Goal: Information Seeking & Learning: Learn about a topic

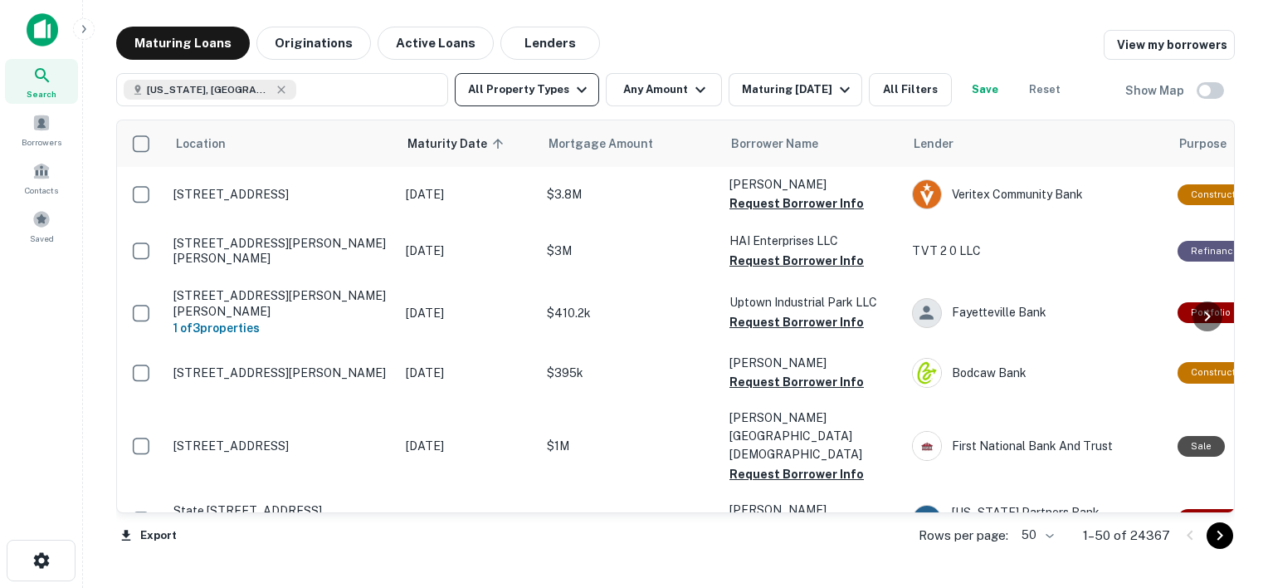
click at [564, 93] on button "All Property Types" at bounding box center [527, 89] width 144 height 33
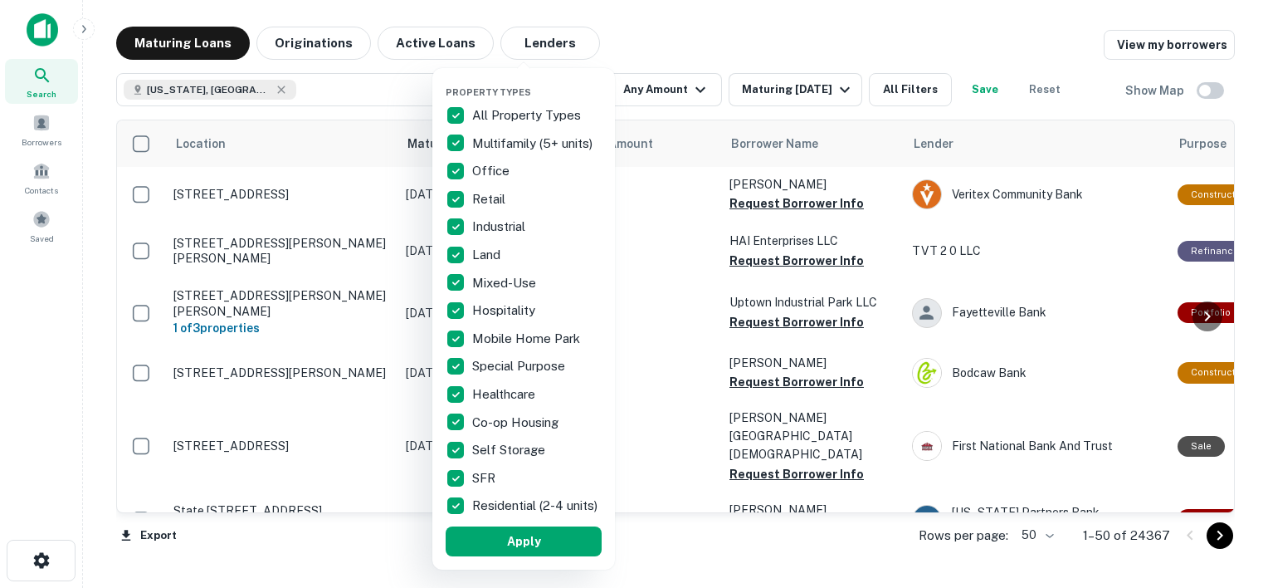
click at [490, 113] on p "All Property Types" at bounding box center [528, 115] width 112 height 20
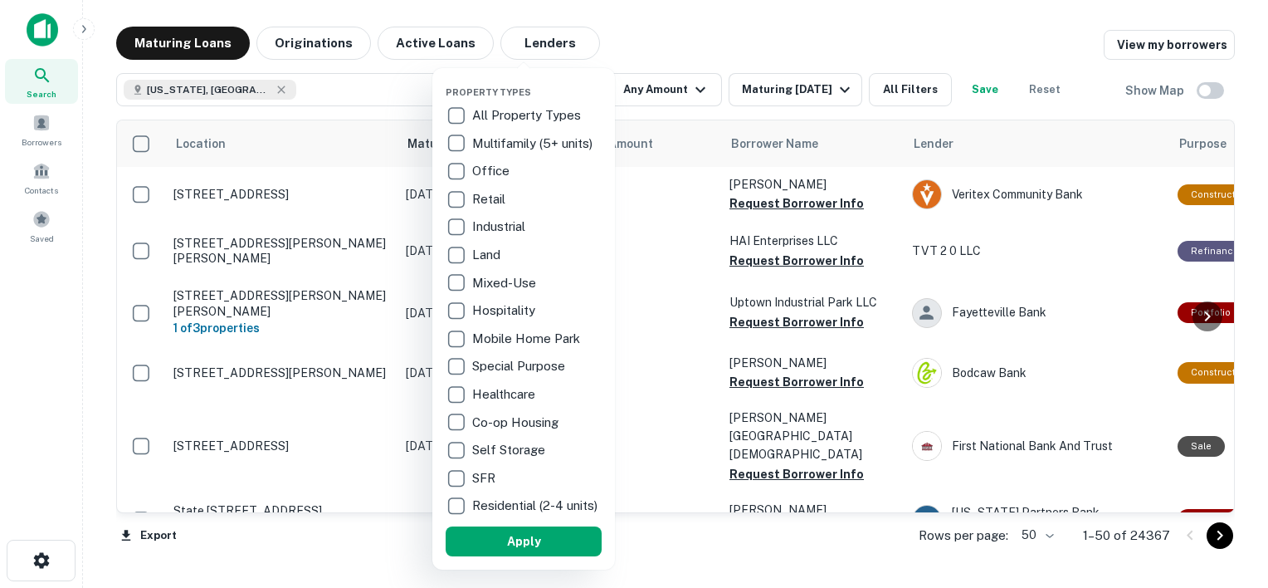
click at [490, 145] on p "Multifamily (5+ units)" at bounding box center [534, 144] width 124 height 20
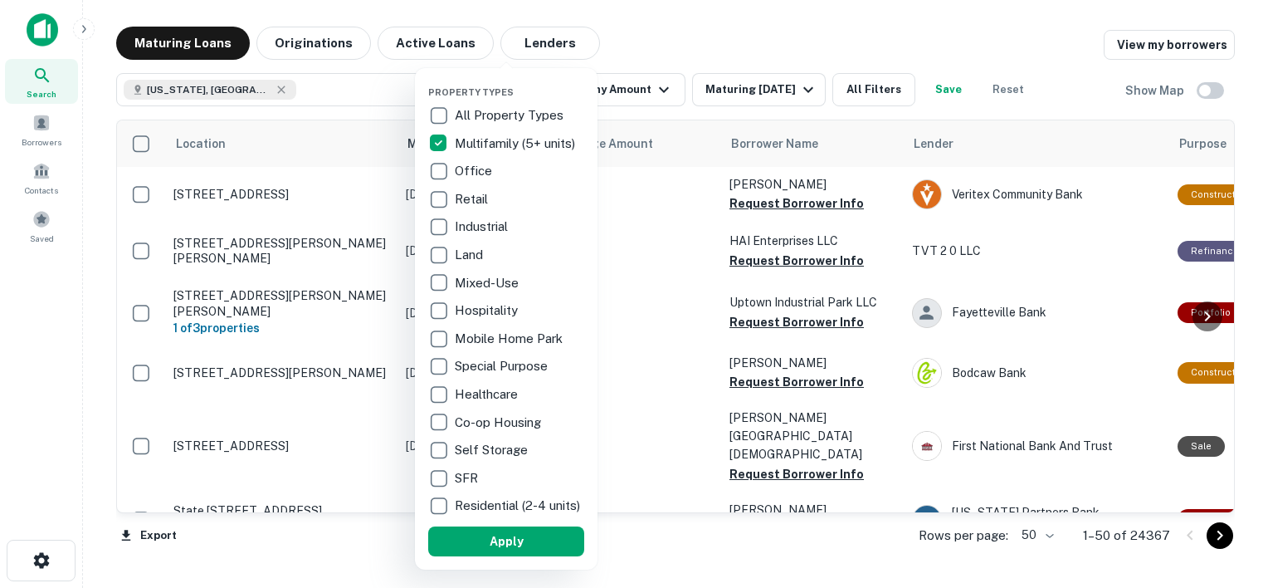
click at [461, 199] on p "Retail" at bounding box center [473, 199] width 37 height 20
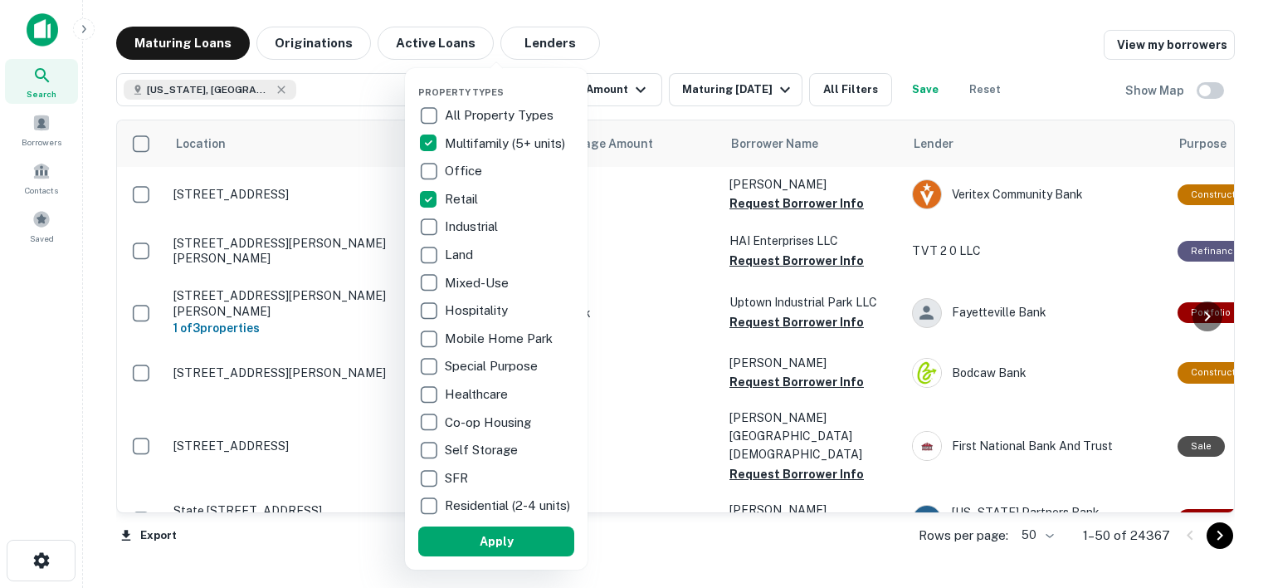
click at [505, 547] on button "Apply" at bounding box center [496, 541] width 156 height 30
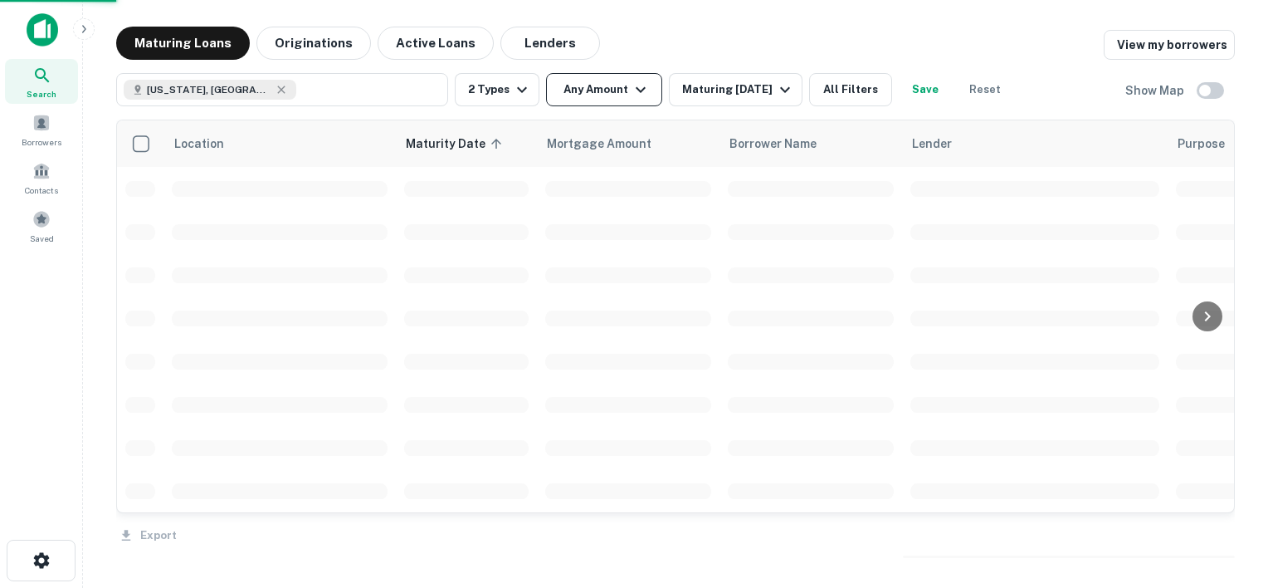
click at [603, 90] on button "Any Amount" at bounding box center [604, 89] width 116 height 33
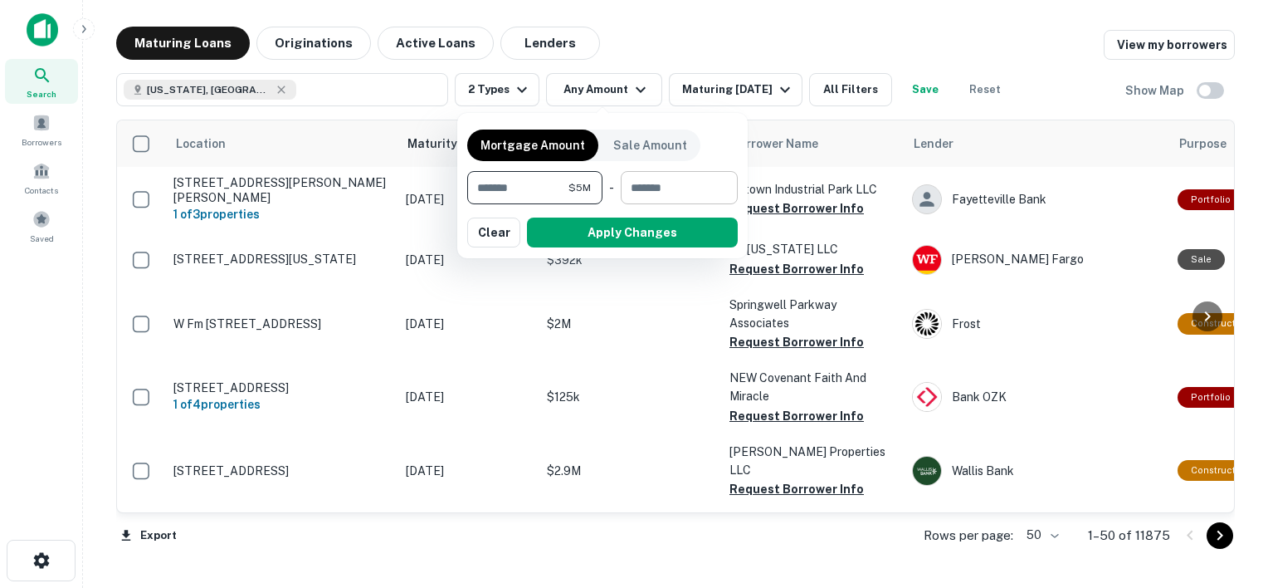
type input "*******"
click at [657, 192] on input "number" at bounding box center [673, 187] width 105 height 33
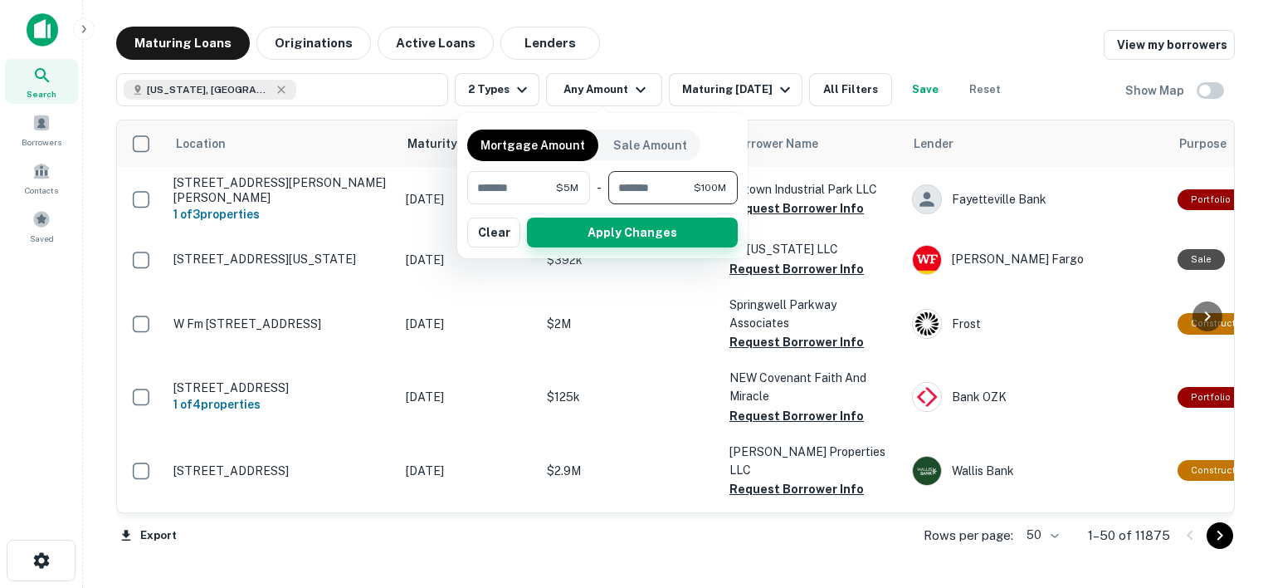
type input "*********"
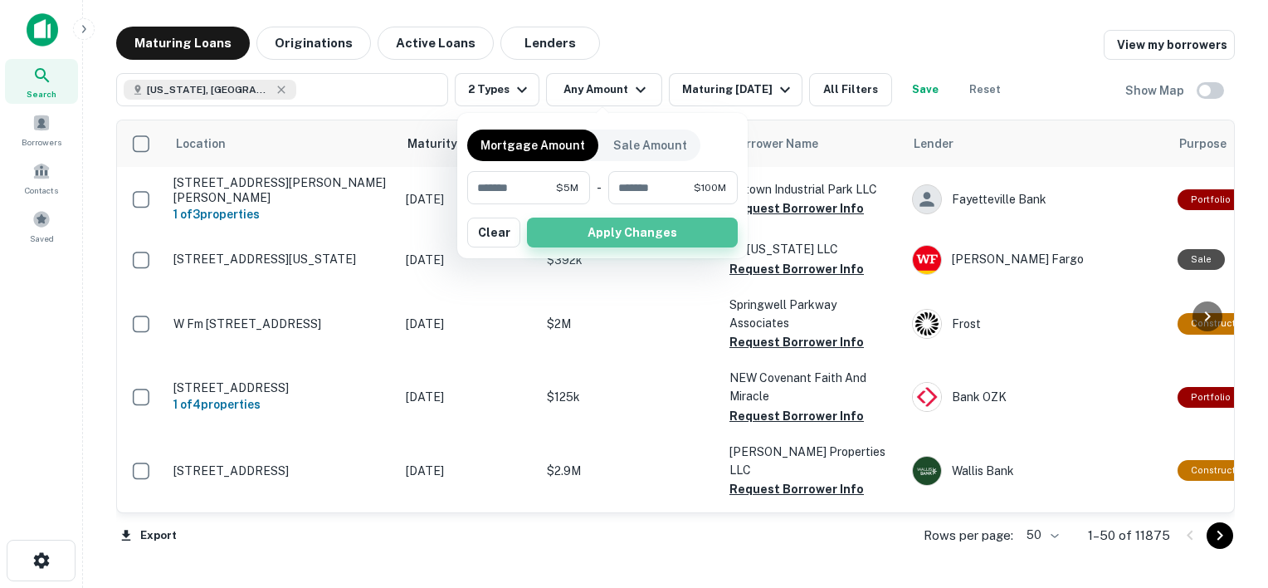
click at [647, 226] on button "Apply Changes" at bounding box center [632, 232] width 211 height 30
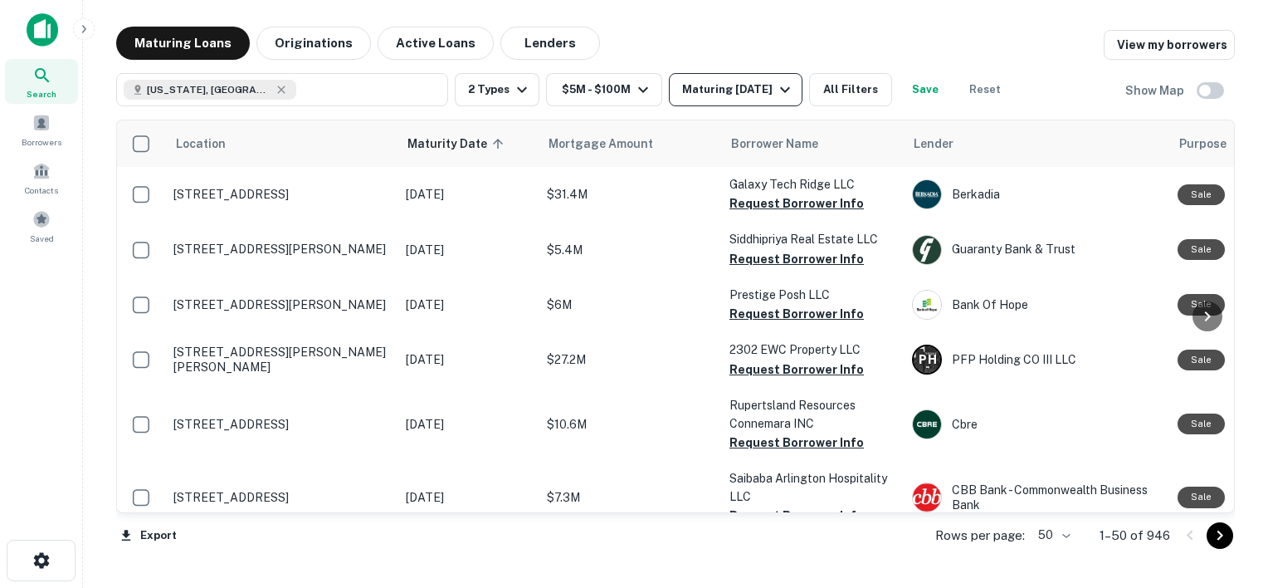
click at [754, 100] on button "Maturing [DATE]" at bounding box center [736, 89] width 134 height 33
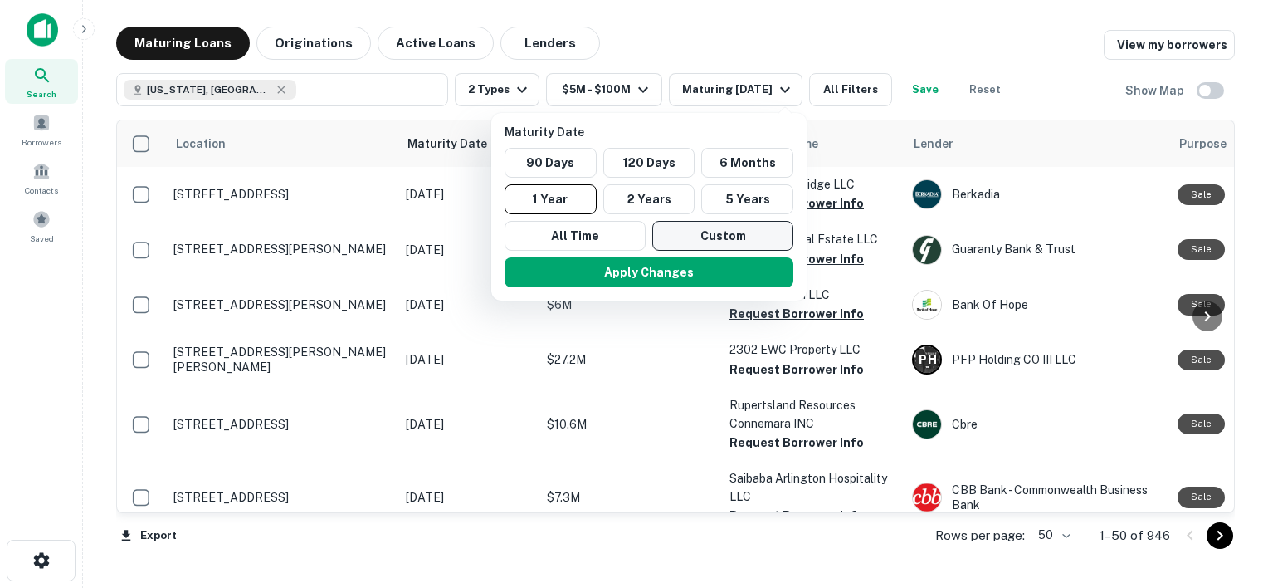
click at [695, 241] on button "Custom" at bounding box center [722, 236] width 141 height 30
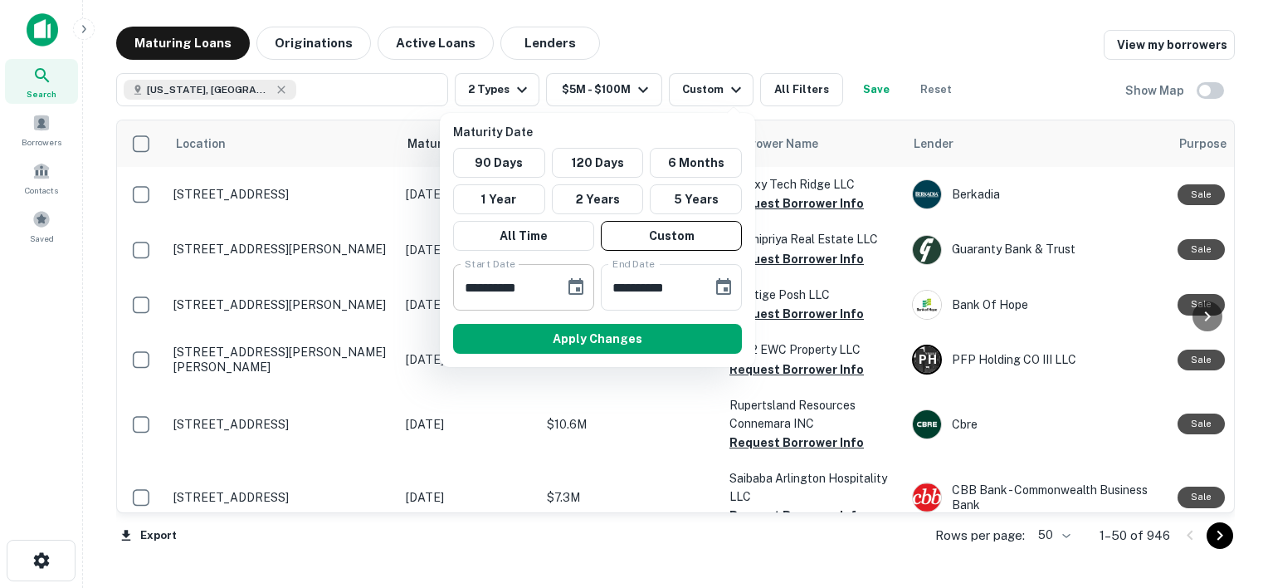
click at [531, 282] on input "**********" at bounding box center [503, 287] width 100 height 46
click at [574, 291] on icon "Choose date, selected date is Sep 19, 2025" at bounding box center [576, 287] width 20 height 20
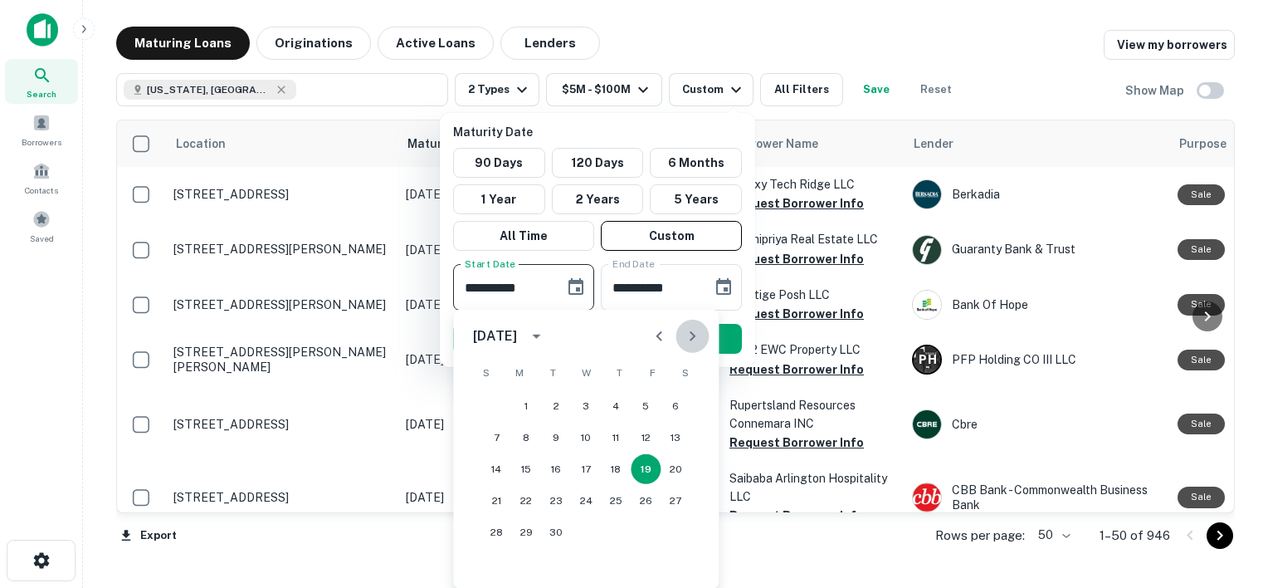
click at [690, 336] on icon "Next month" at bounding box center [692, 336] width 20 height 20
click at [621, 469] on button "13" at bounding box center [616, 469] width 30 height 30
type input "**********"
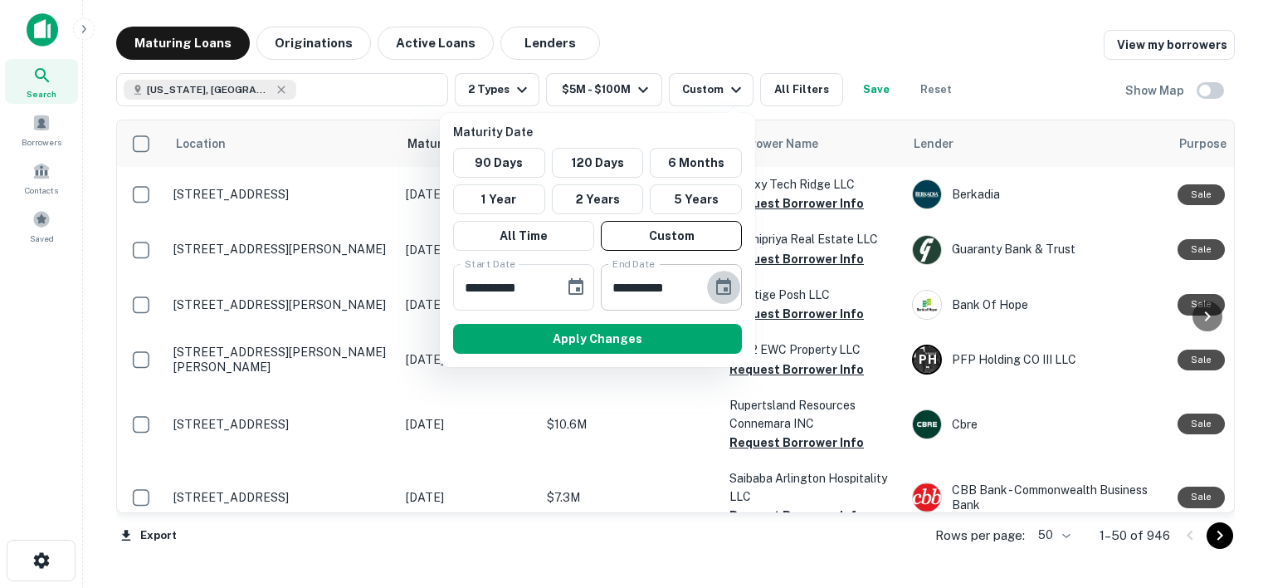
click at [720, 286] on icon "Choose date, selected date is Mar 18, 2026" at bounding box center [724, 287] width 20 height 20
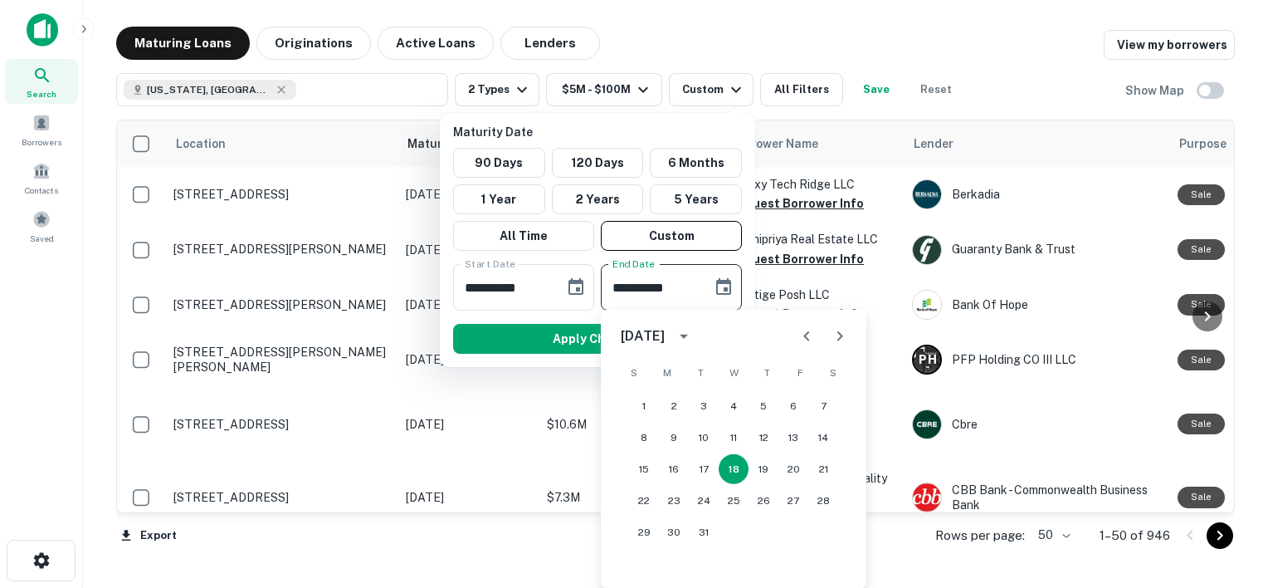
click at [694, 332] on icon "calendar view is open, switch to year view" at bounding box center [684, 336] width 20 height 20
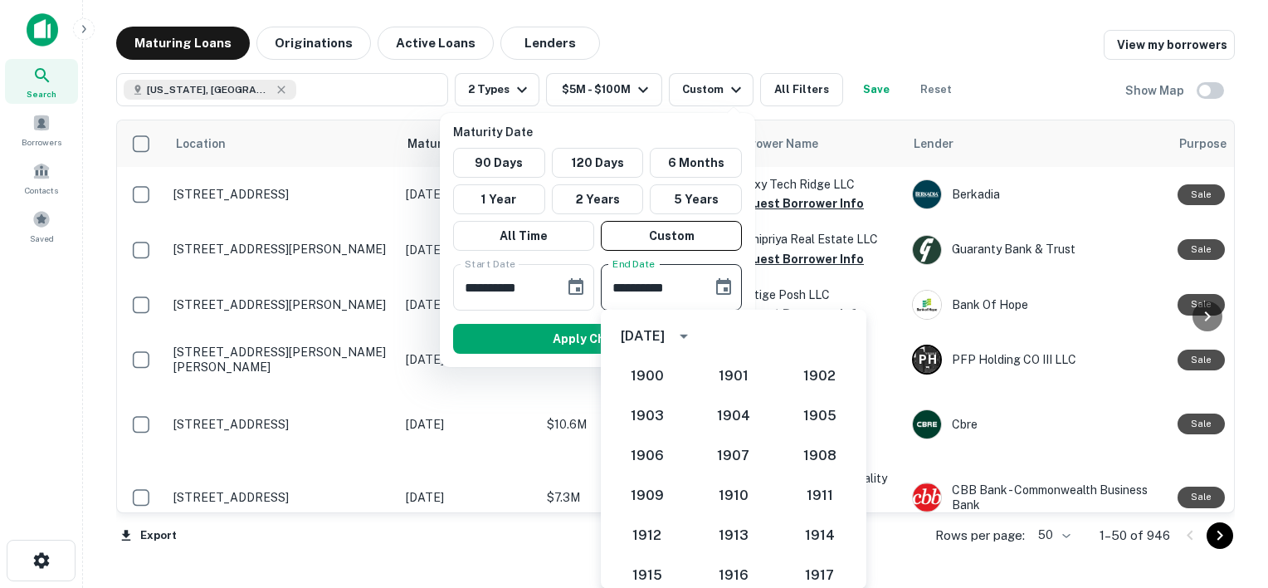
scroll to position [1577, 0]
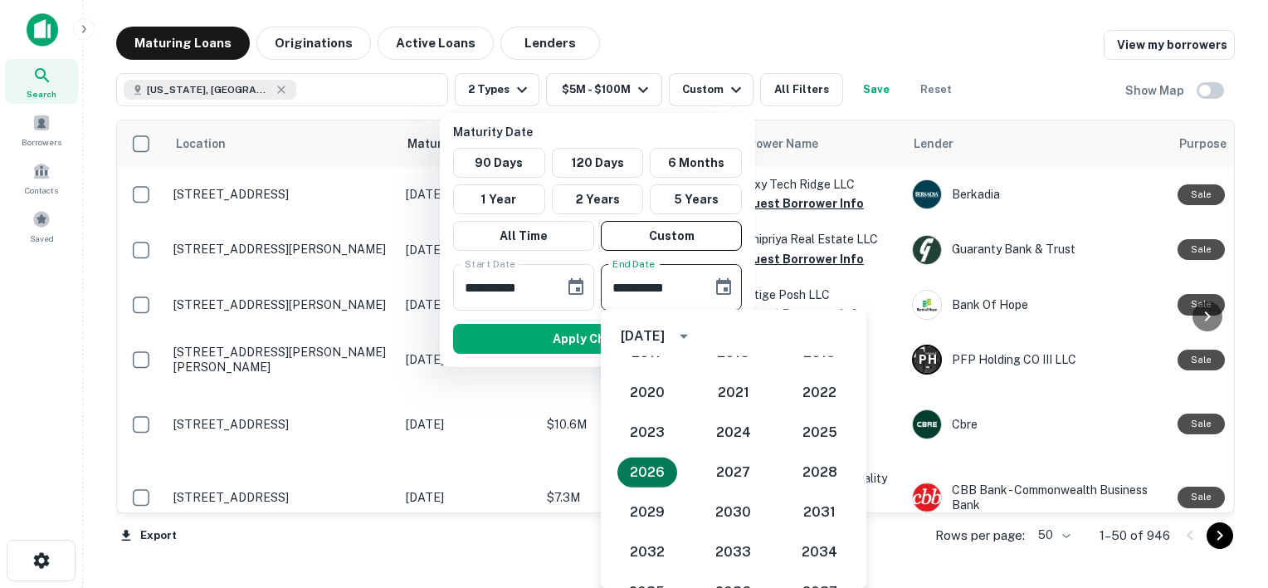
click at [646, 465] on button "2026" at bounding box center [647, 472] width 60 height 30
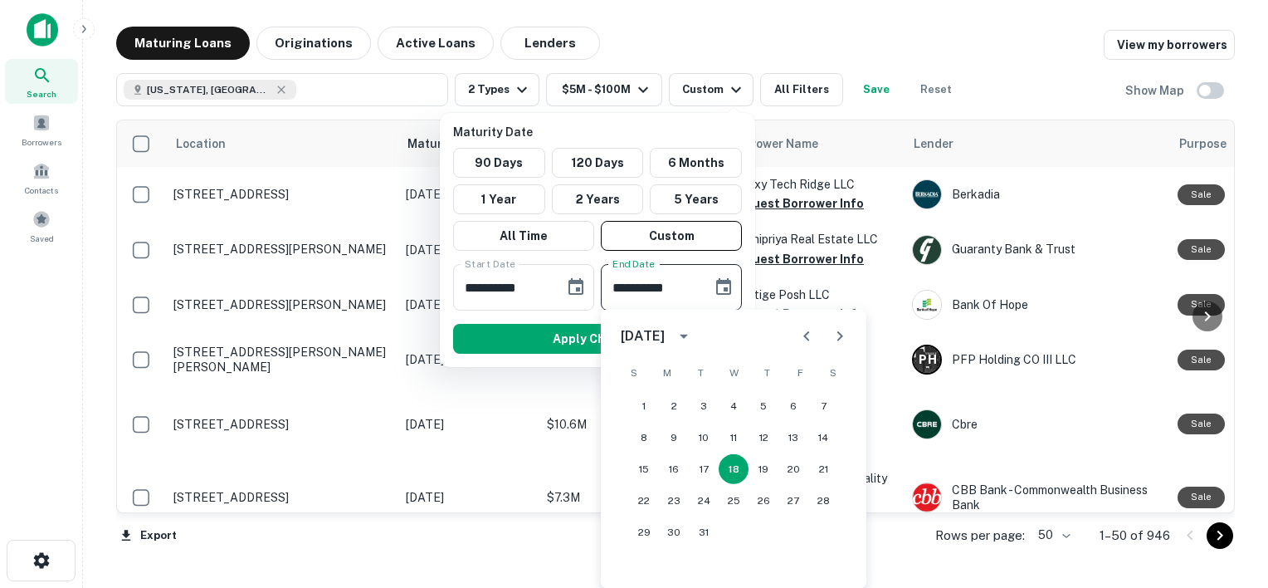
click at [844, 332] on icon "Next month" at bounding box center [840, 336] width 20 height 20
click at [845, 334] on icon "Next month" at bounding box center [840, 336] width 20 height 20
click at [847, 335] on icon "Next month" at bounding box center [840, 336] width 20 height 20
click at [850, 338] on button "Next month" at bounding box center [839, 336] width 33 height 33
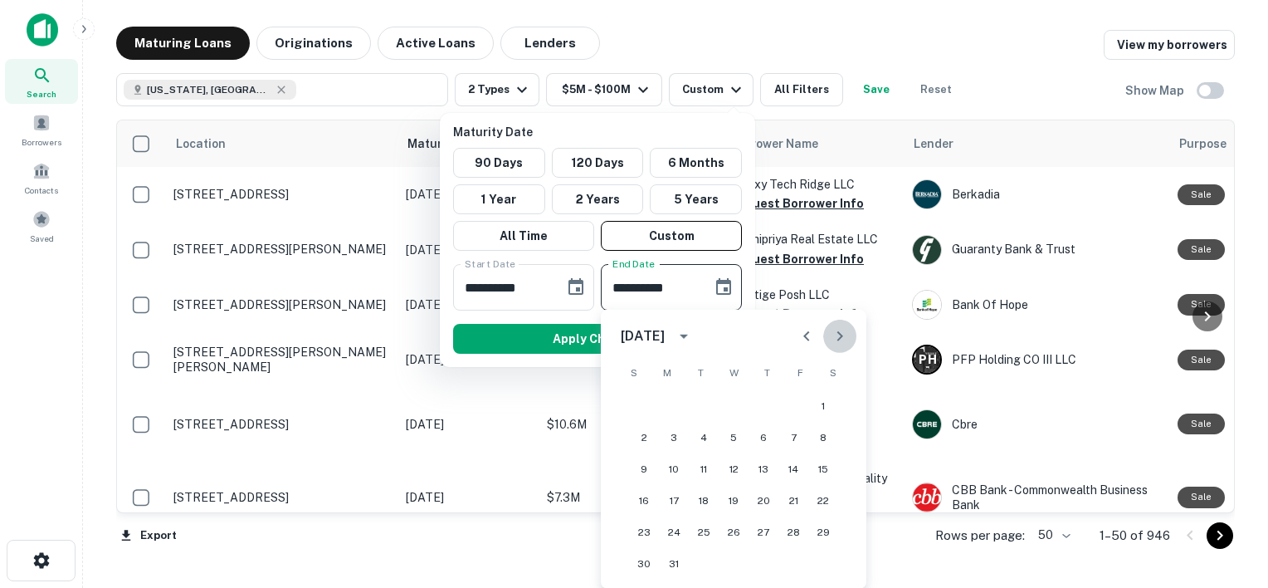
click at [850, 338] on button "Next month" at bounding box center [839, 336] width 33 height 33
click at [731, 531] on button "30" at bounding box center [734, 532] width 30 height 30
type input "**********"
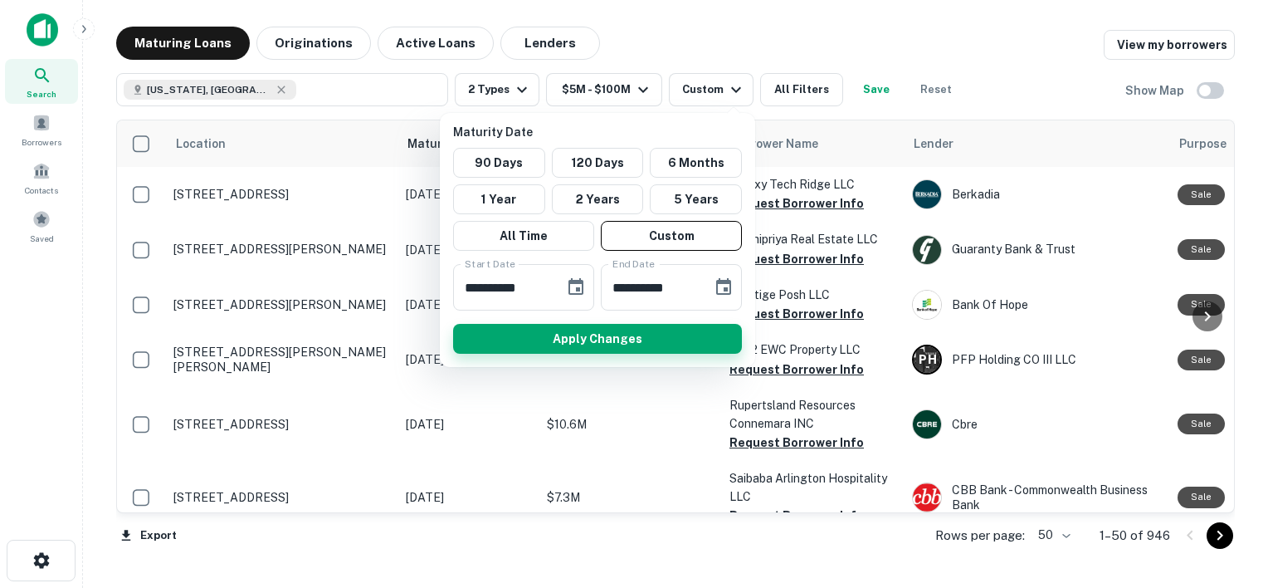
click at [614, 334] on button "Apply Changes" at bounding box center [597, 339] width 289 height 30
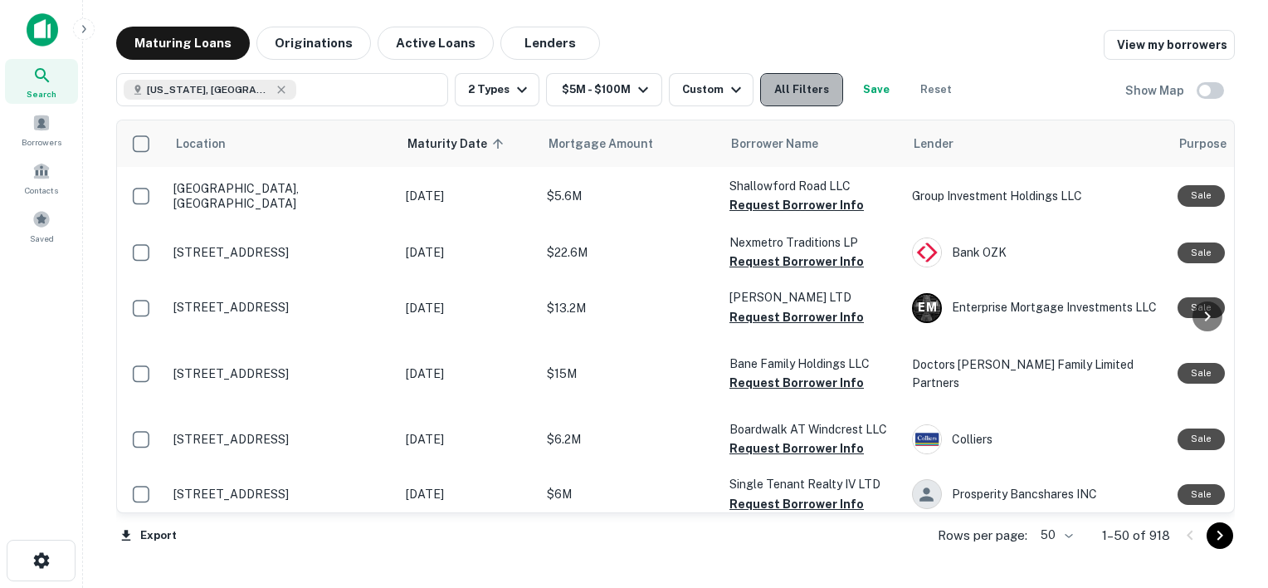
click at [788, 95] on button "All Filters" at bounding box center [801, 89] width 83 height 33
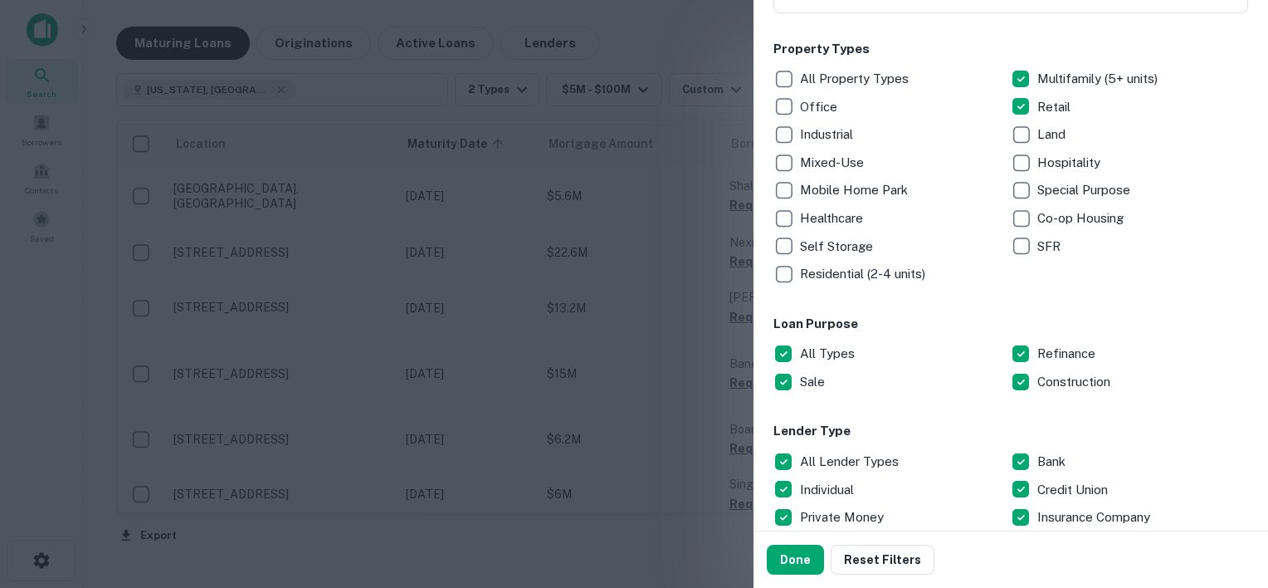
scroll to position [477, 0]
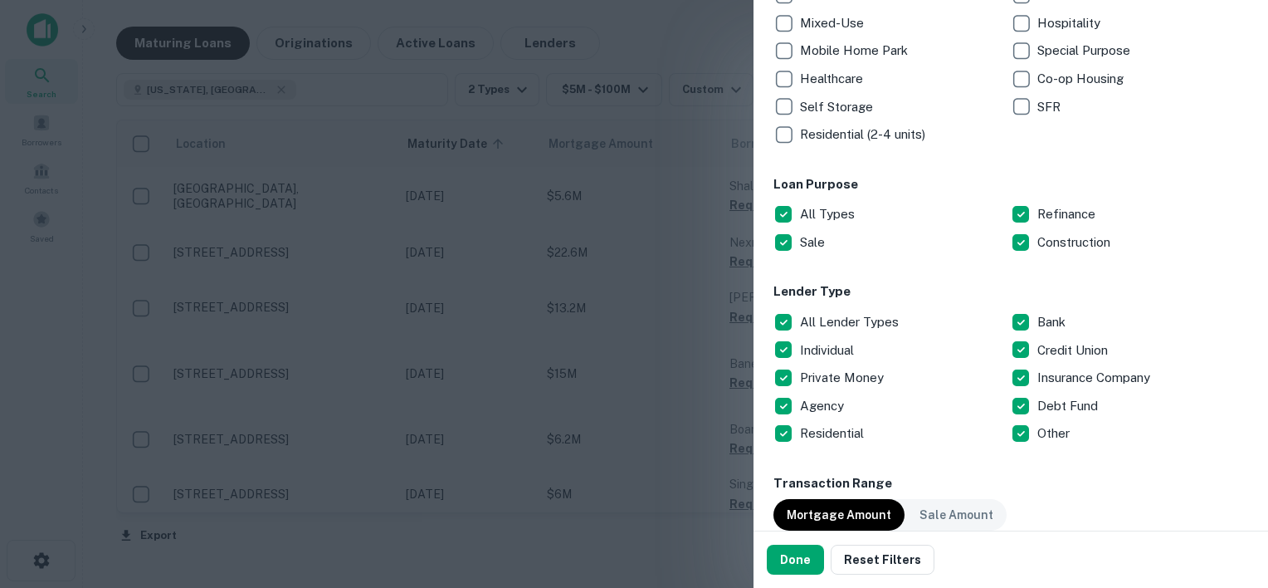
click at [812, 318] on p "All Lender Types" at bounding box center [851, 322] width 102 height 20
click at [820, 350] on p "Individual" at bounding box center [828, 350] width 57 height 20
click at [1037, 404] on p "Debt Fund" at bounding box center [1069, 406] width 64 height 20
click at [823, 371] on p "Private Money" at bounding box center [843, 378] width 87 height 20
click at [791, 576] on div "Done Reset Filters" at bounding box center [1011, 559] width 515 height 56
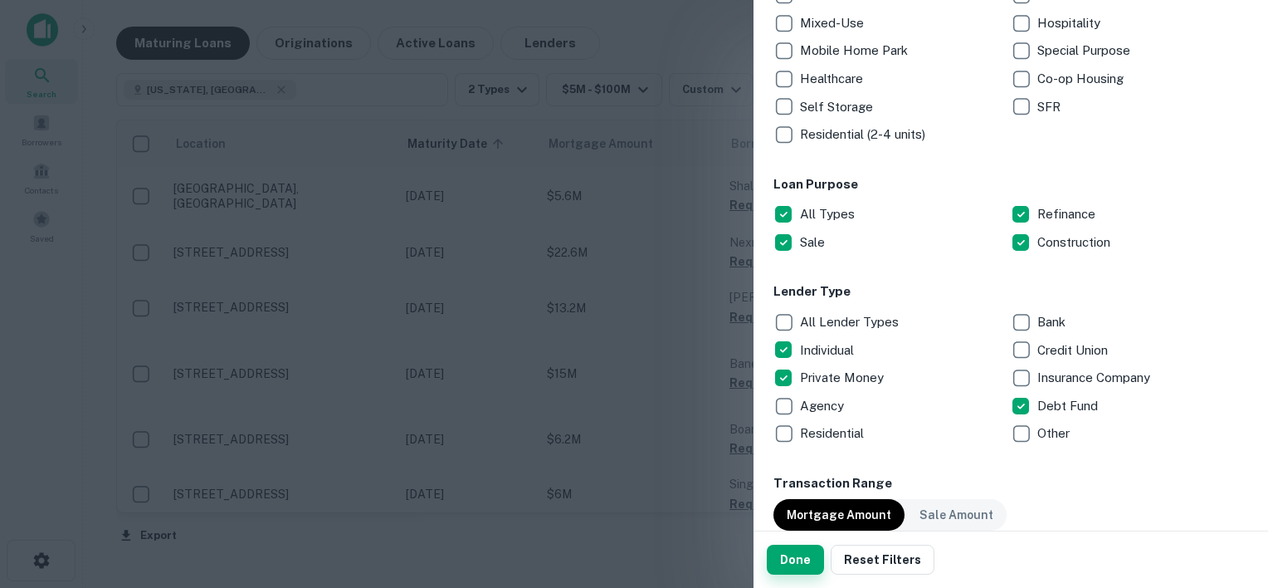
click at [797, 555] on button "Done" at bounding box center [795, 559] width 57 height 30
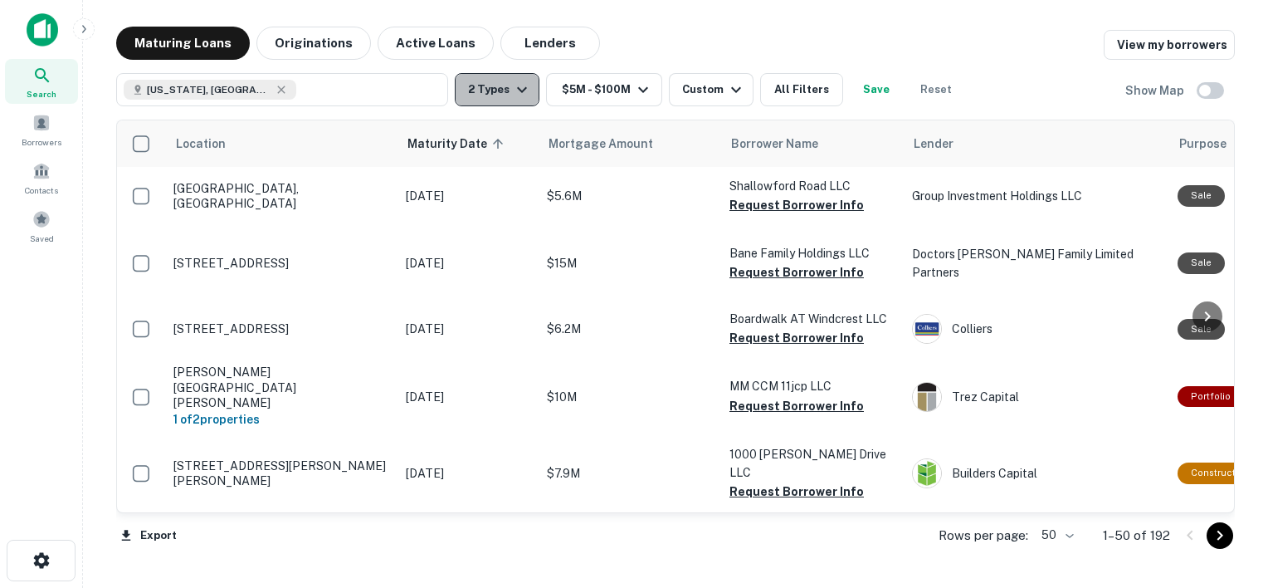
click at [521, 82] on icon "button" at bounding box center [522, 90] width 20 height 20
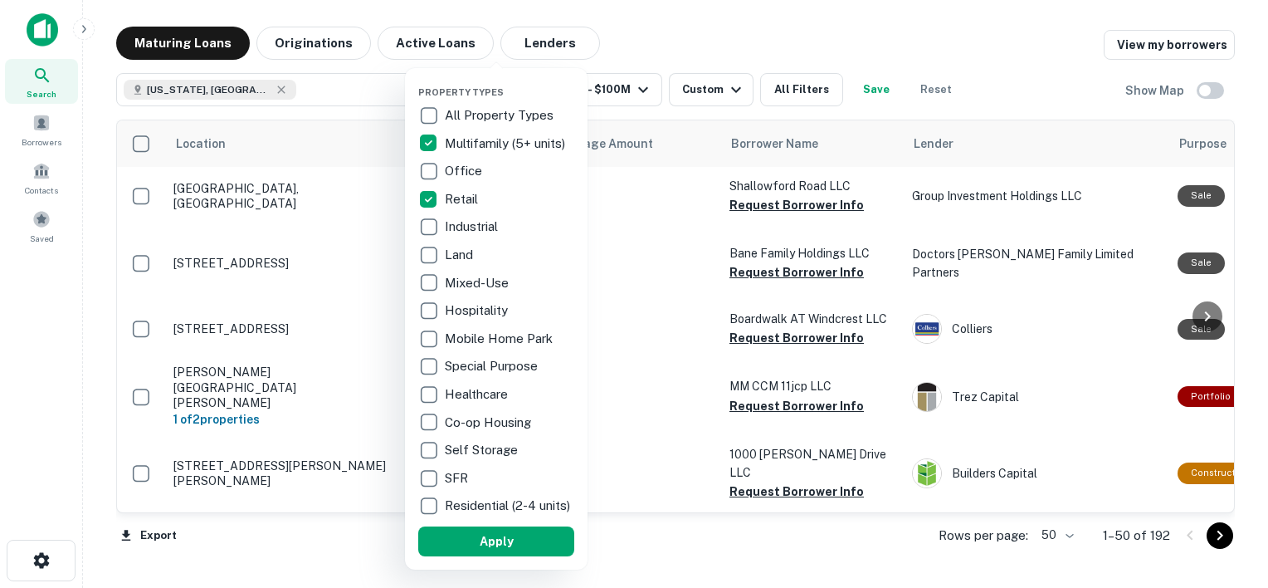
click at [521, 82] on div "Property Types All Property Types Multifamily (5+ units) Office Retail Industri…" at bounding box center [496, 318] width 156 height 475
click at [728, 90] on div at bounding box center [634, 294] width 1268 height 588
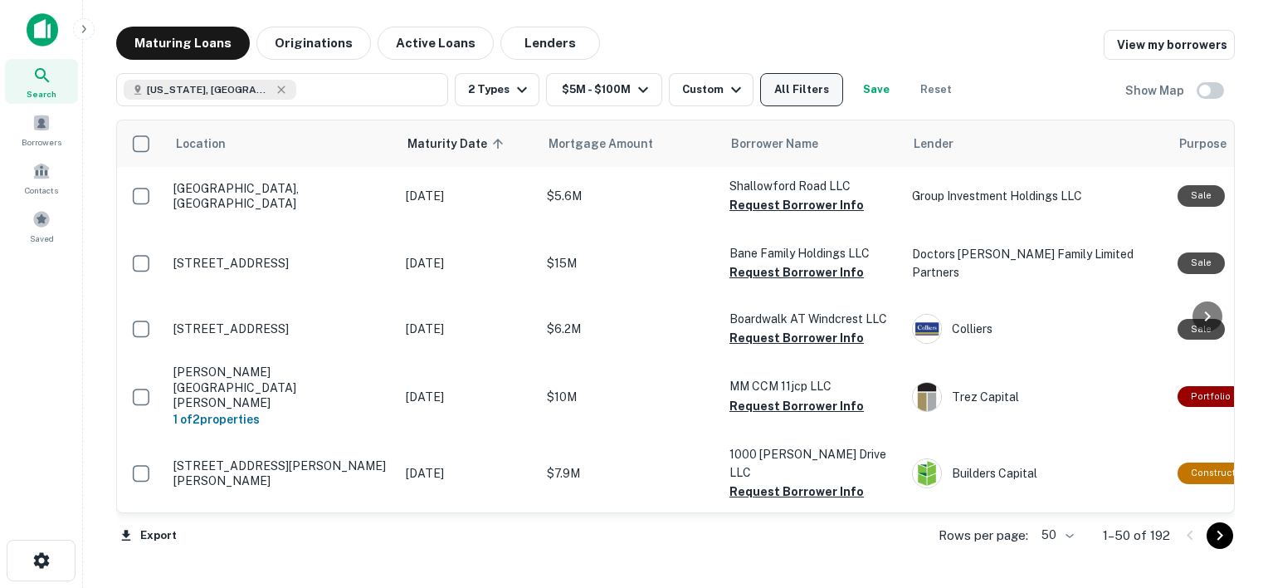
click at [803, 99] on button "All Filters" at bounding box center [801, 89] width 83 height 33
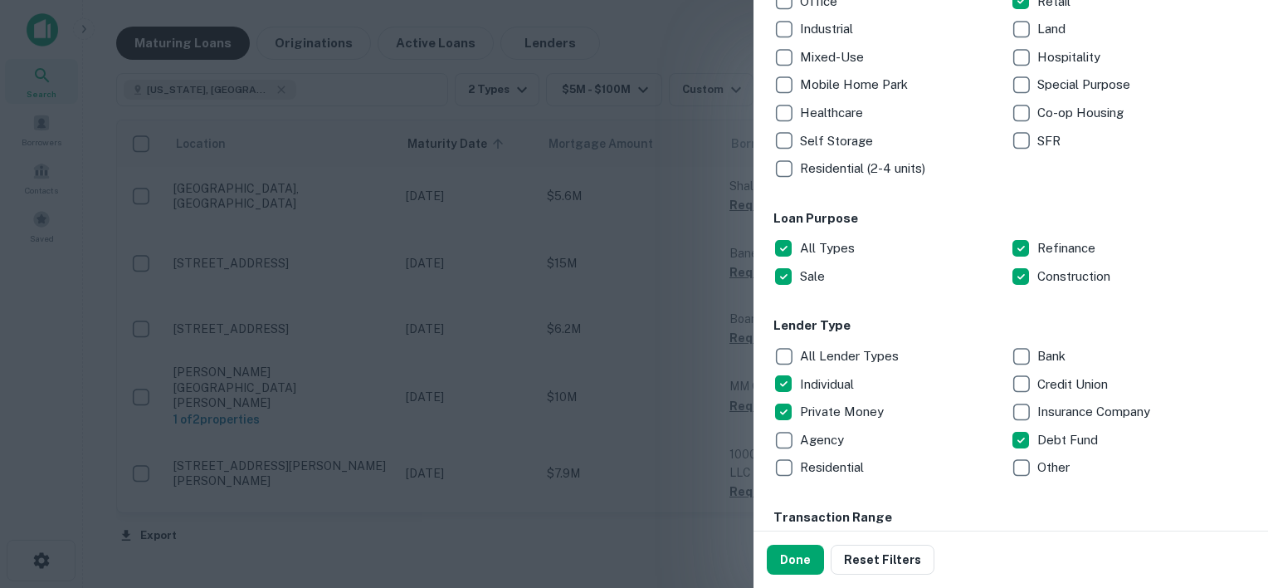
scroll to position [463, 0]
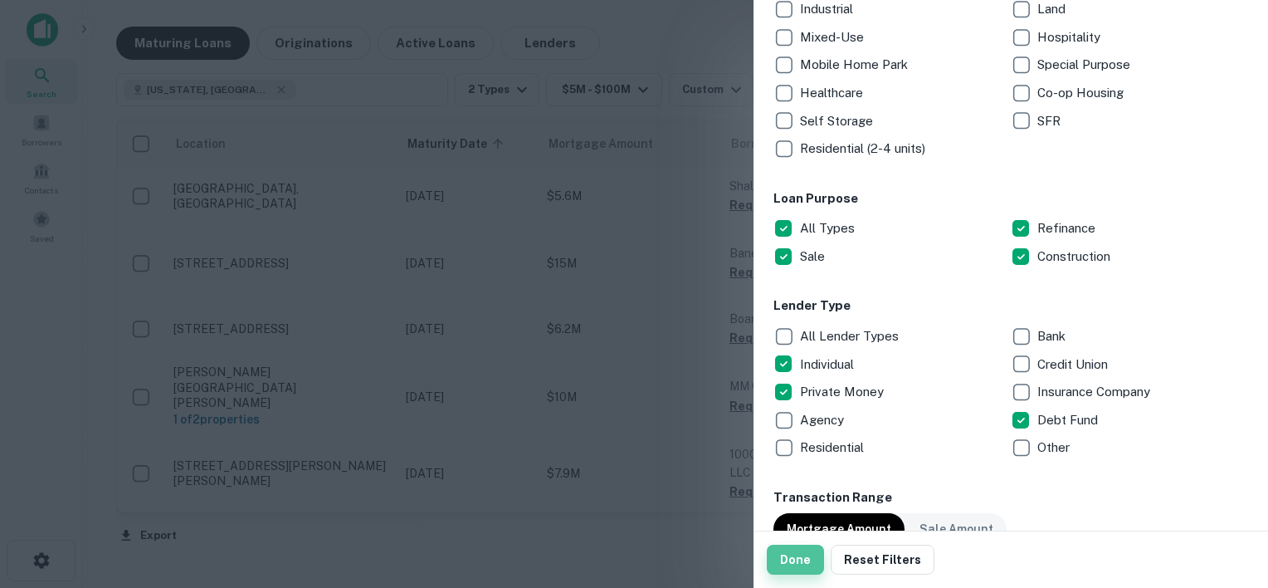
click at [792, 561] on button "Done" at bounding box center [795, 559] width 57 height 30
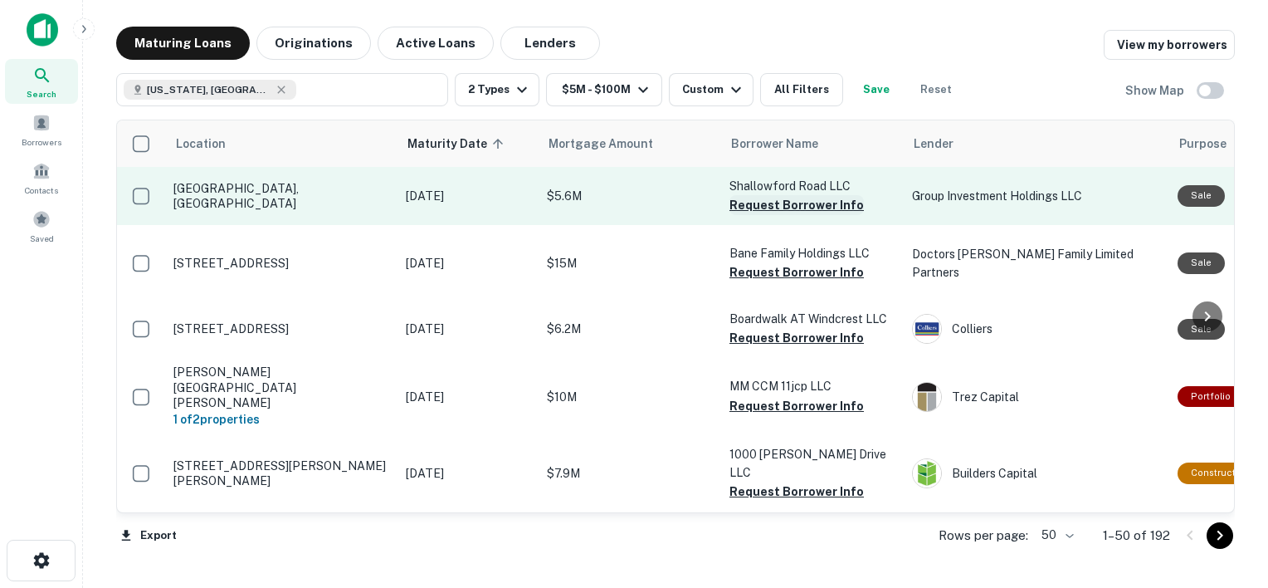
click at [759, 206] on button "Request Borrower Info" at bounding box center [797, 205] width 134 height 20
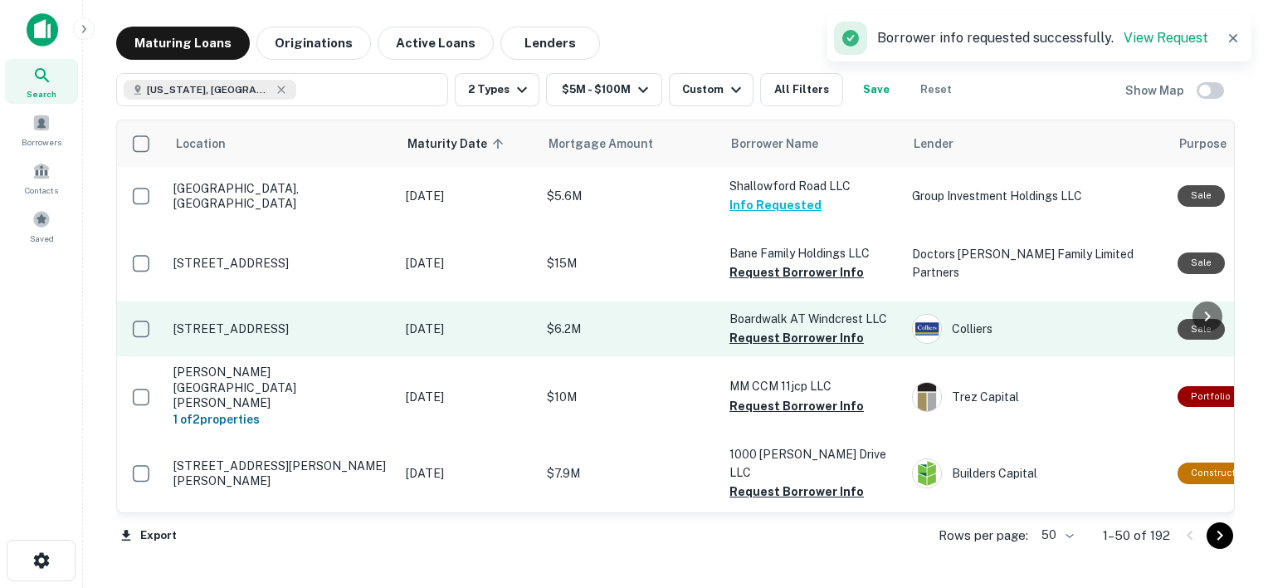
scroll to position [20, 0]
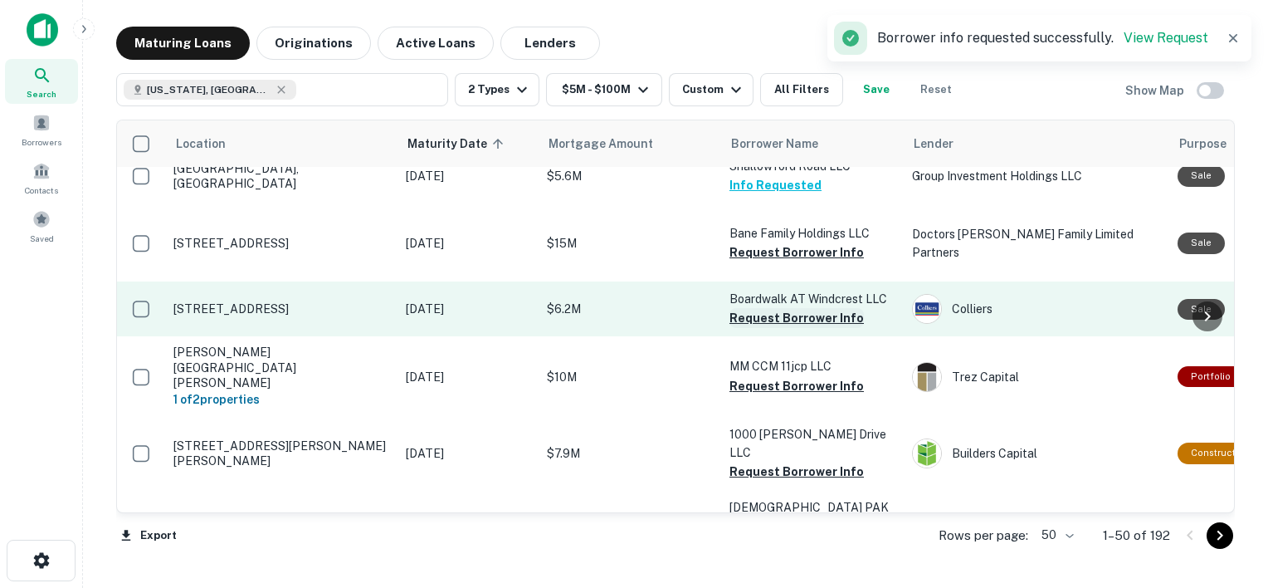
click at [793, 242] on button "Request Borrower Info" at bounding box center [797, 252] width 134 height 20
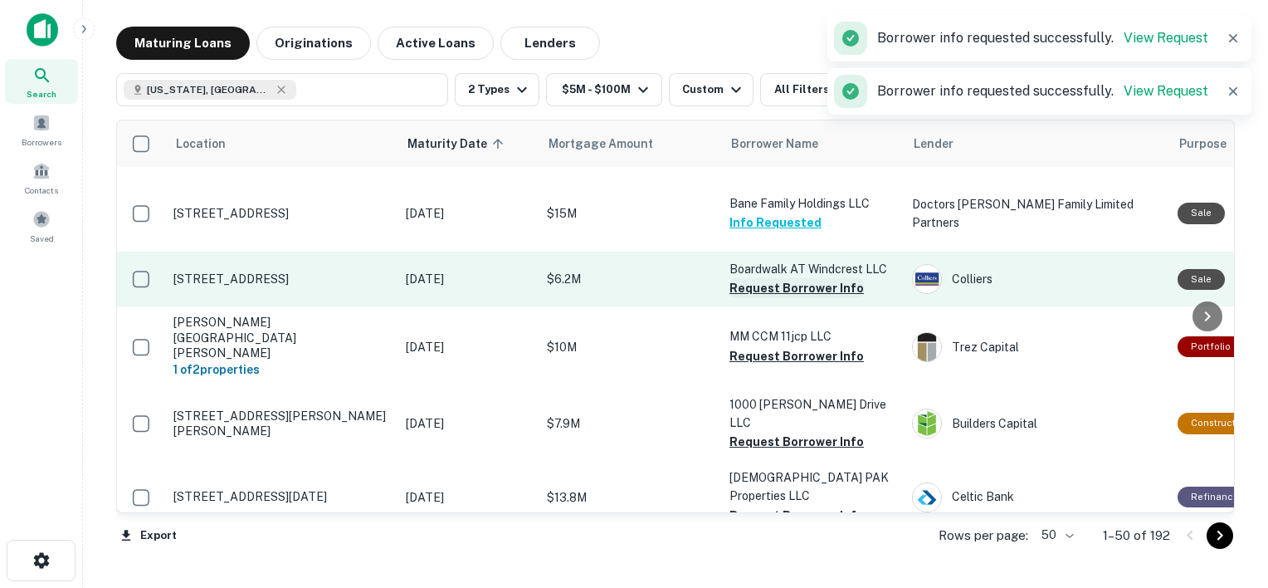
click at [788, 278] on button "Request Borrower Info" at bounding box center [797, 288] width 134 height 20
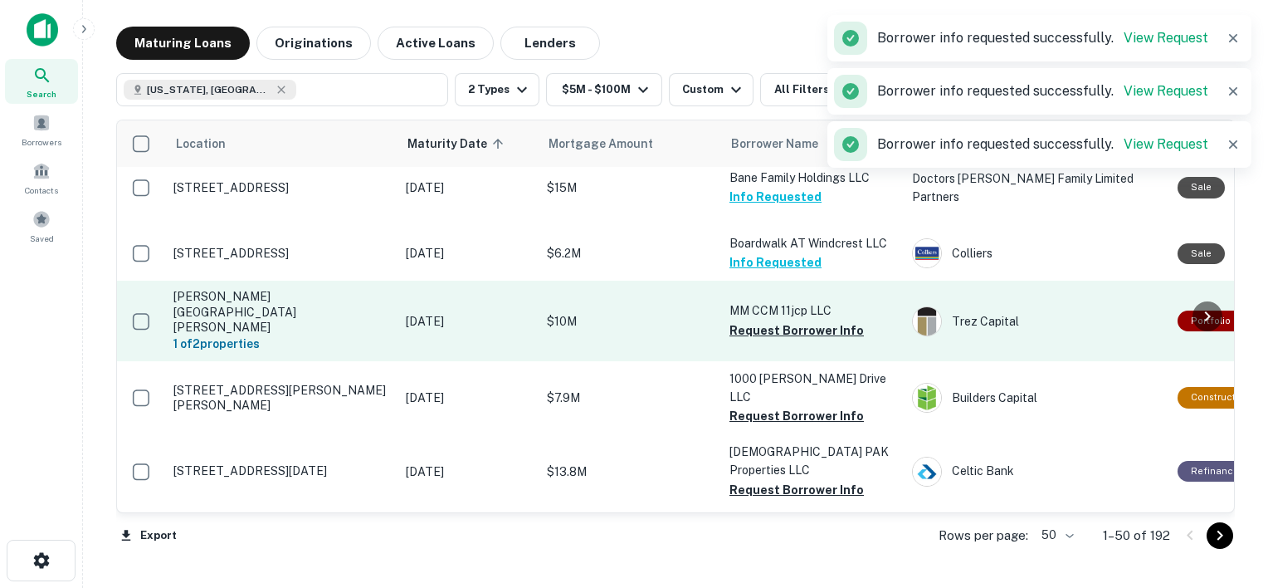
scroll to position [76, 0]
click at [788, 320] on button "Request Borrower Info" at bounding box center [797, 330] width 134 height 20
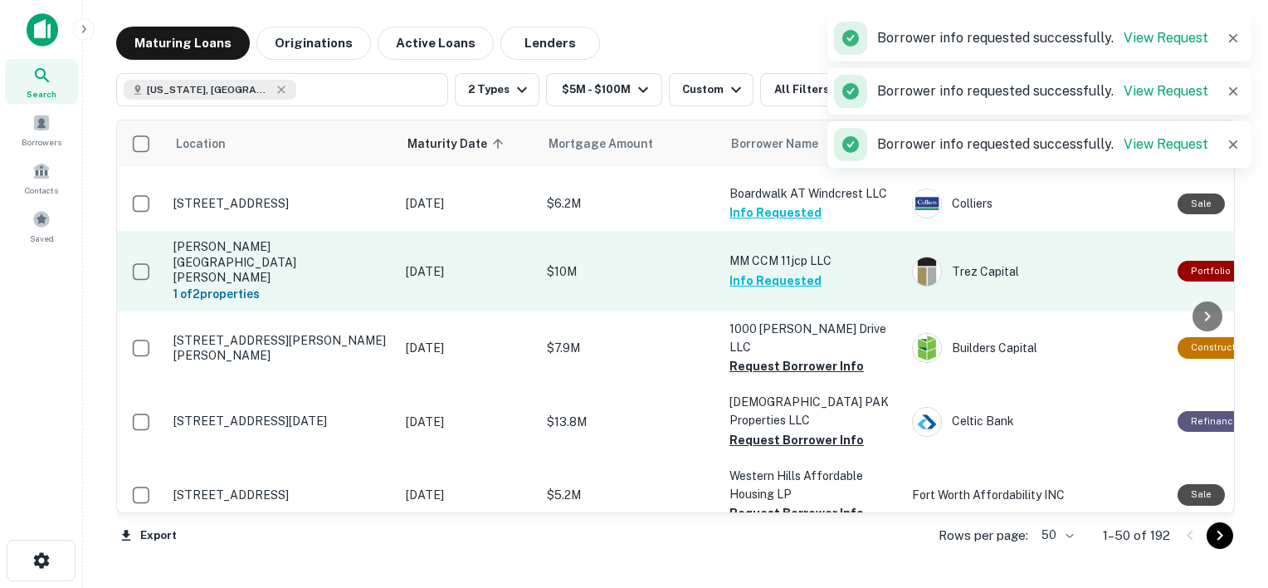
scroll to position [126, 0]
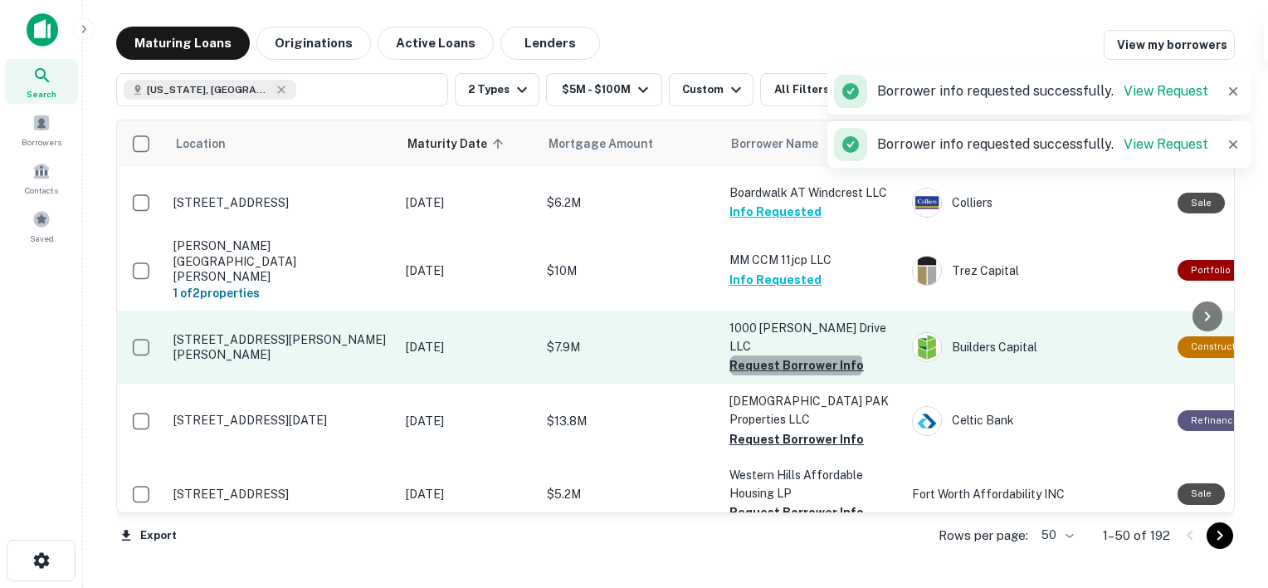
click at [795, 355] on button "Request Borrower Info" at bounding box center [797, 365] width 134 height 20
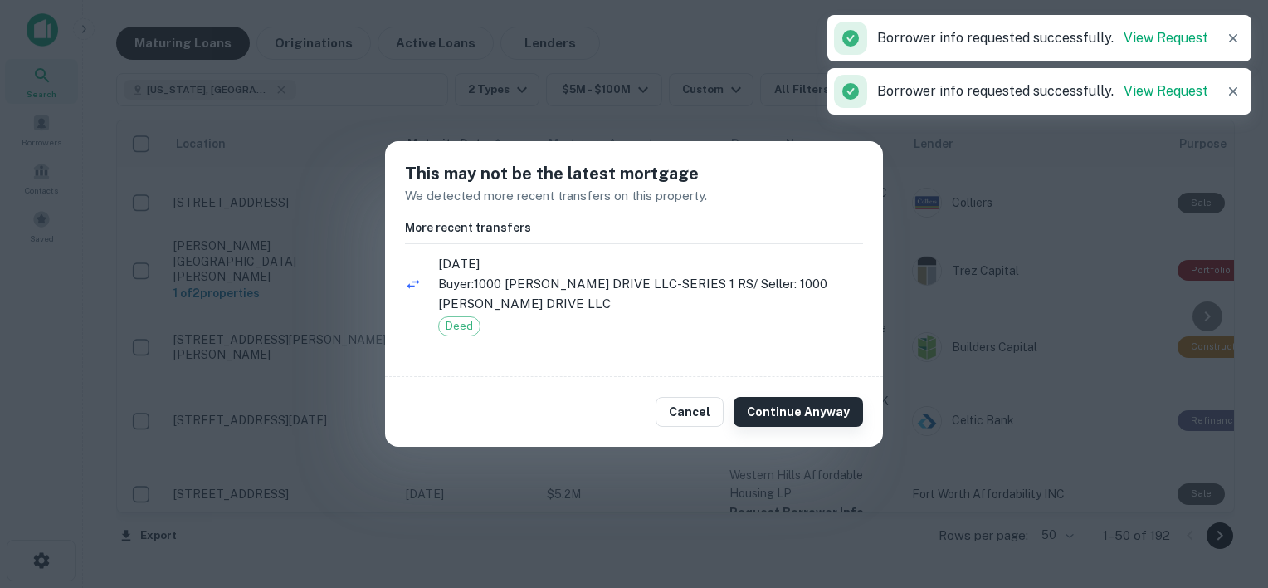
click at [808, 406] on button "Continue Anyway" at bounding box center [798, 412] width 129 height 30
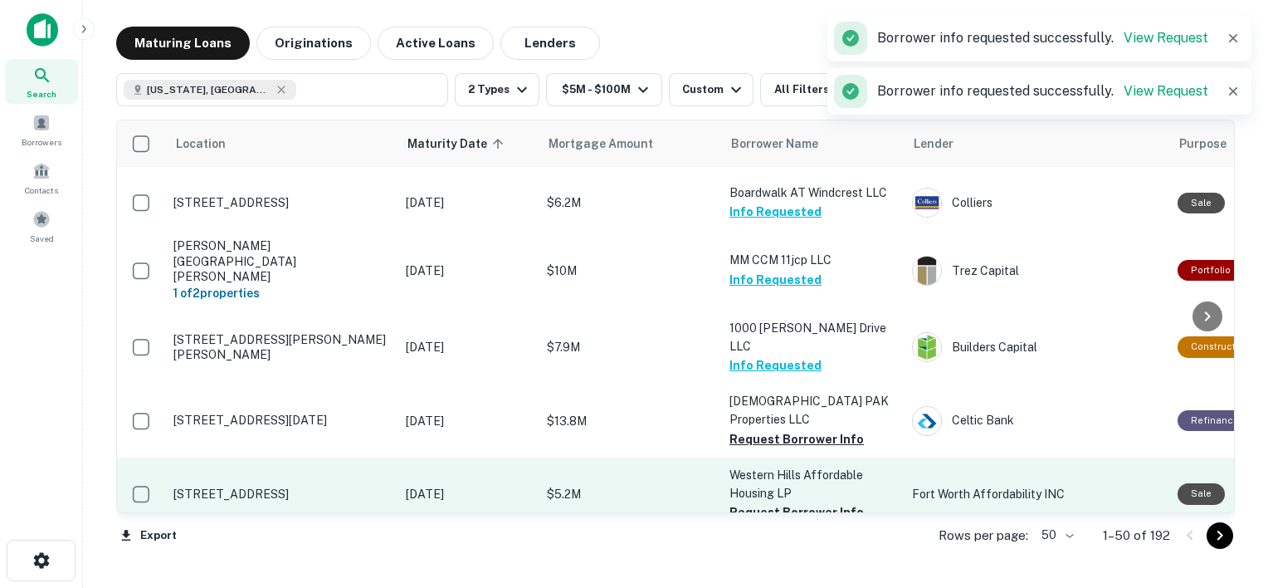
scroll to position [182, 0]
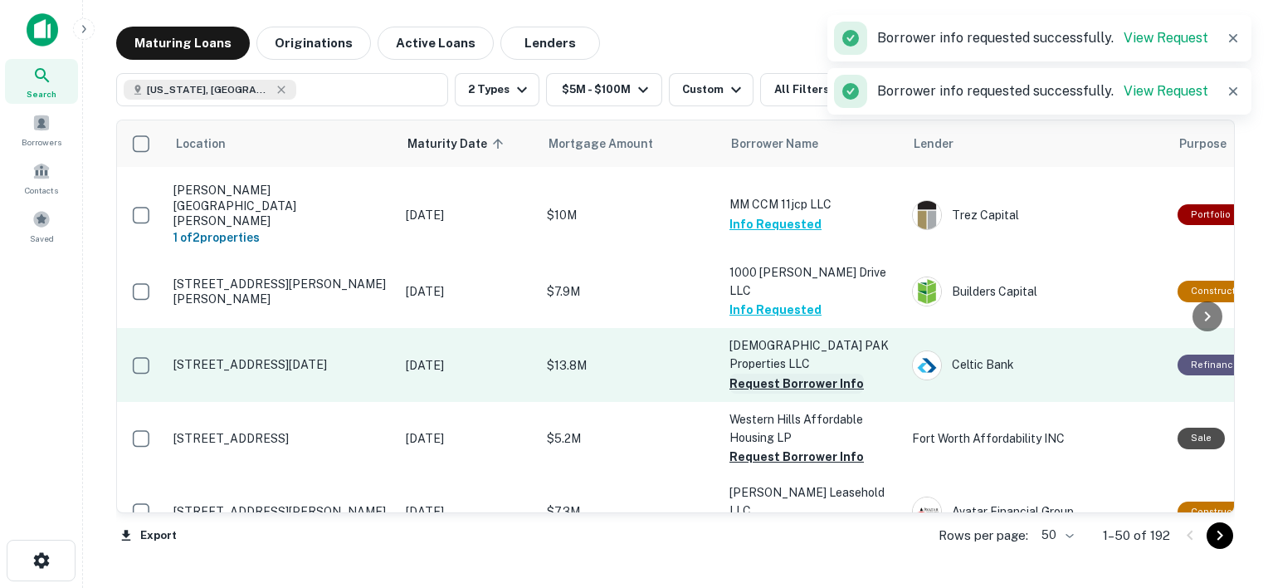
click at [778, 373] on button "Request Borrower Info" at bounding box center [797, 383] width 134 height 20
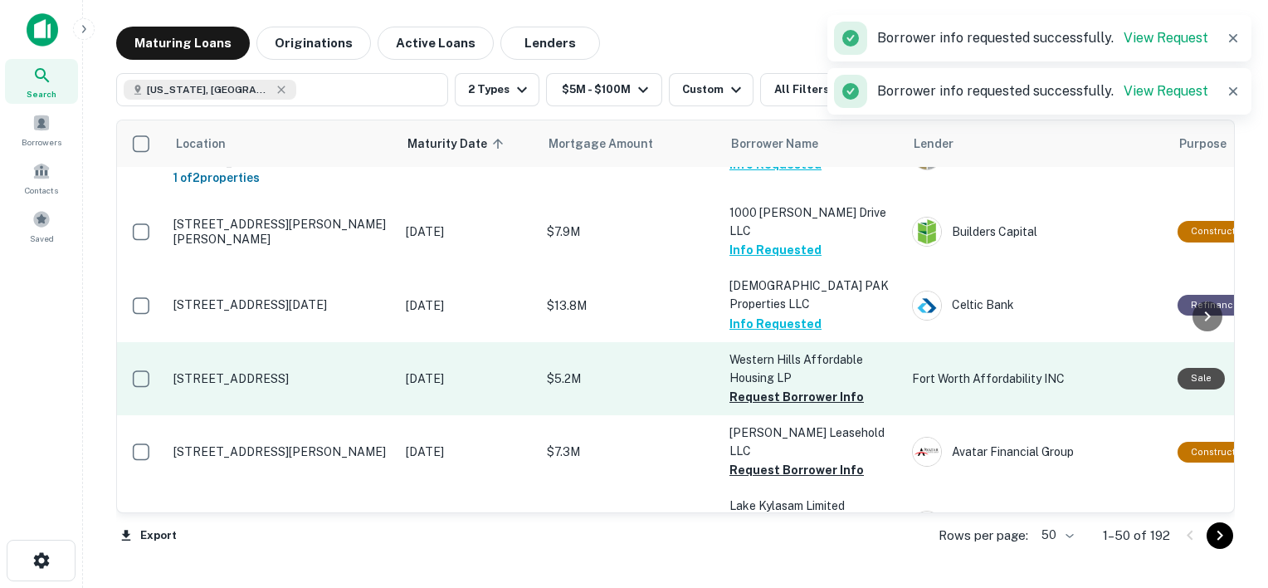
scroll to position [312, 0]
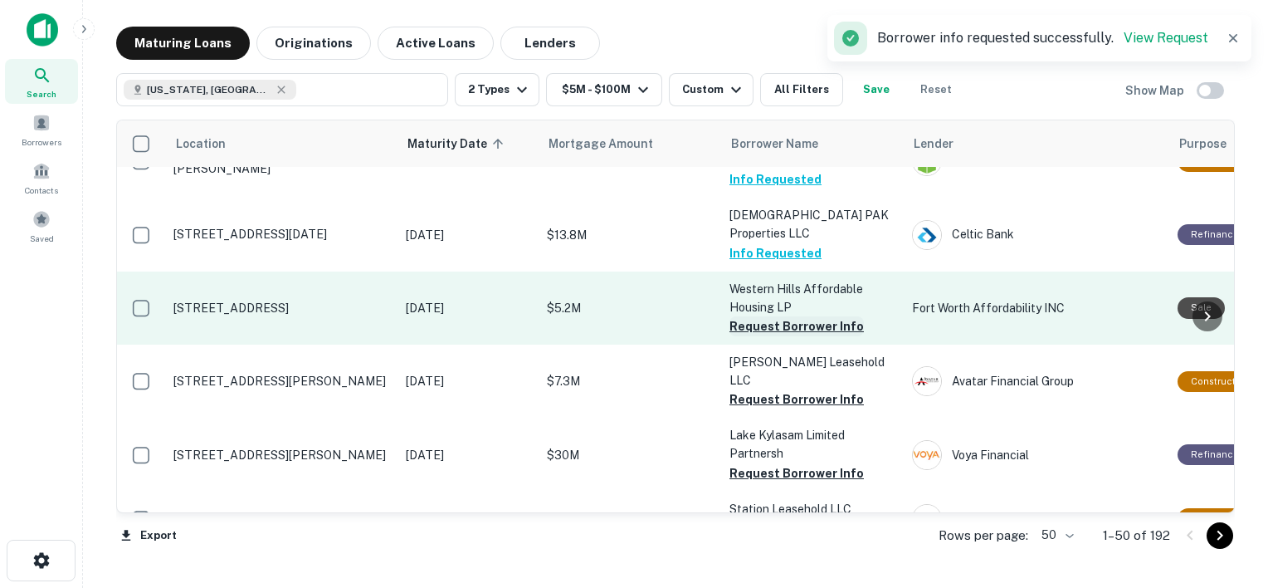
click at [759, 316] on button "Request Borrower Info" at bounding box center [797, 326] width 134 height 20
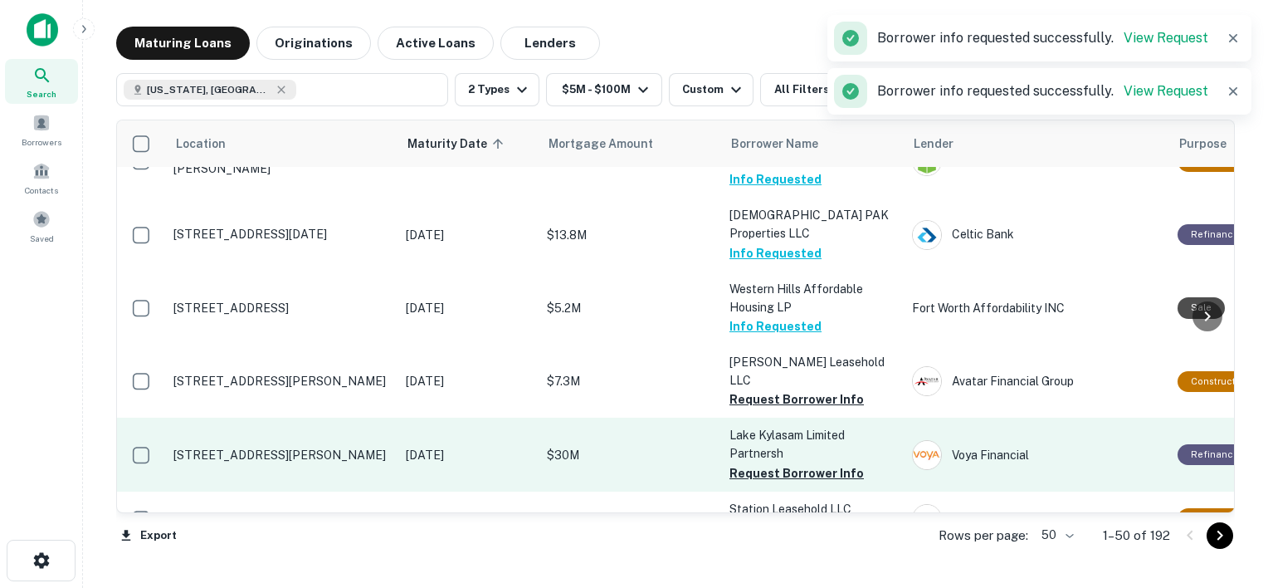
scroll to position [344, 0]
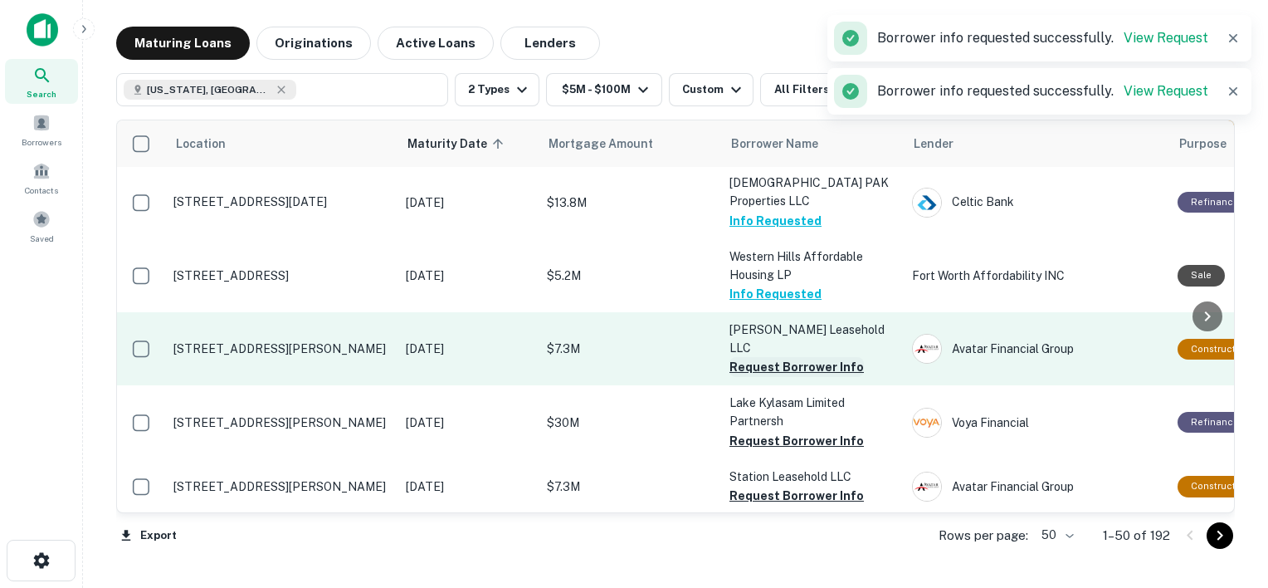
click at [778, 357] on button "Request Borrower Info" at bounding box center [797, 367] width 134 height 20
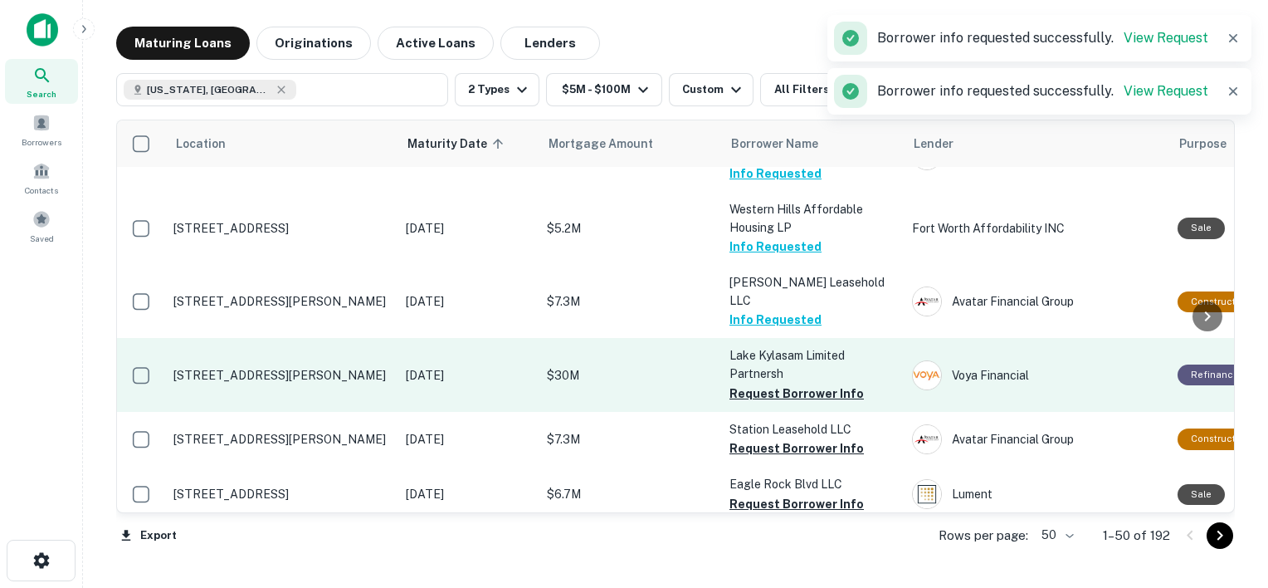
scroll to position [393, 0]
click at [766, 382] on button "Request Borrower Info" at bounding box center [797, 392] width 134 height 20
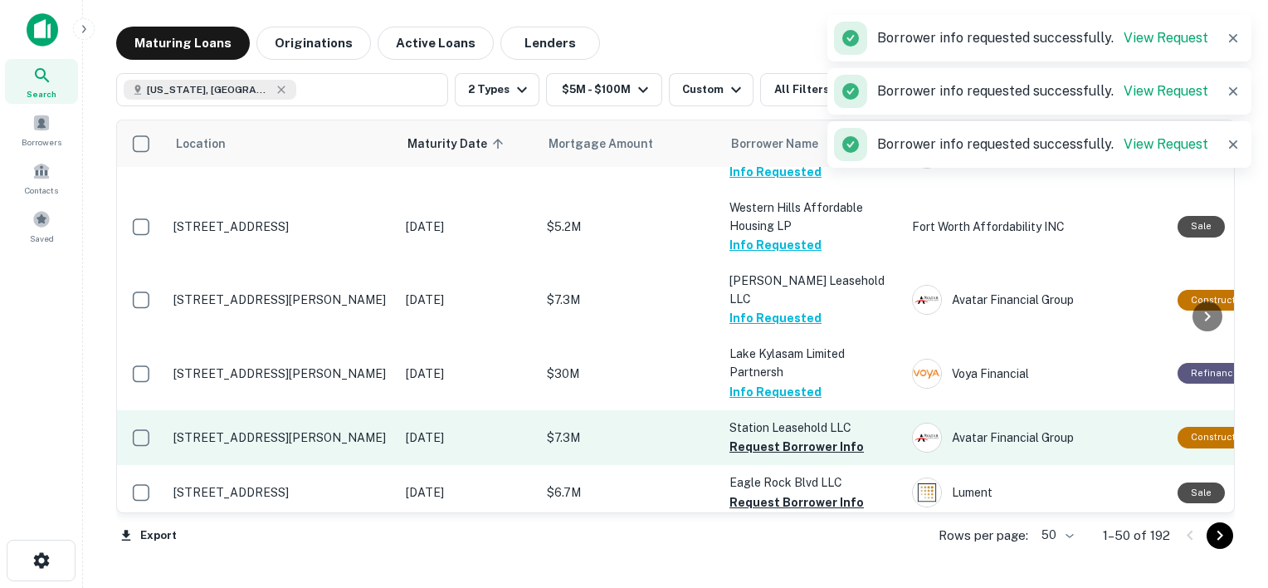
scroll to position [435, 0]
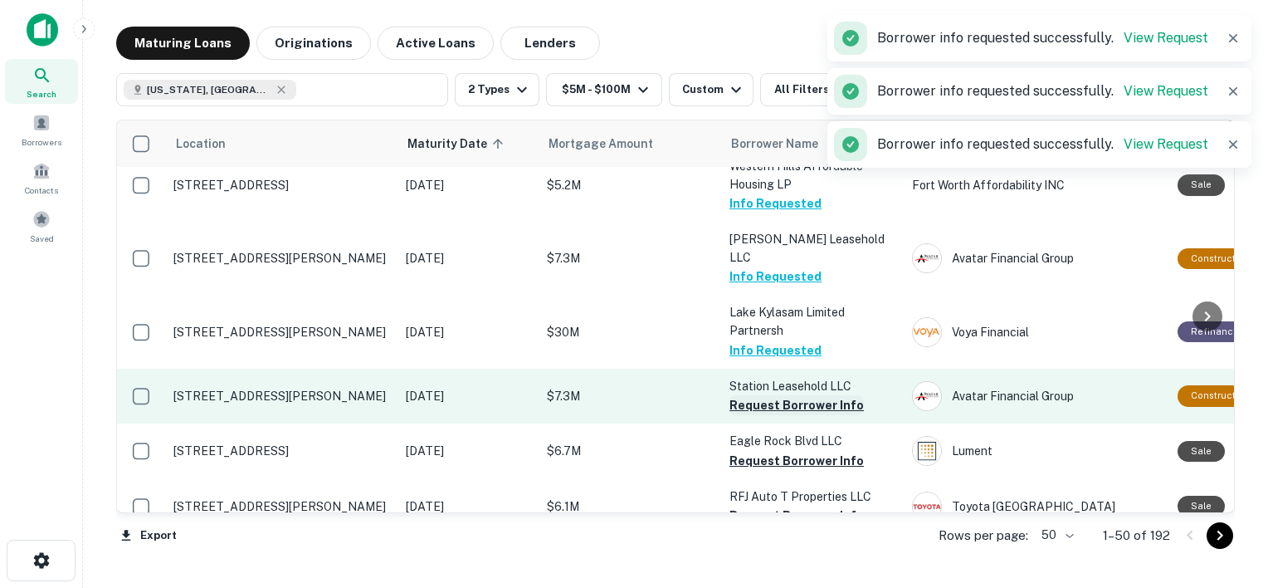
click at [788, 395] on button "Request Borrower Info" at bounding box center [797, 405] width 134 height 20
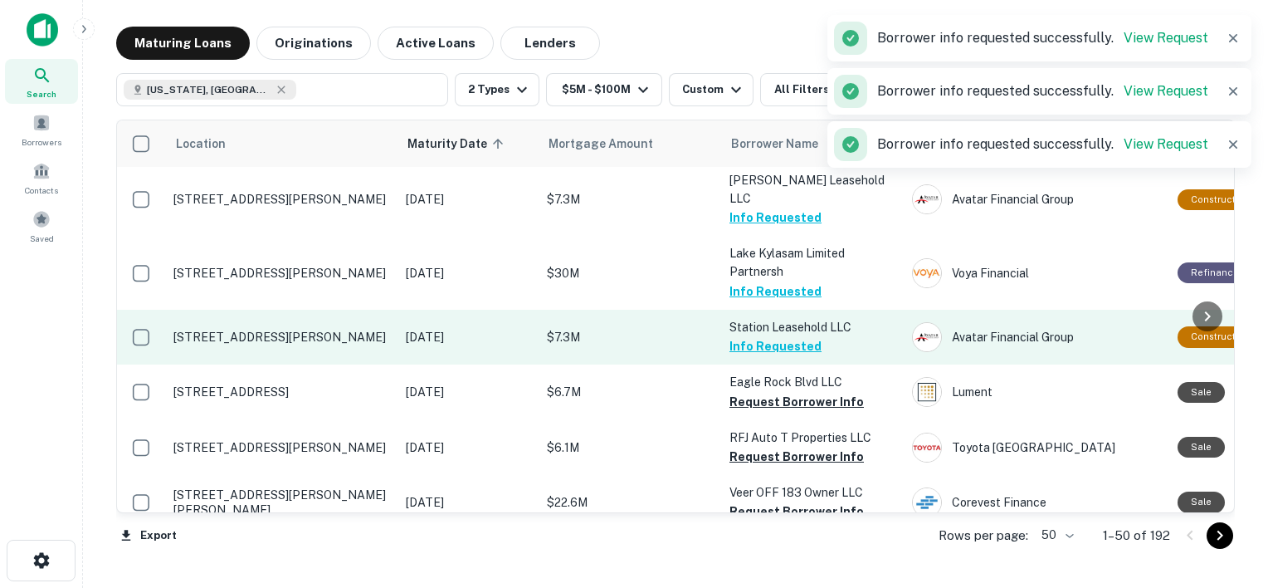
scroll to position [496, 0]
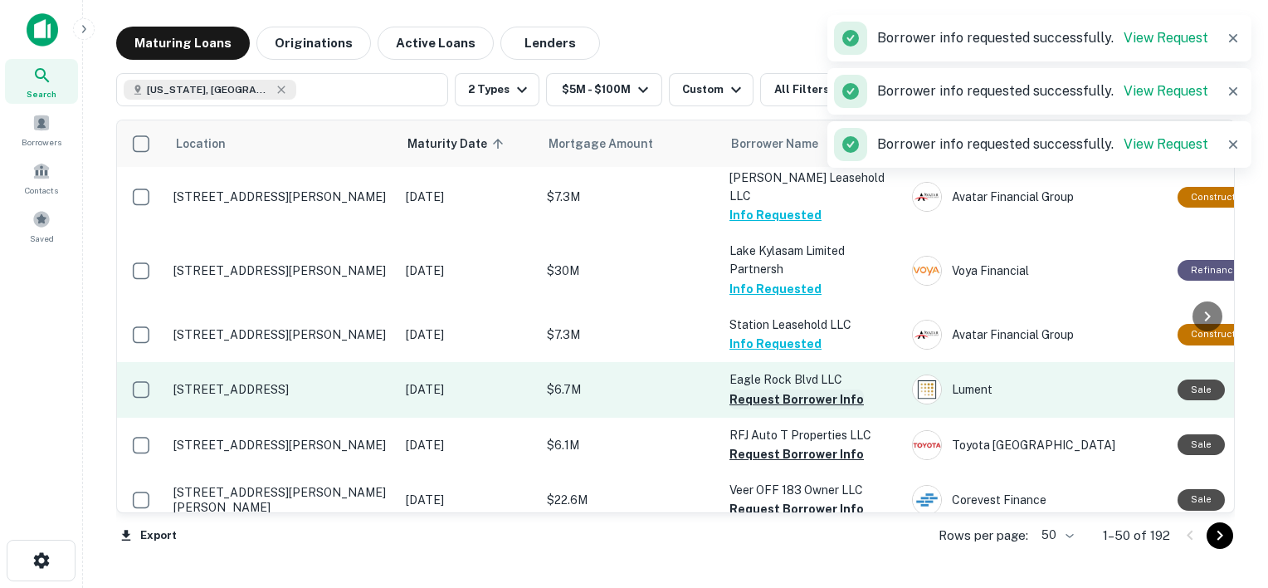
click at [780, 389] on button "Request Borrower Info" at bounding box center [797, 399] width 134 height 20
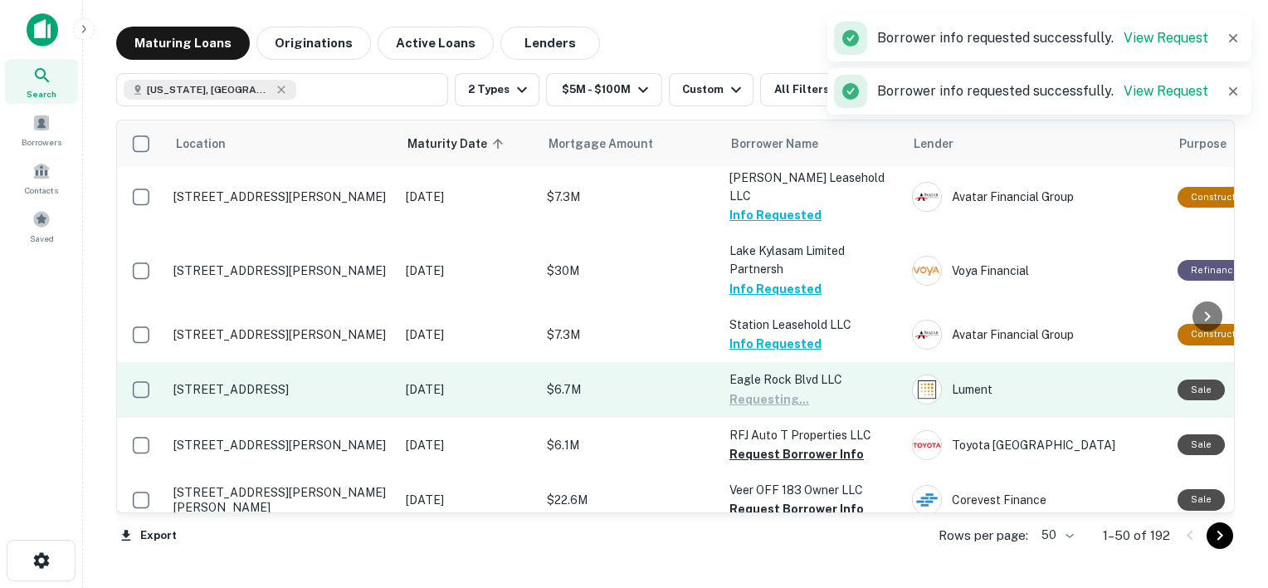
scroll to position [536, 0]
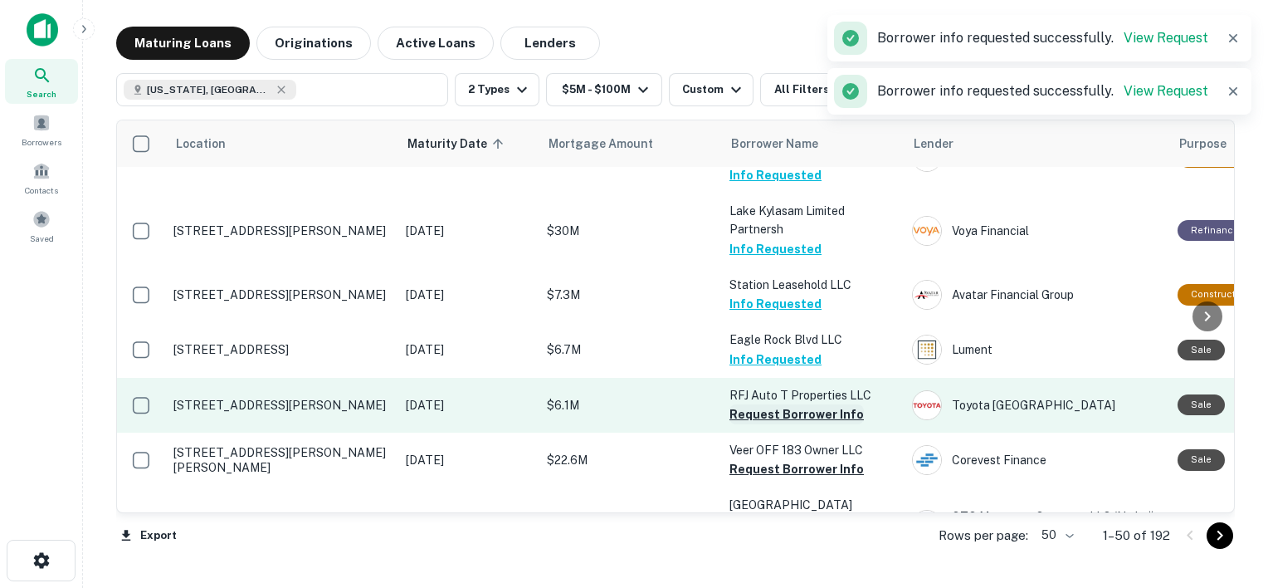
click at [804, 404] on button "Request Borrower Info" at bounding box center [797, 414] width 134 height 20
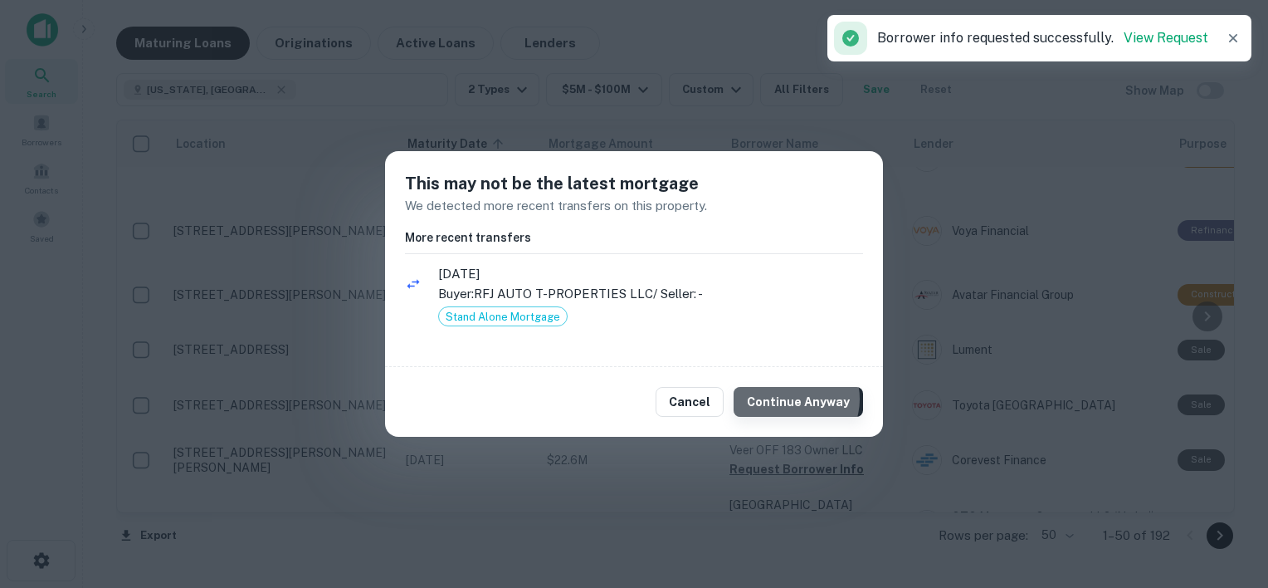
click at [800, 398] on button "Continue Anyway" at bounding box center [798, 402] width 129 height 30
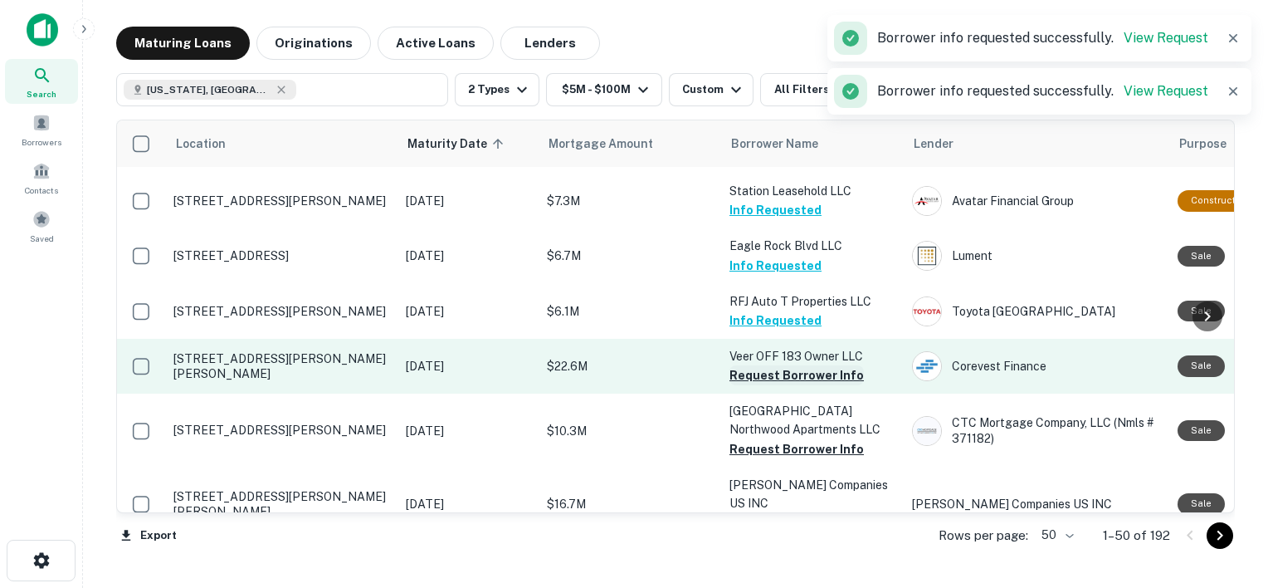
scroll to position [631, 0]
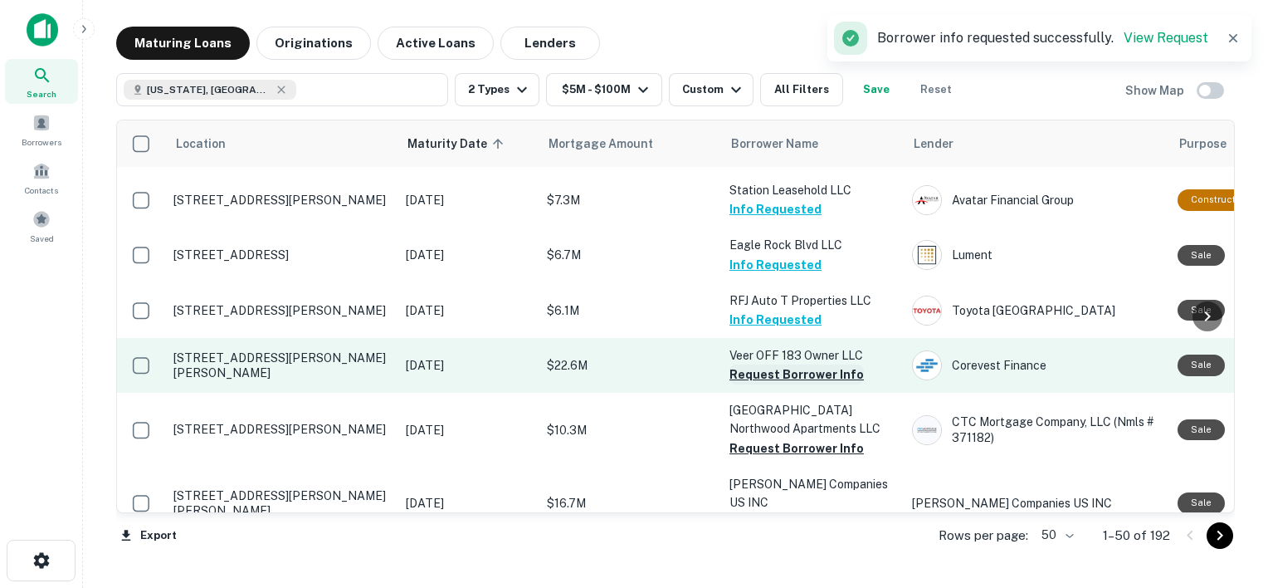
click at [768, 364] on button "Request Borrower Info" at bounding box center [797, 374] width 134 height 20
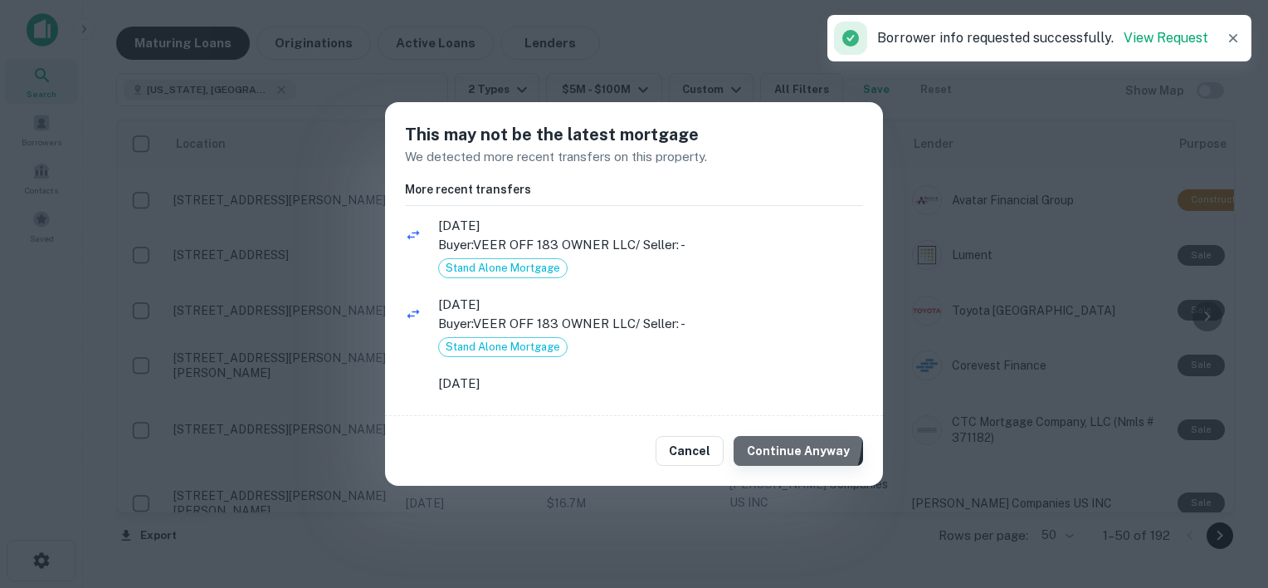
click at [771, 437] on button "Continue Anyway" at bounding box center [798, 451] width 129 height 30
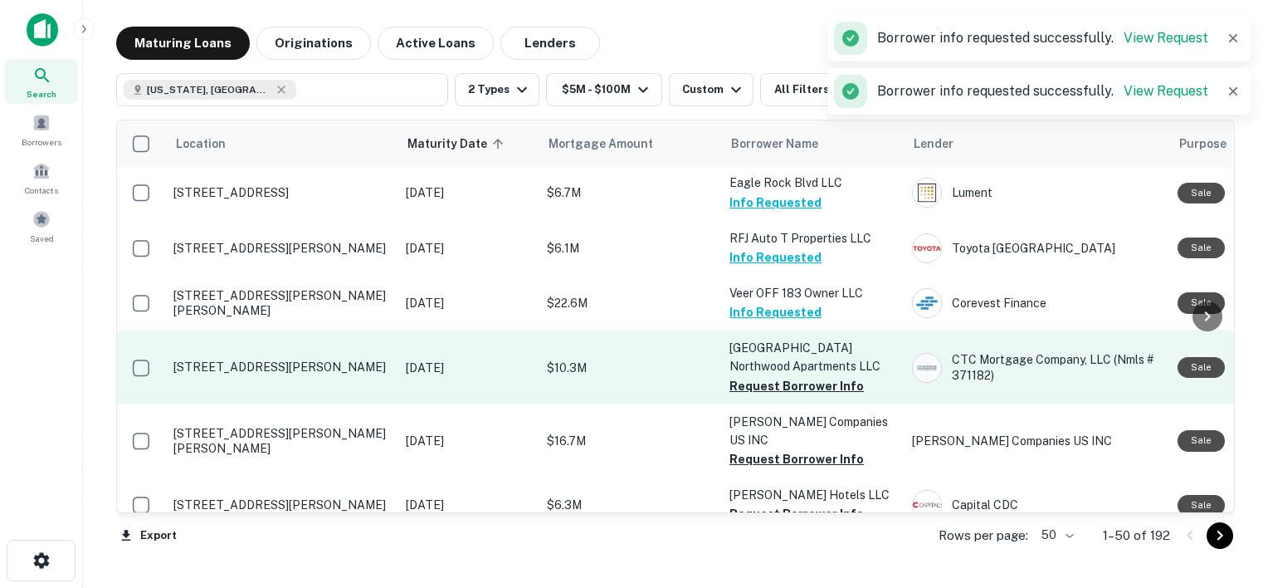
scroll to position [695, 0]
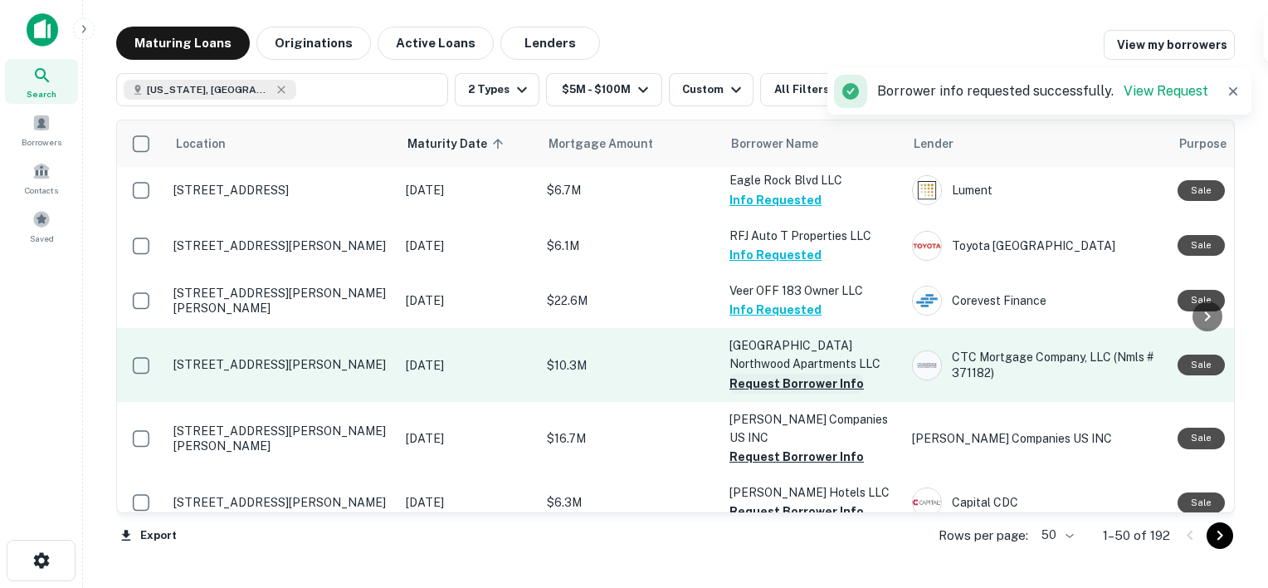
click at [764, 373] on button "Request Borrower Info" at bounding box center [797, 383] width 134 height 20
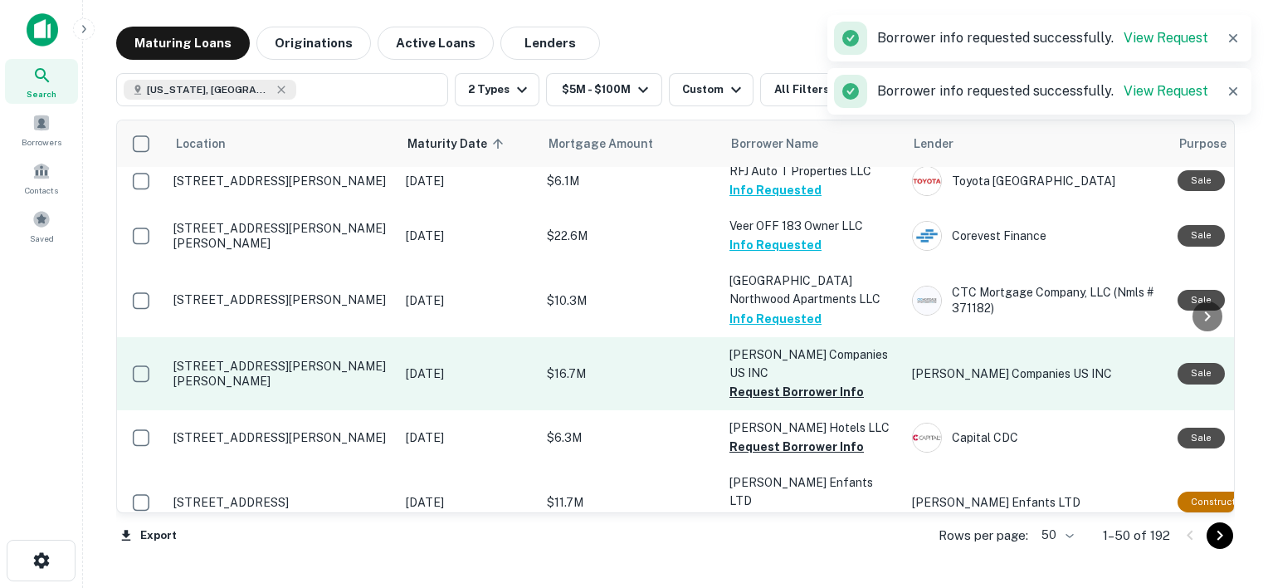
scroll to position [762, 0]
click at [754, 380] on button "Request Borrower Info" at bounding box center [797, 390] width 134 height 20
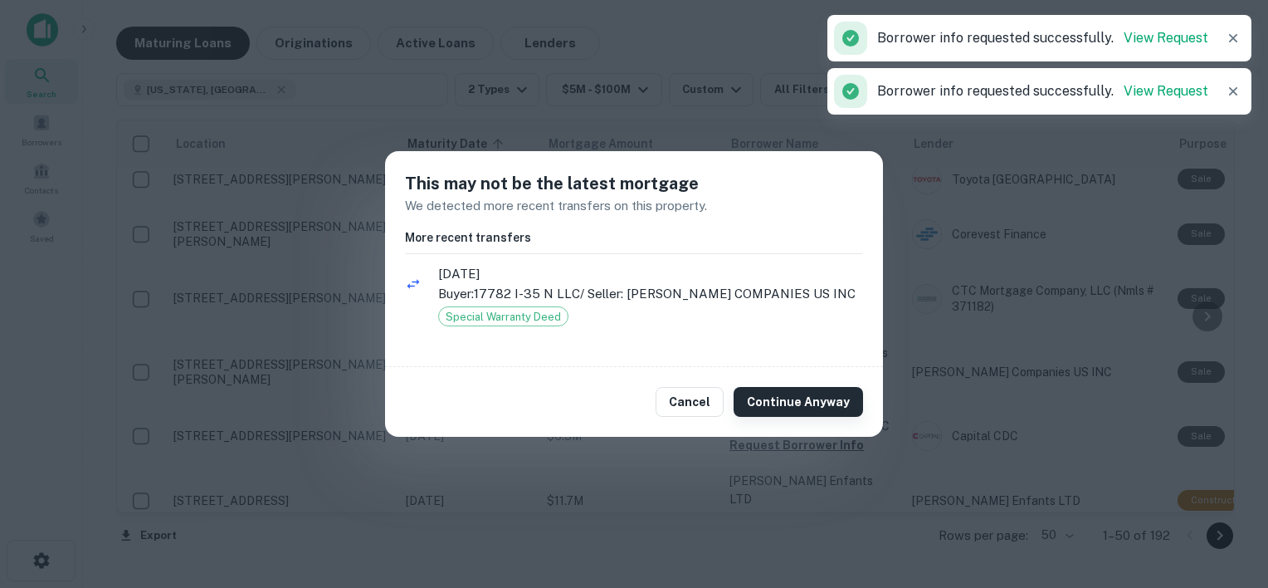
click at [776, 400] on button "Continue Anyway" at bounding box center [798, 402] width 129 height 30
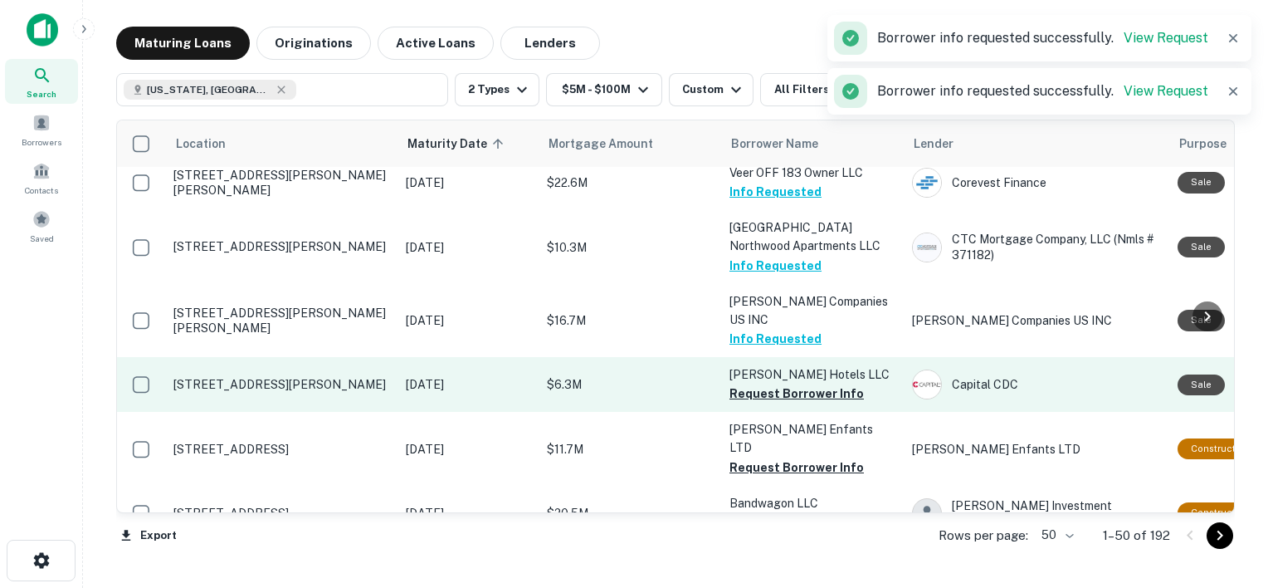
scroll to position [815, 0]
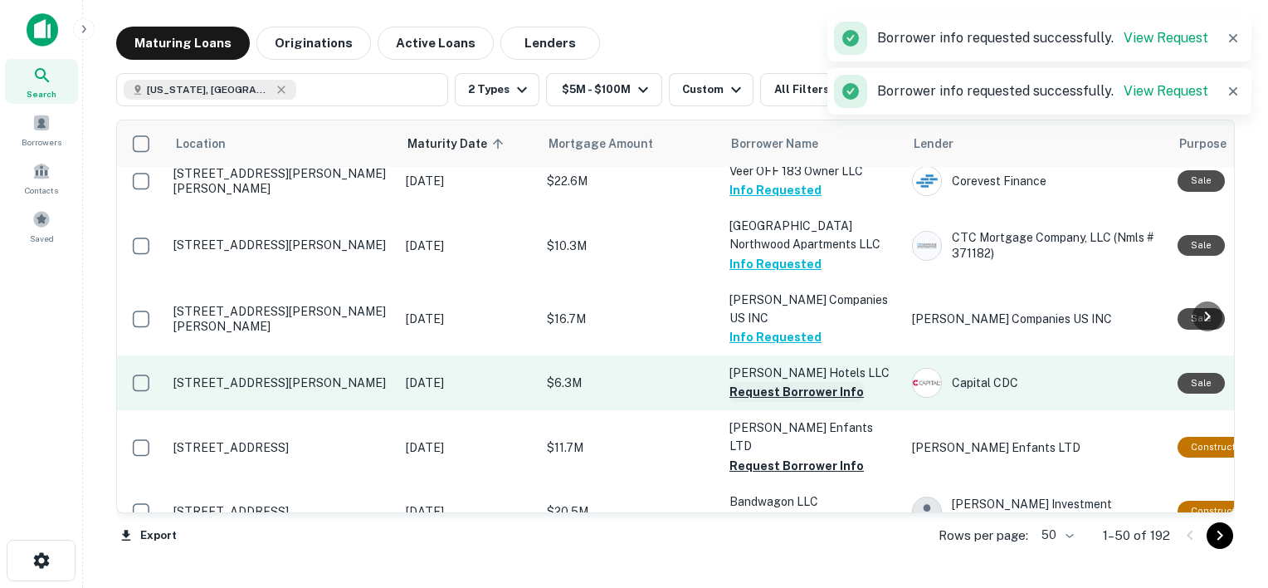
click at [771, 382] on button "Request Borrower Info" at bounding box center [797, 392] width 134 height 20
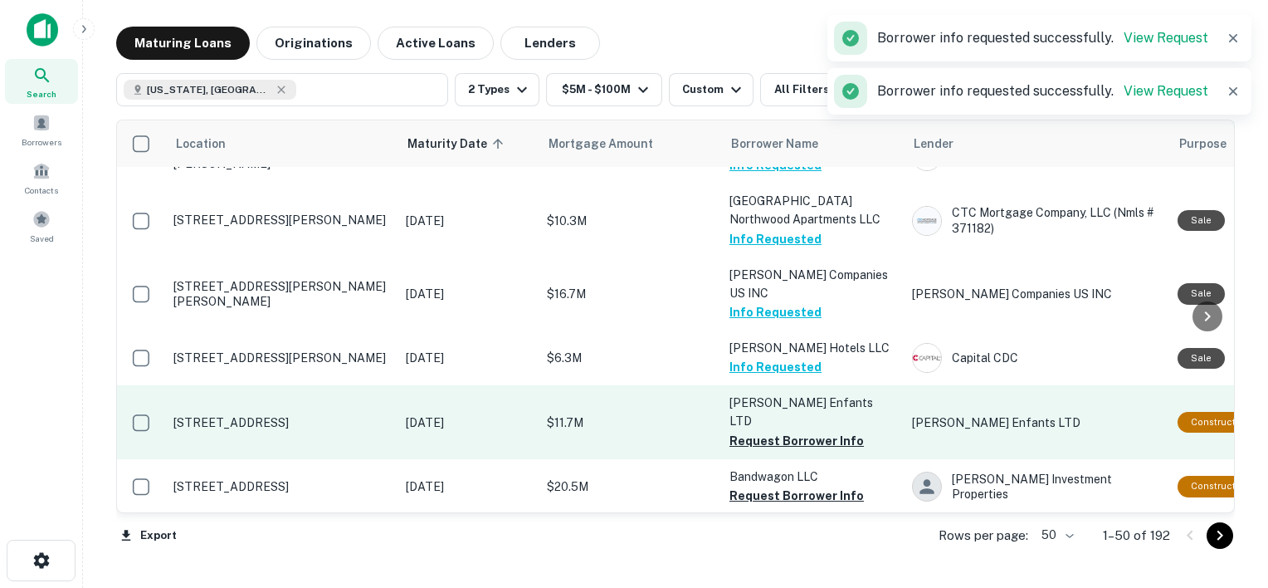
scroll to position [845, 0]
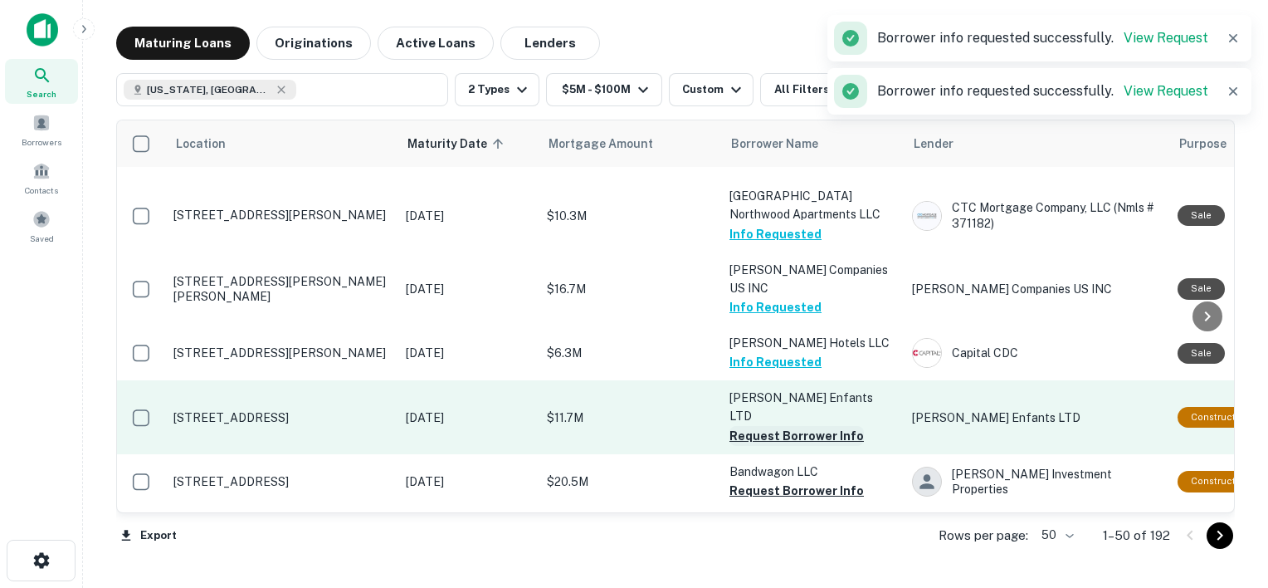
click at [751, 426] on button "Request Borrower Info" at bounding box center [797, 436] width 134 height 20
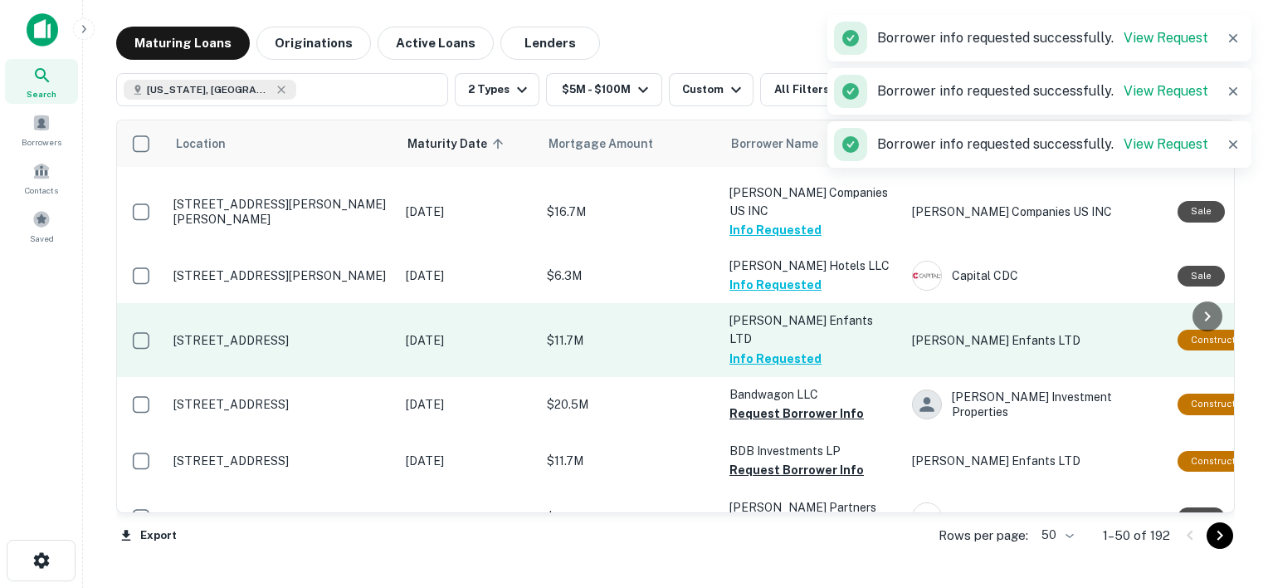
scroll to position [923, 0]
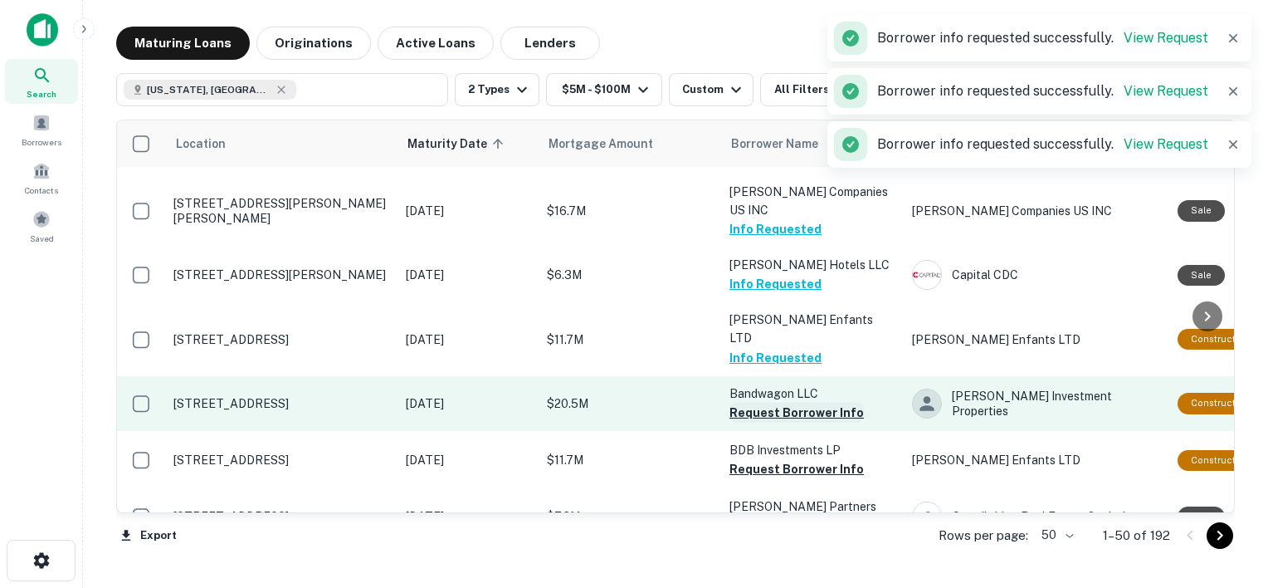
click at [758, 403] on button "Request Borrower Info" at bounding box center [797, 413] width 134 height 20
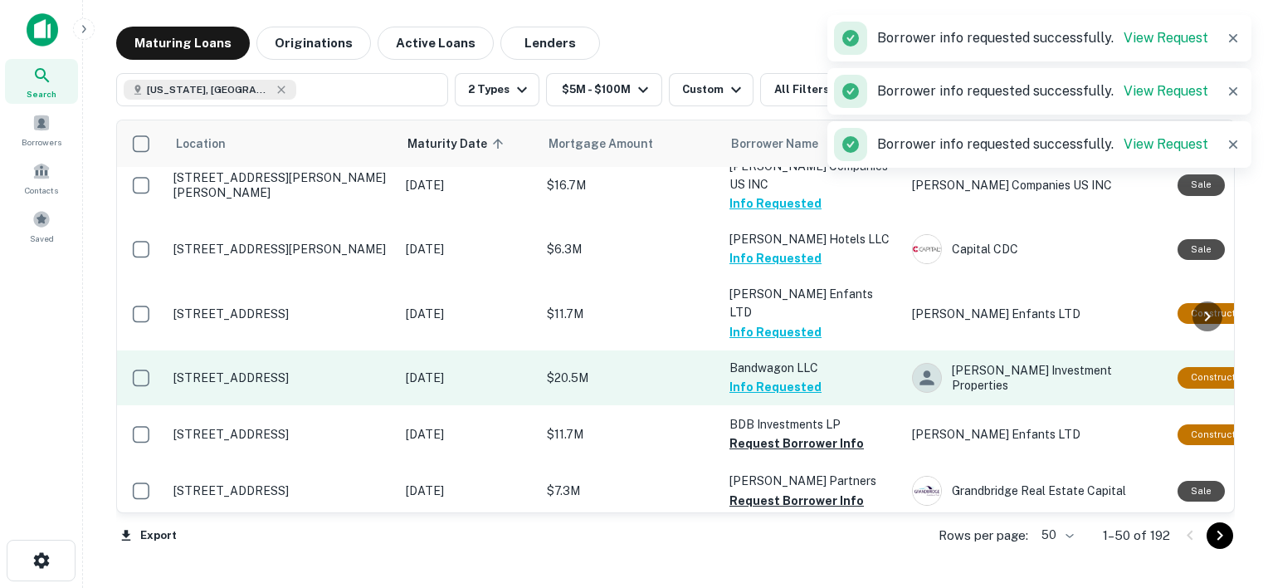
scroll to position [949, 0]
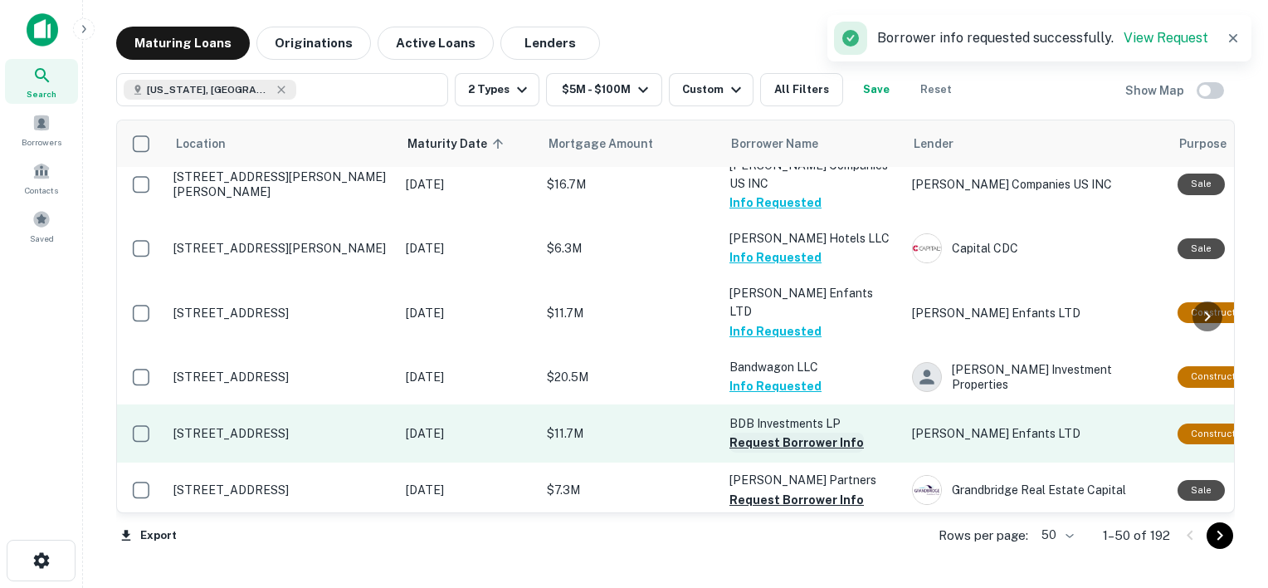
click at [777, 432] on button "Request Borrower Info" at bounding box center [797, 442] width 134 height 20
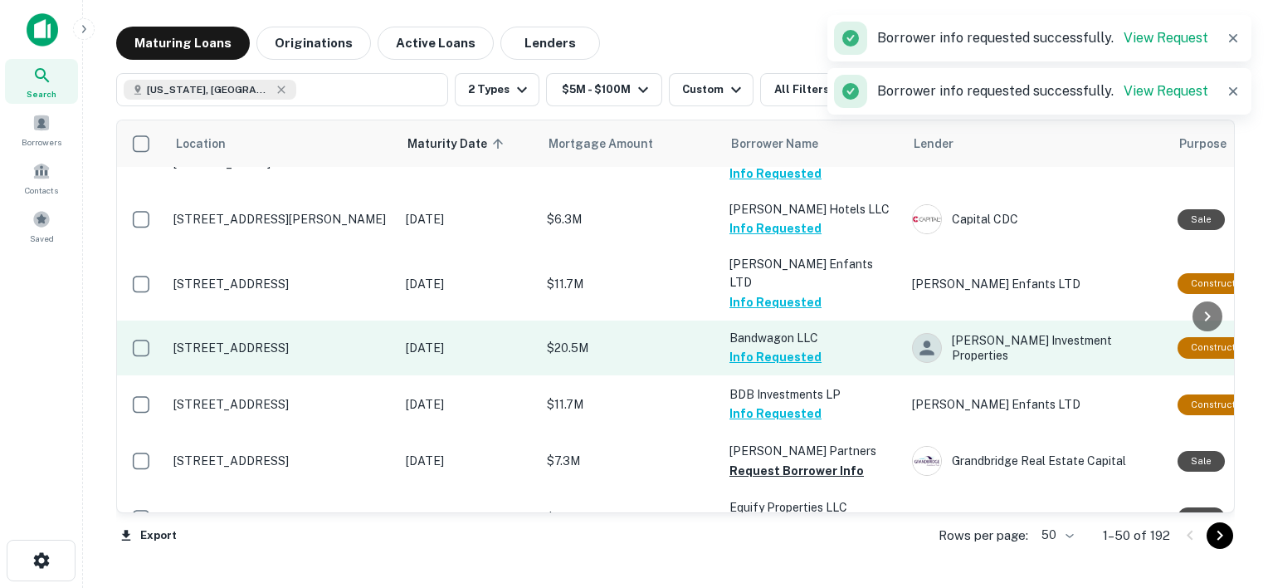
scroll to position [979, 0]
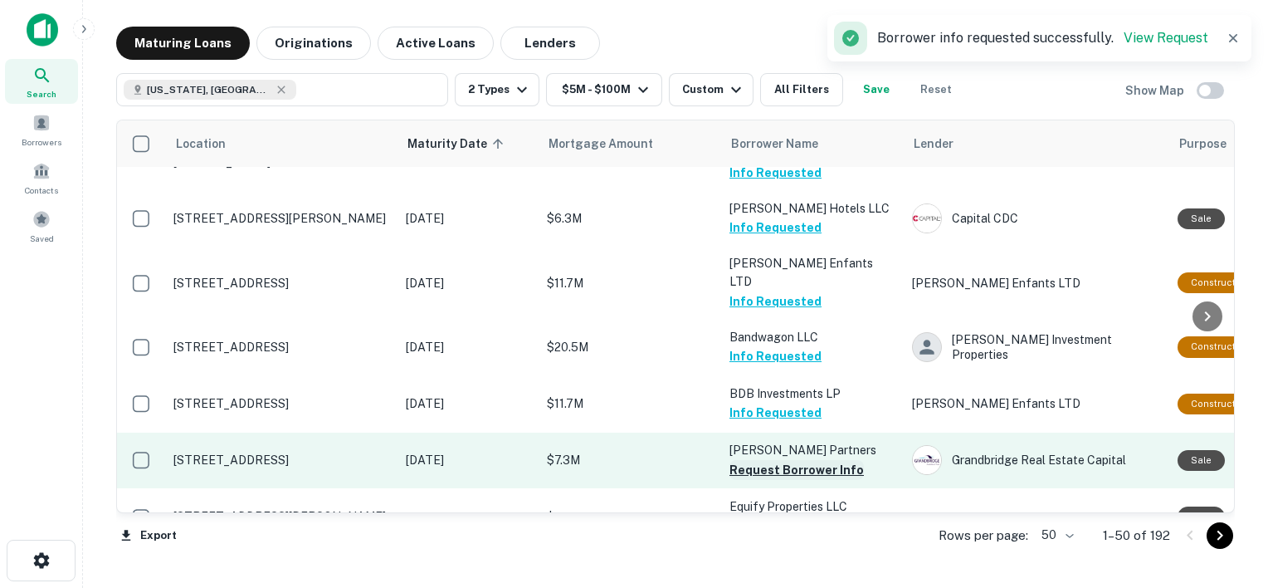
click at [793, 460] on button "Request Borrower Info" at bounding box center [797, 470] width 134 height 20
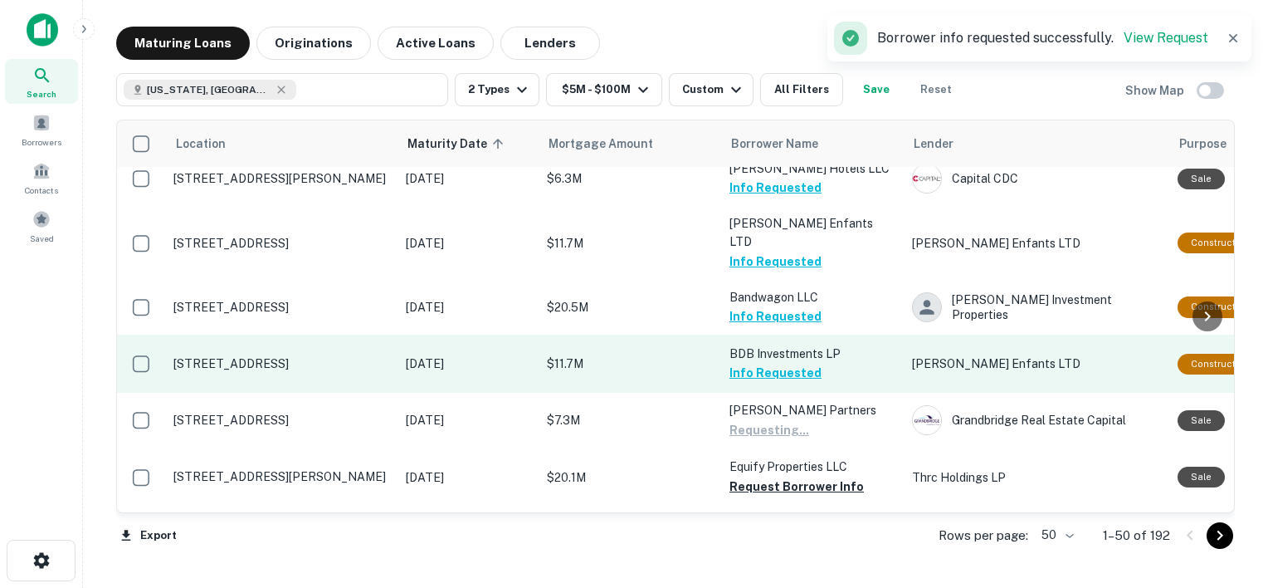
scroll to position [1026, 0]
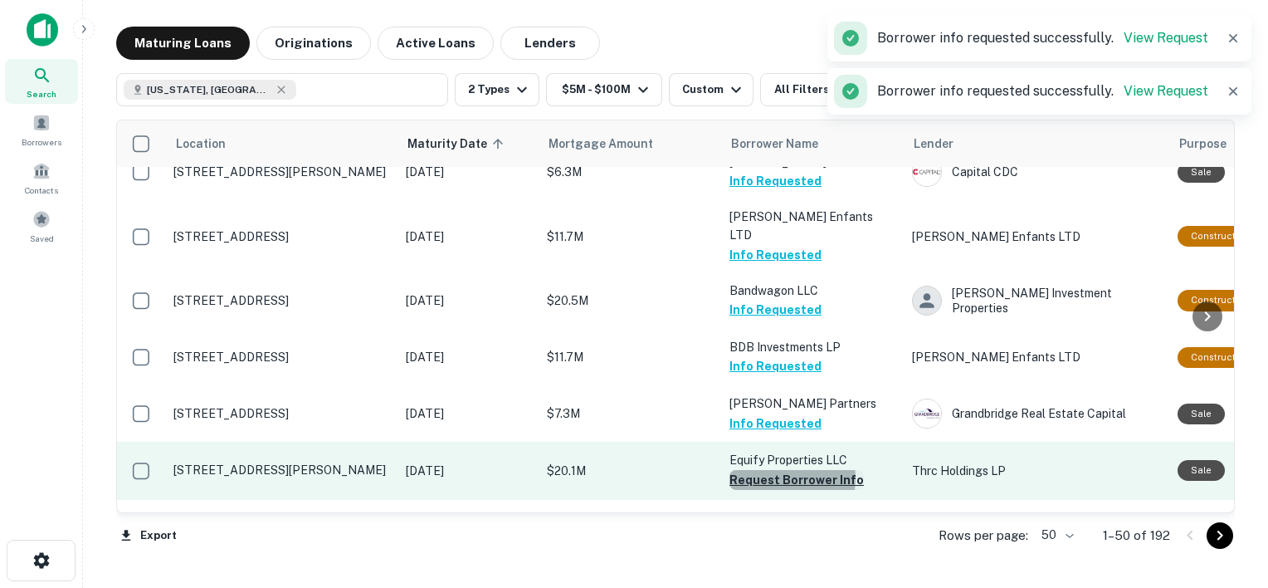
click at [778, 470] on button "Request Borrower Info" at bounding box center [797, 480] width 134 height 20
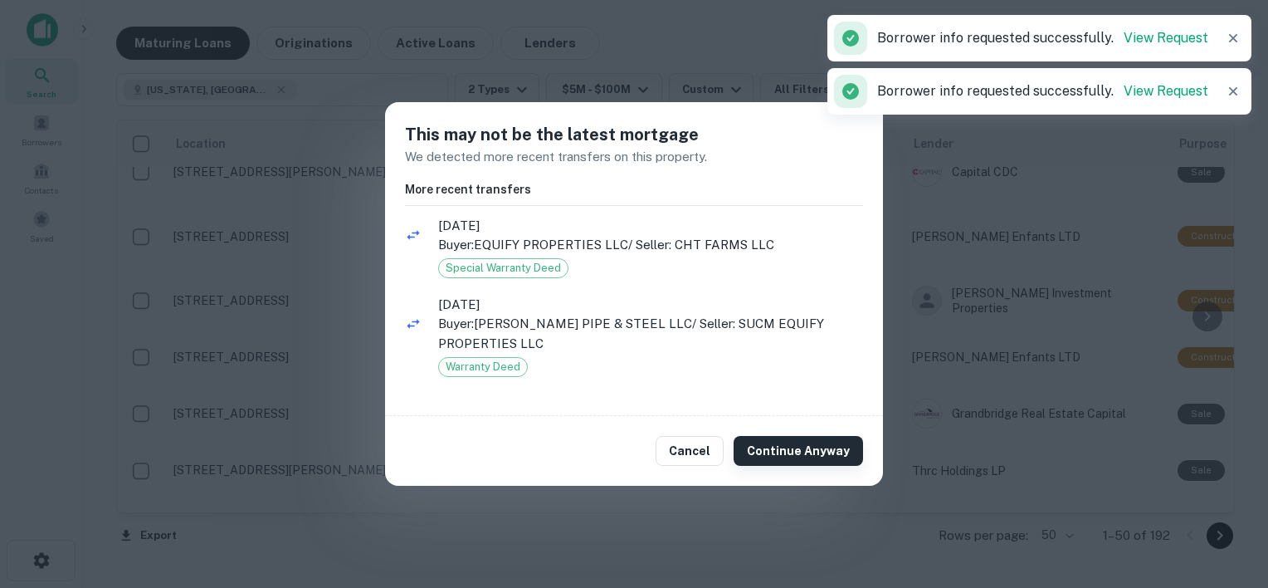
click at [804, 441] on button "Continue Anyway" at bounding box center [798, 451] width 129 height 30
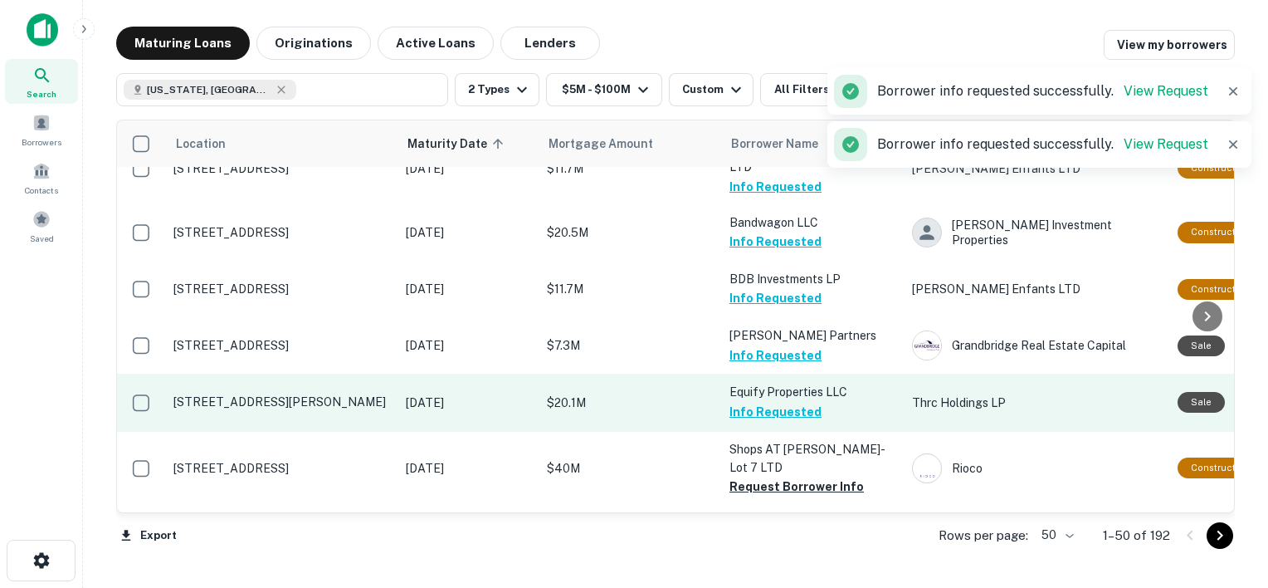
scroll to position [1125, 0]
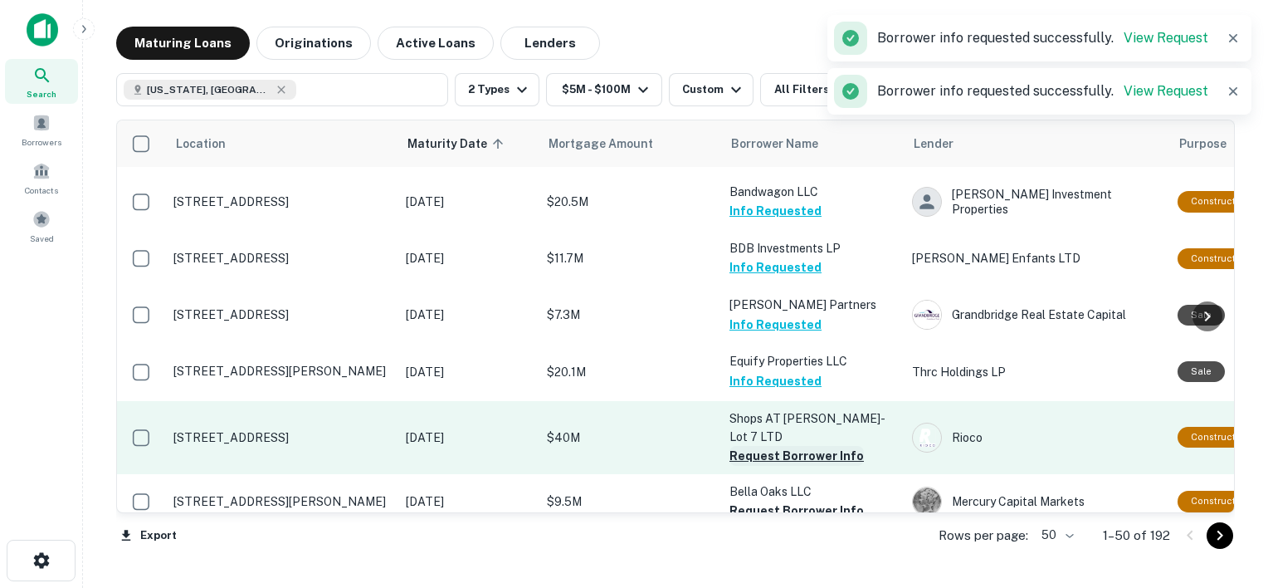
click at [789, 446] on button "Request Borrower Info" at bounding box center [797, 456] width 134 height 20
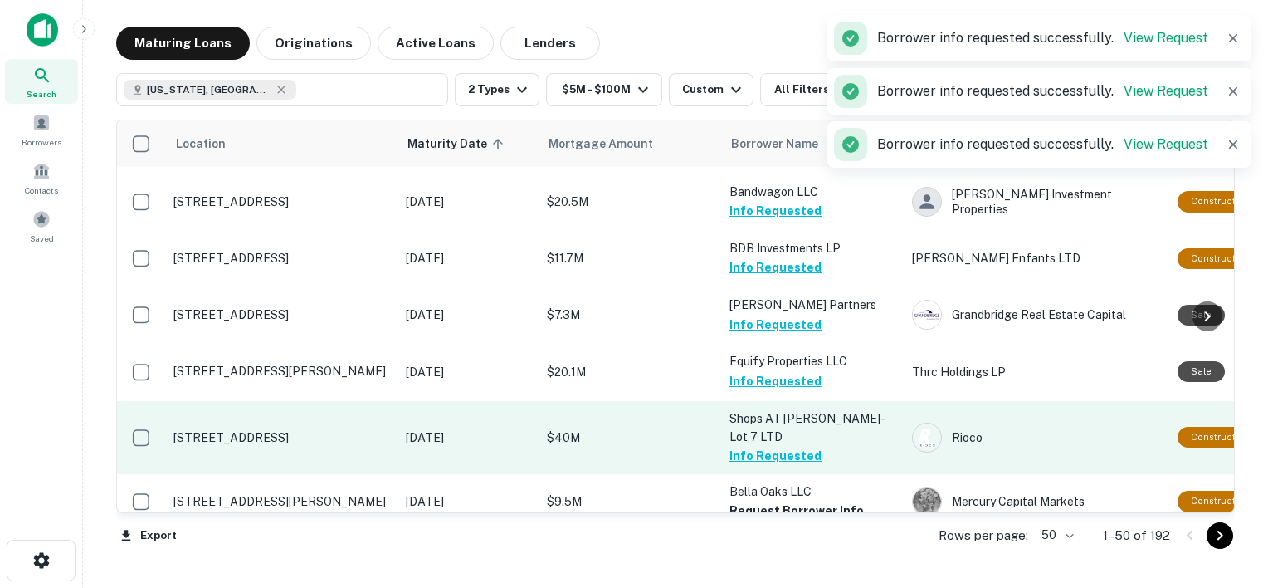
scroll to position [1208, 0]
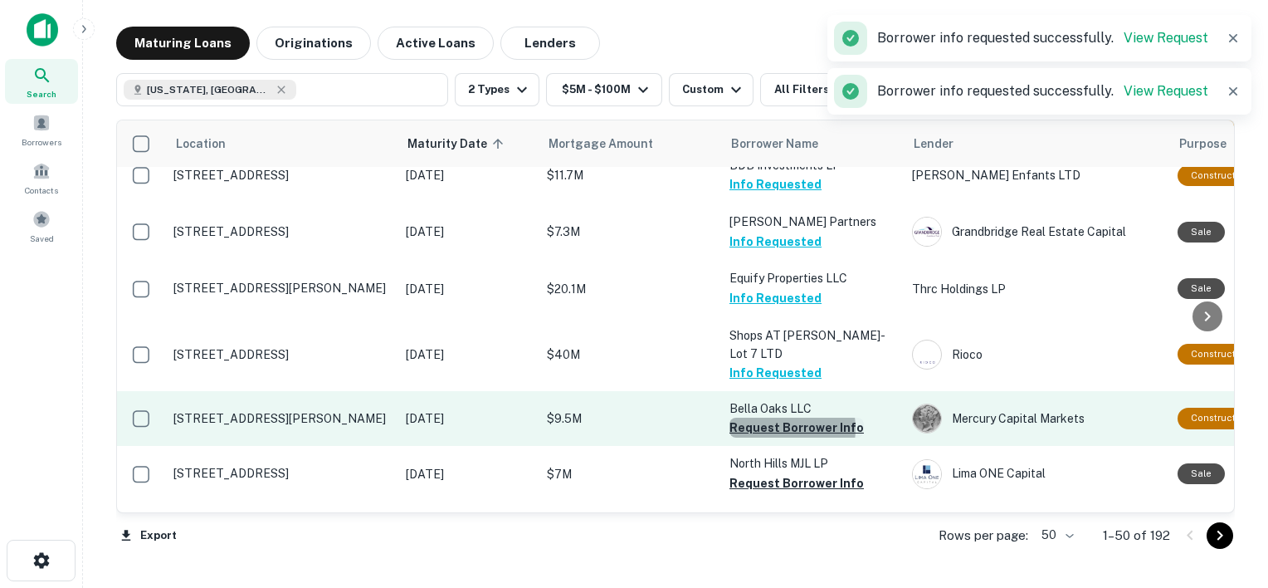
click at [776, 417] on button "Request Borrower Info" at bounding box center [797, 427] width 134 height 20
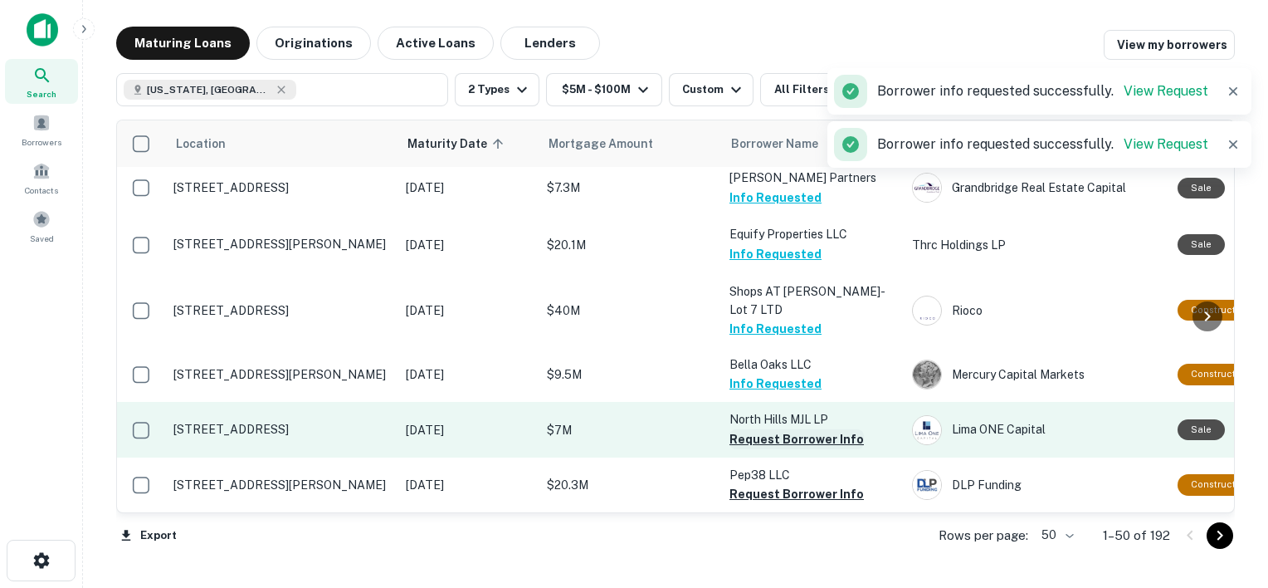
click at [758, 429] on button "Request Borrower Info" at bounding box center [797, 439] width 134 height 20
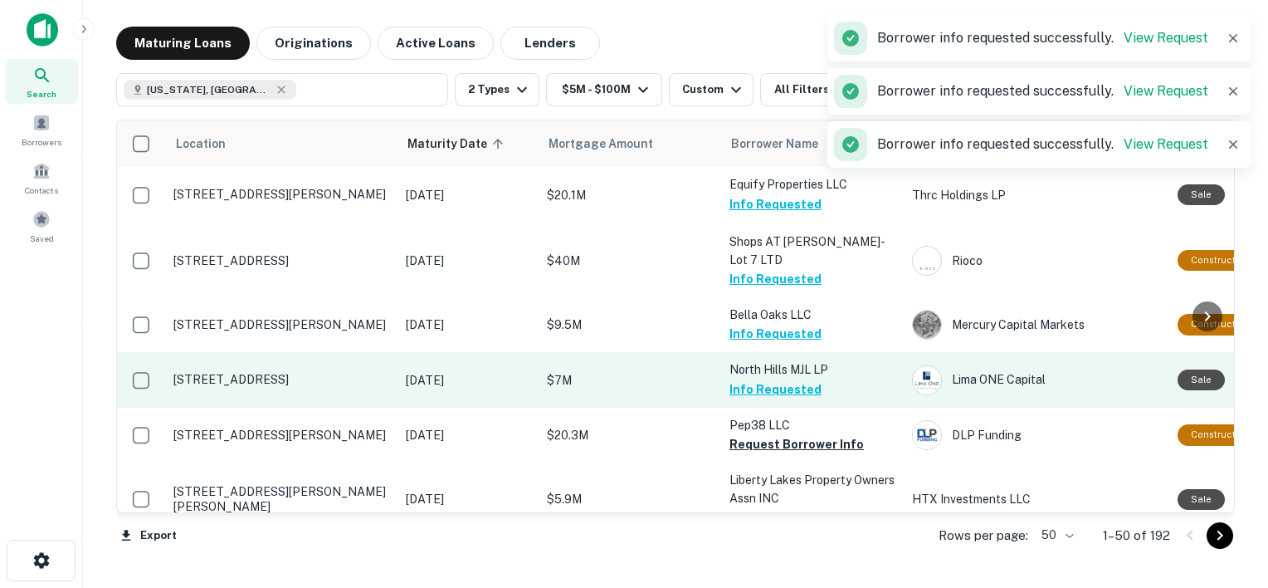
scroll to position [1311, 0]
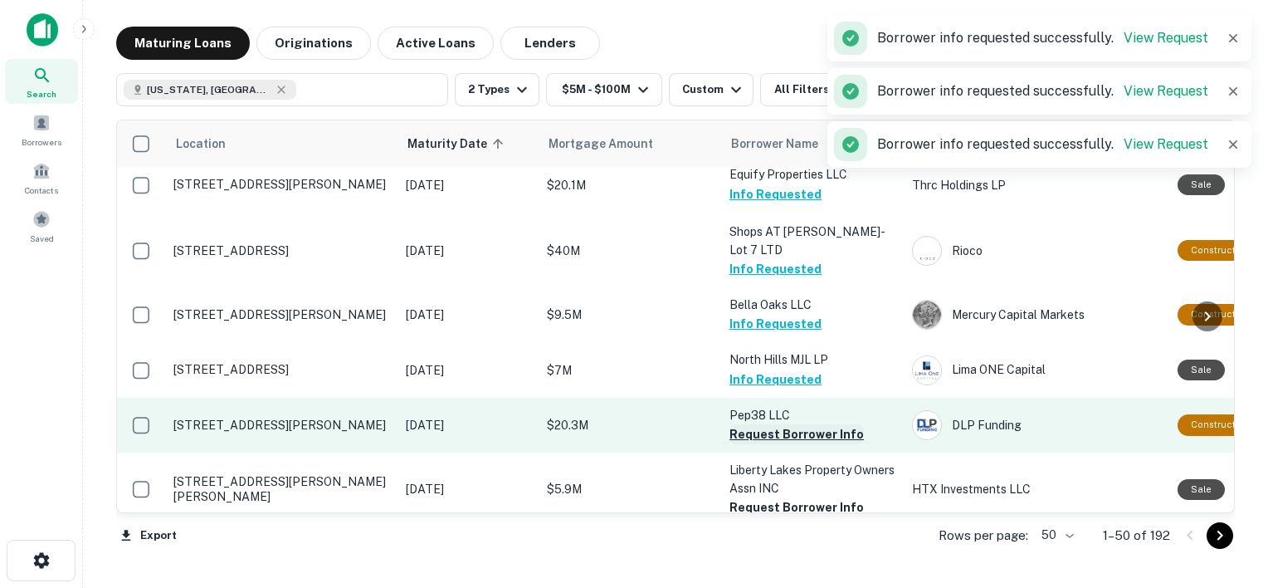
click at [778, 424] on button "Request Borrower Info" at bounding box center [797, 434] width 134 height 20
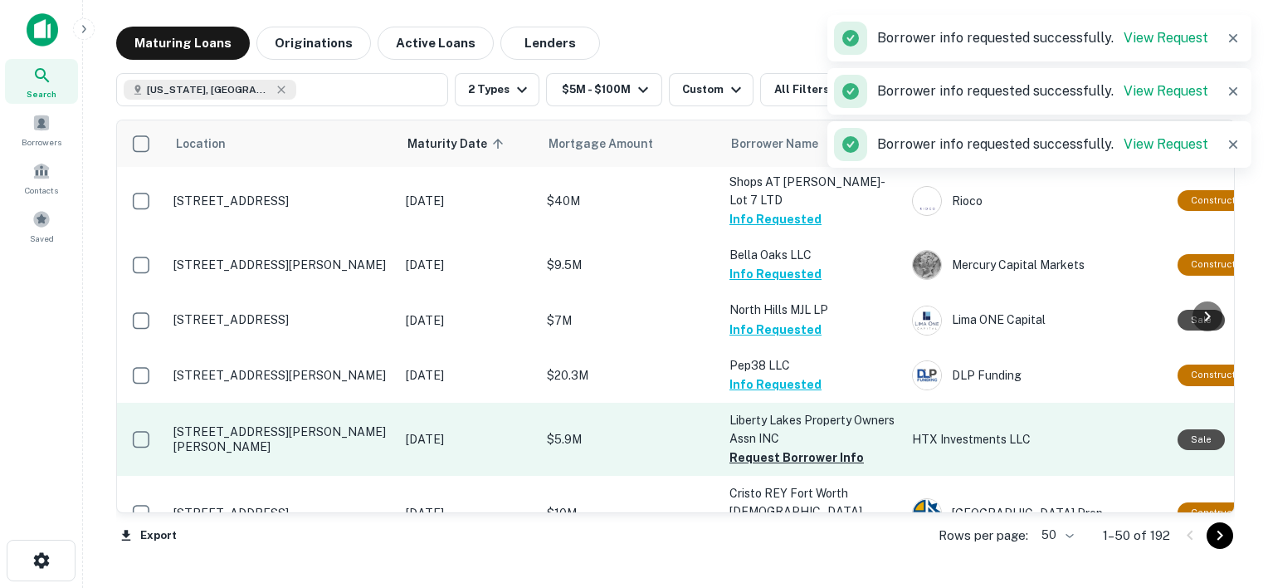
click at [781, 447] on button "Request Borrower Info" at bounding box center [797, 457] width 134 height 20
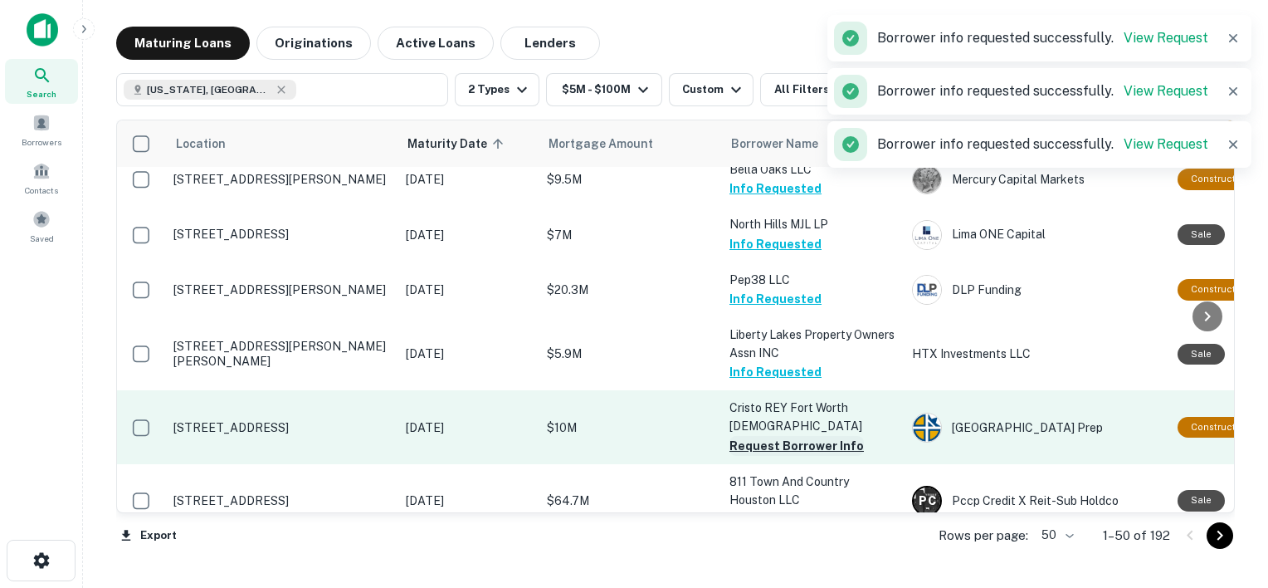
click at [797, 436] on button "Request Borrower Info" at bounding box center [797, 446] width 134 height 20
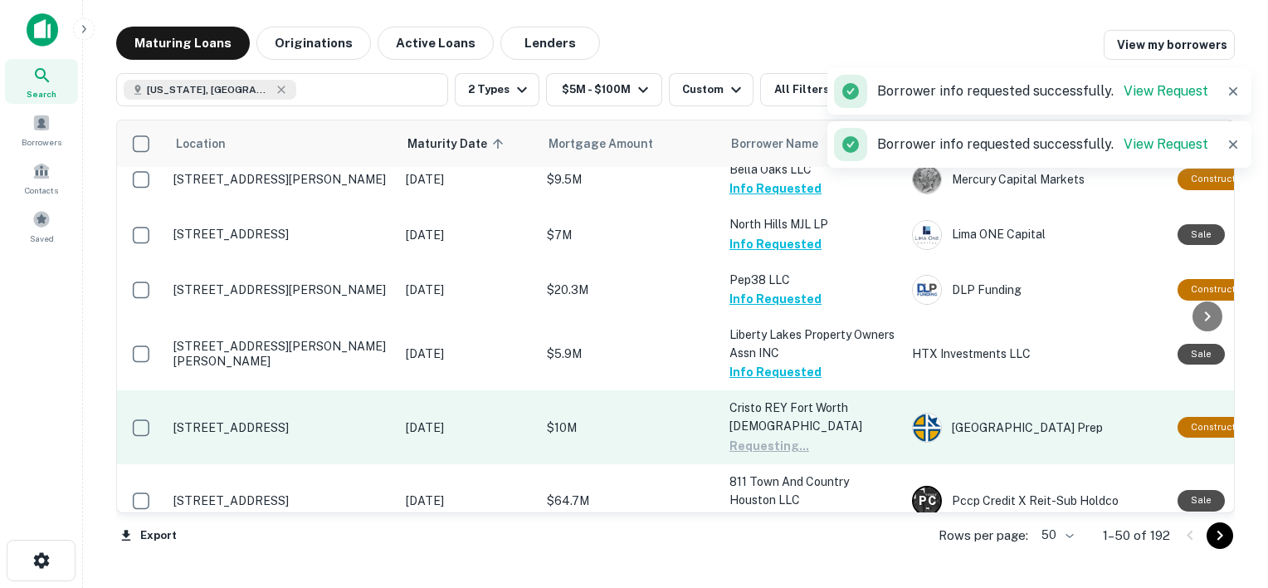
scroll to position [1474, 0]
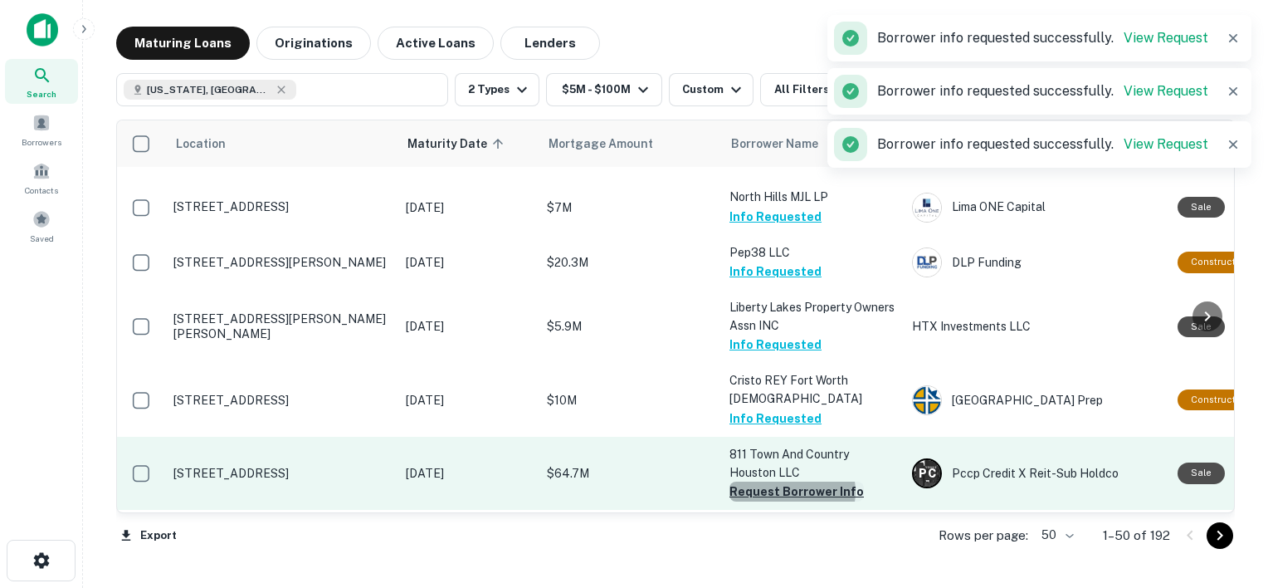
click at [792, 481] on button "Request Borrower Info" at bounding box center [797, 491] width 134 height 20
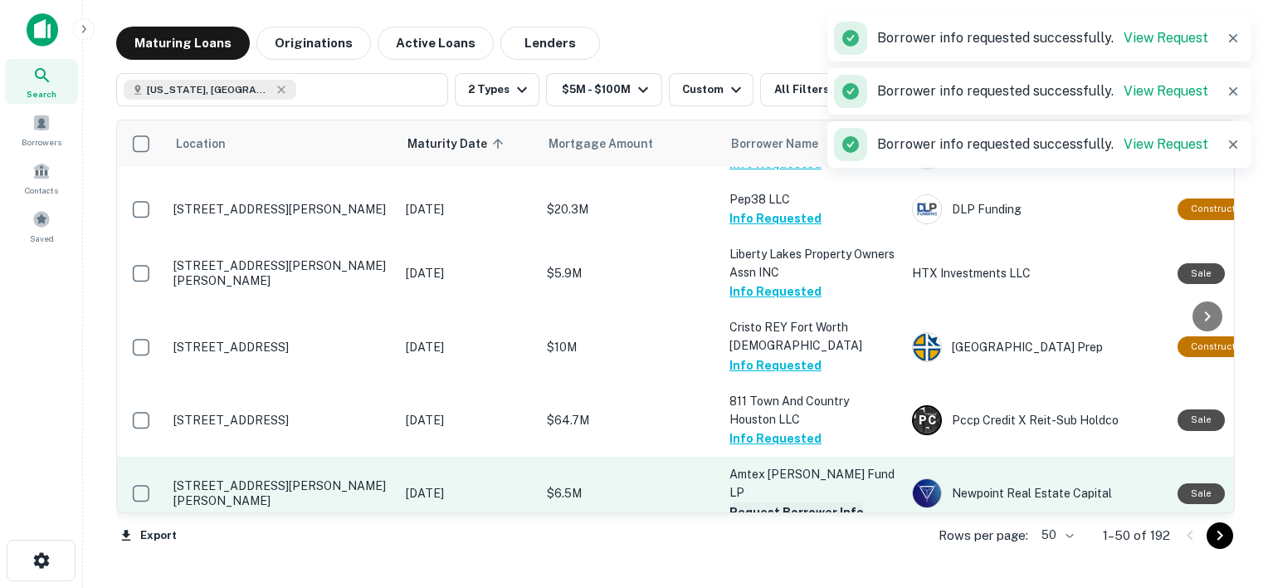
click at [790, 502] on button "Request Borrower Info" at bounding box center [797, 512] width 134 height 20
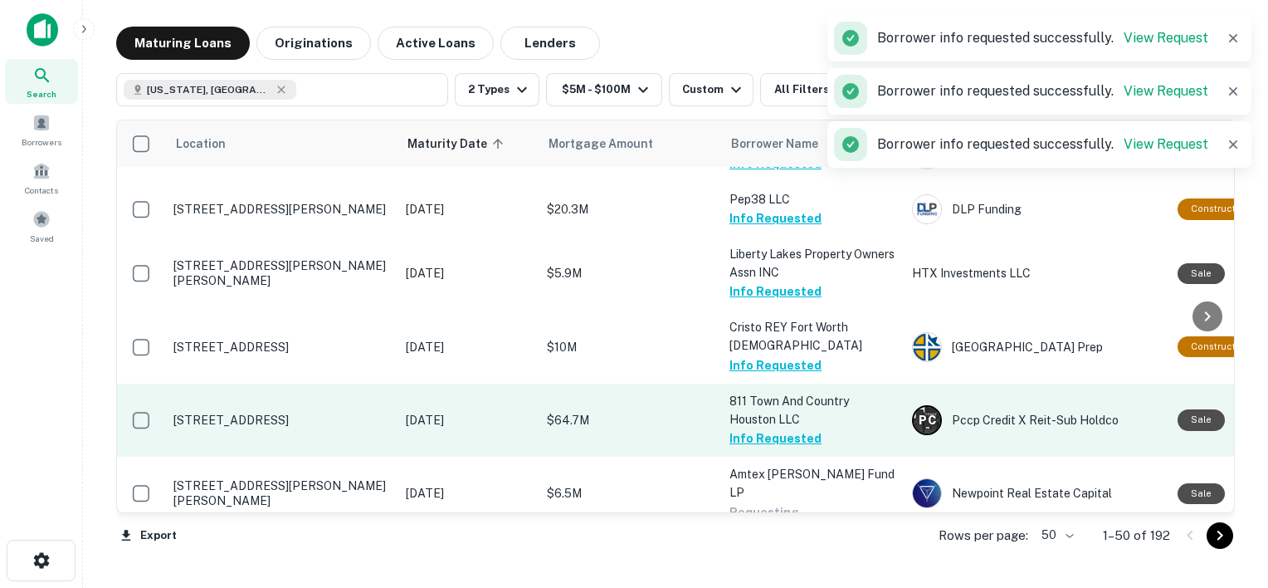
scroll to position [1586, 0]
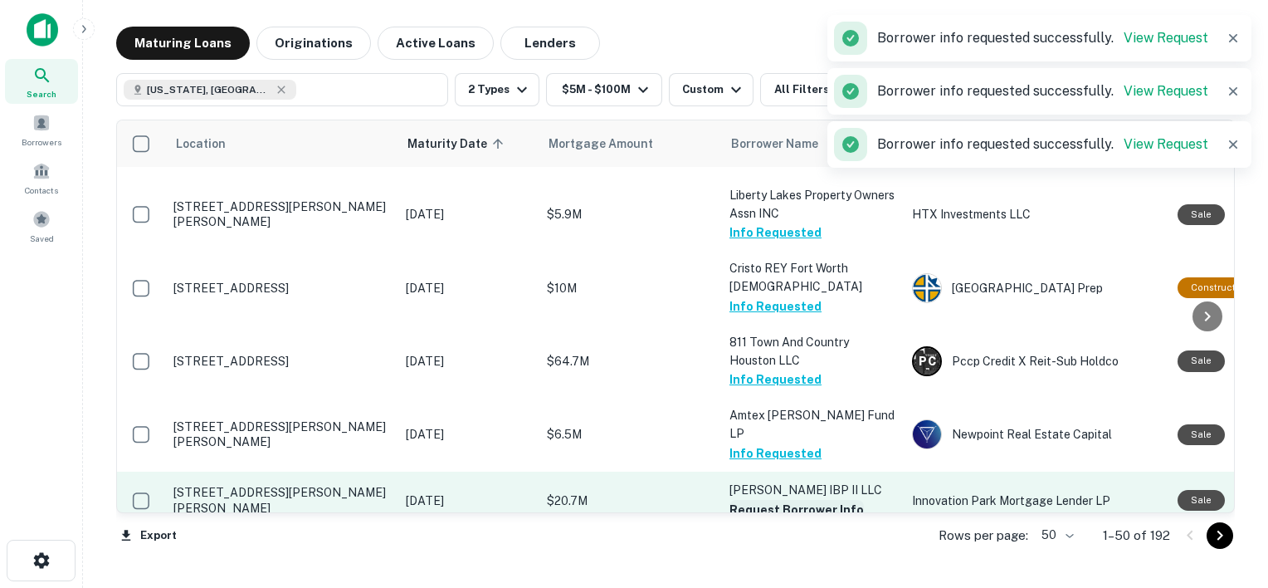
click at [782, 500] on button "Request Borrower Info" at bounding box center [797, 510] width 134 height 20
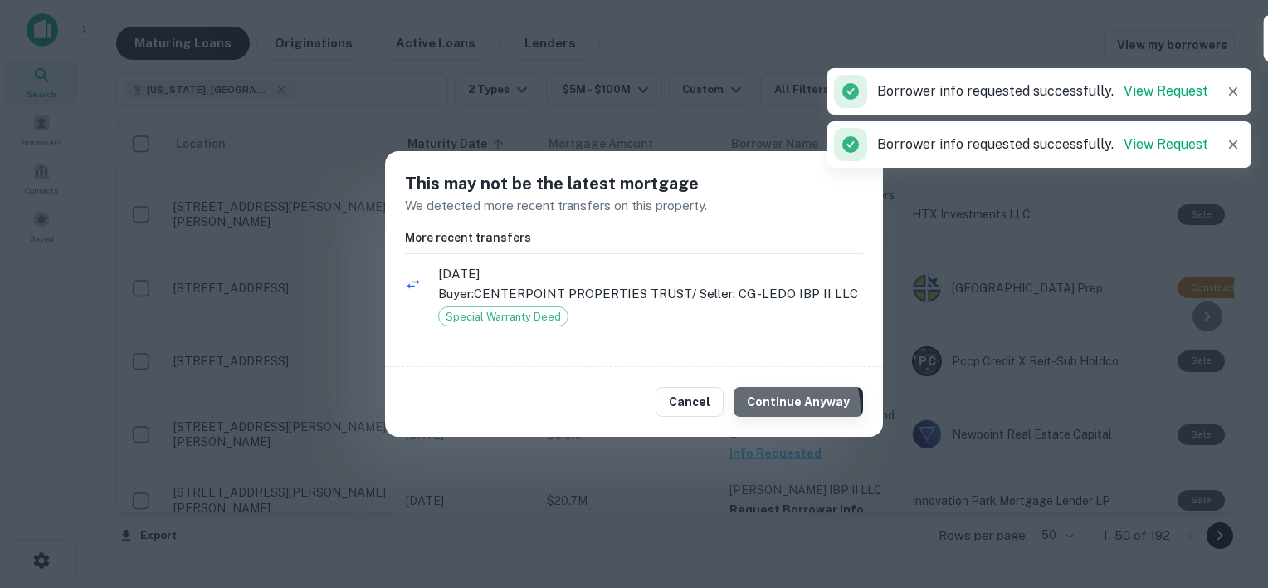
click at [781, 408] on button "Continue Anyway" at bounding box center [798, 402] width 129 height 30
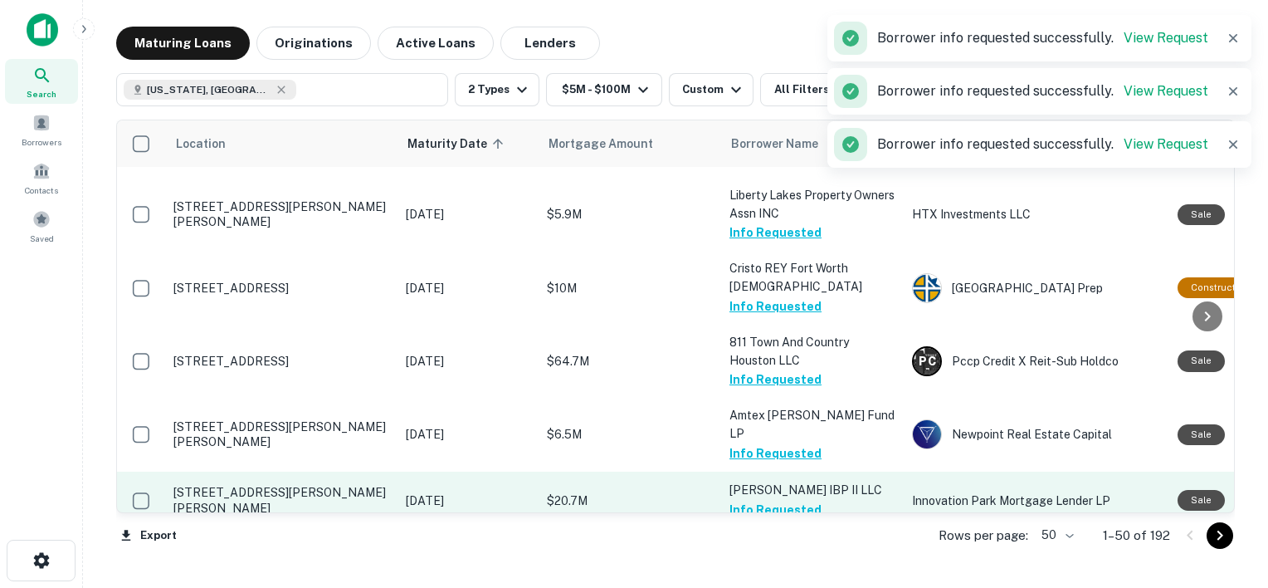
scroll to position [1618, 0]
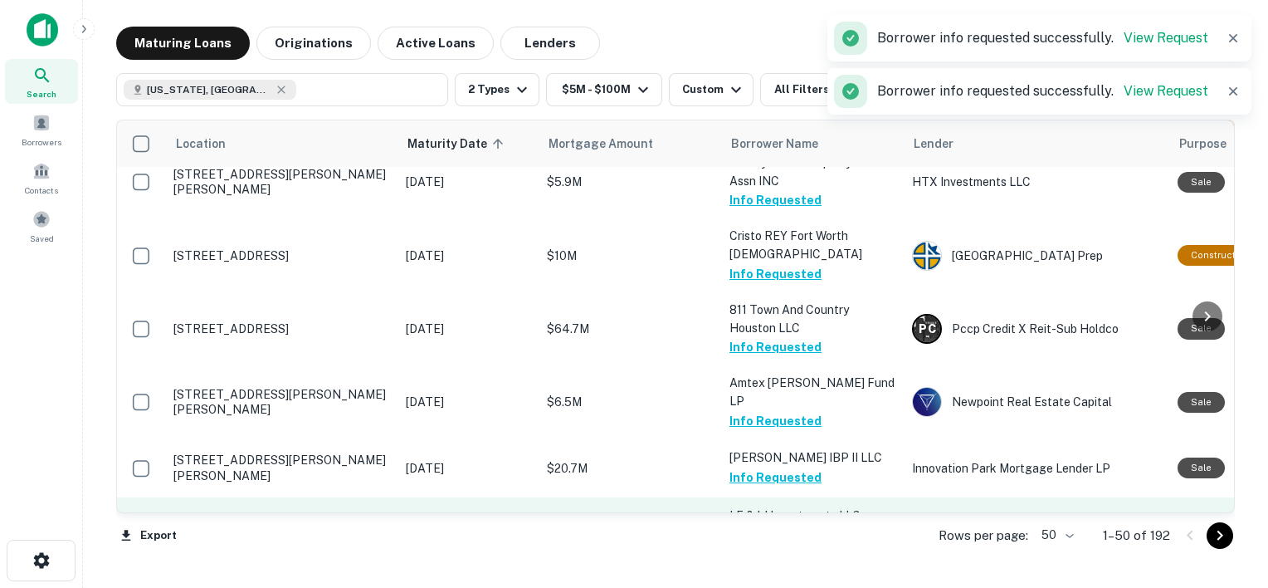
click at [782, 525] on button "Request Borrower Info" at bounding box center [797, 535] width 134 height 20
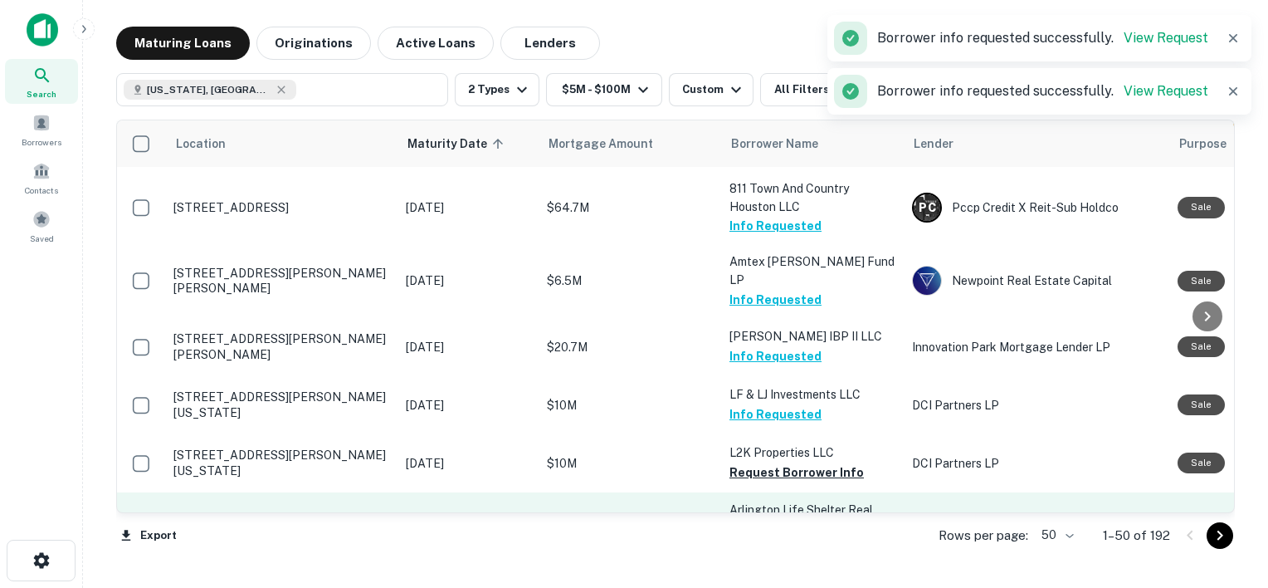
click at [801, 537] on button "Request Borrower Info" at bounding box center [797, 547] width 134 height 20
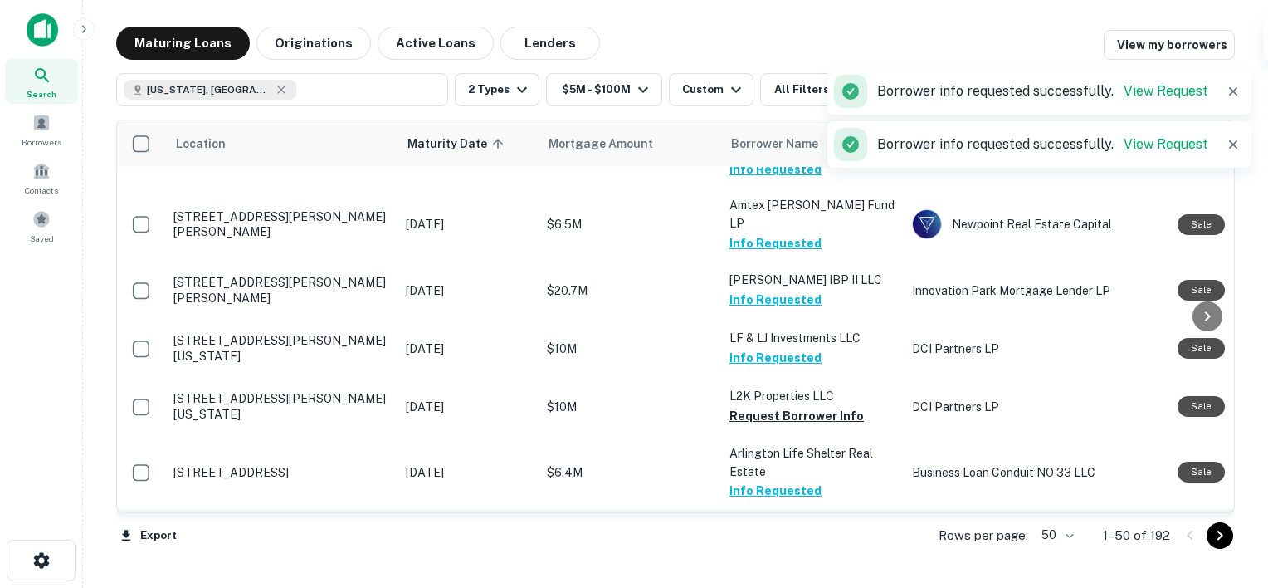
click at [779, 535] on button "Request Borrower Info" at bounding box center [797, 545] width 134 height 20
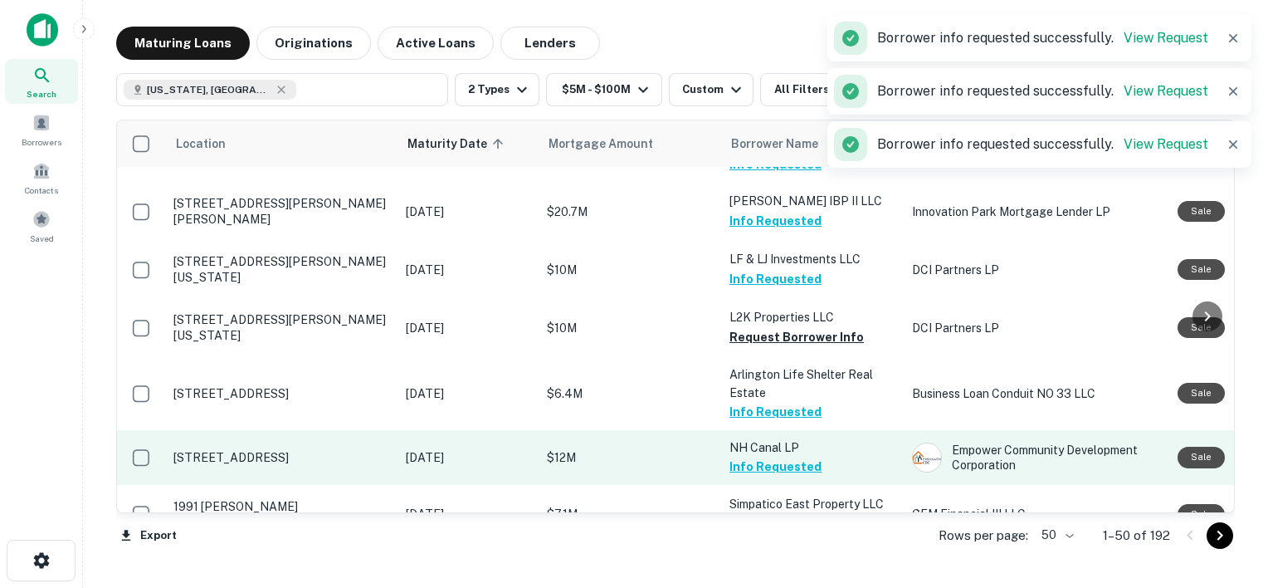
scroll to position [1899, 0]
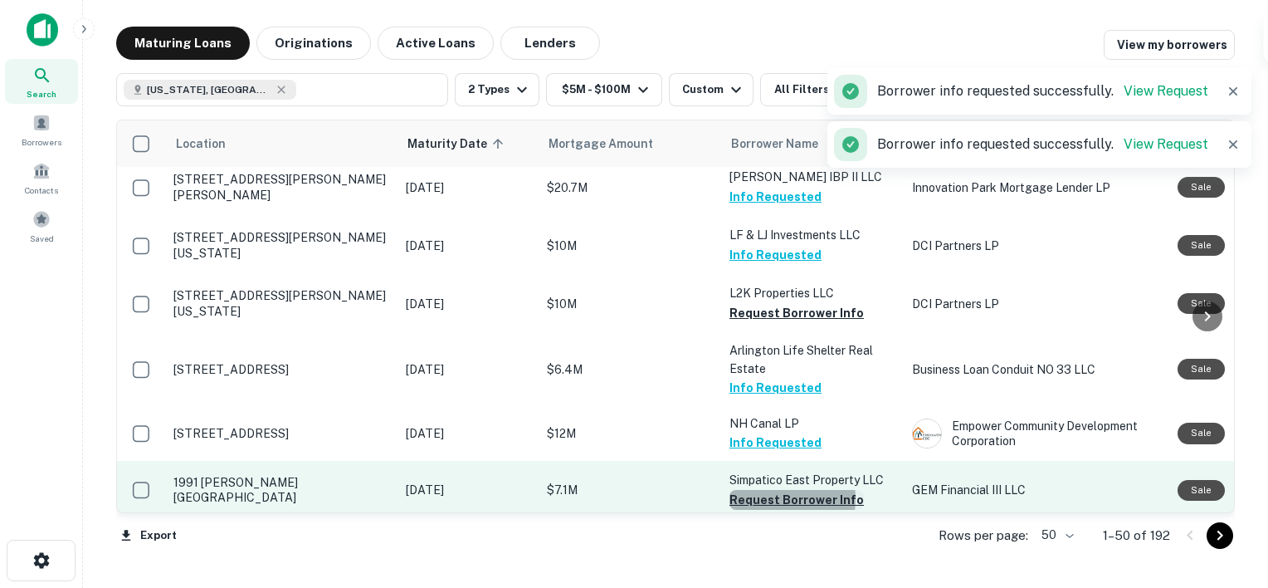
click at [766, 490] on button "Request Borrower Info" at bounding box center [797, 500] width 134 height 20
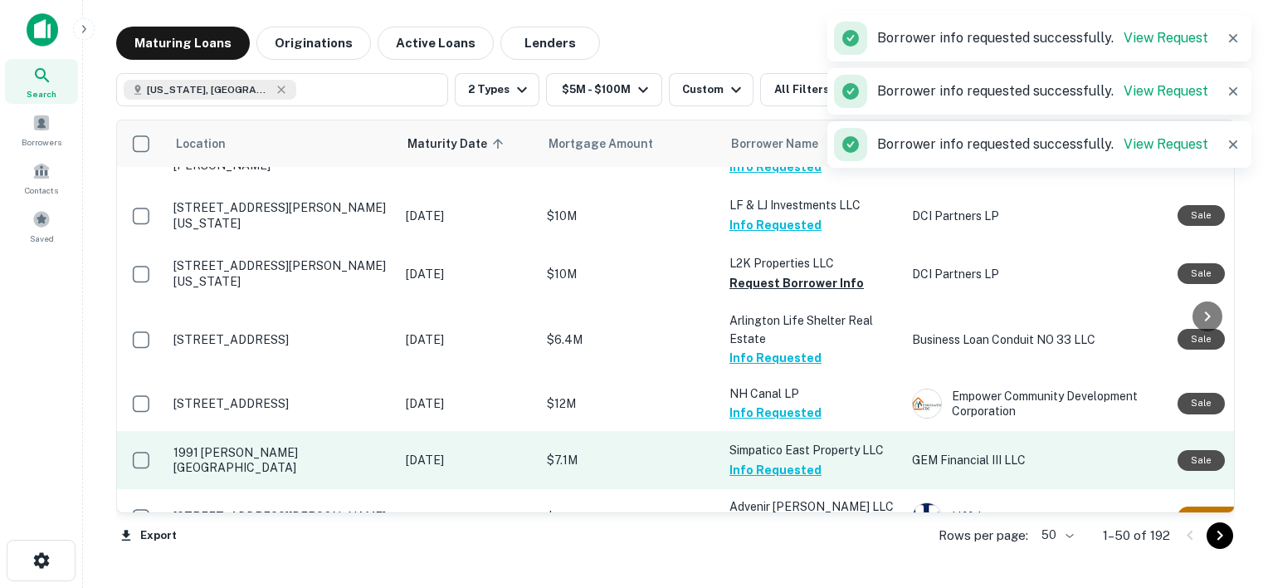
scroll to position [1930, 0]
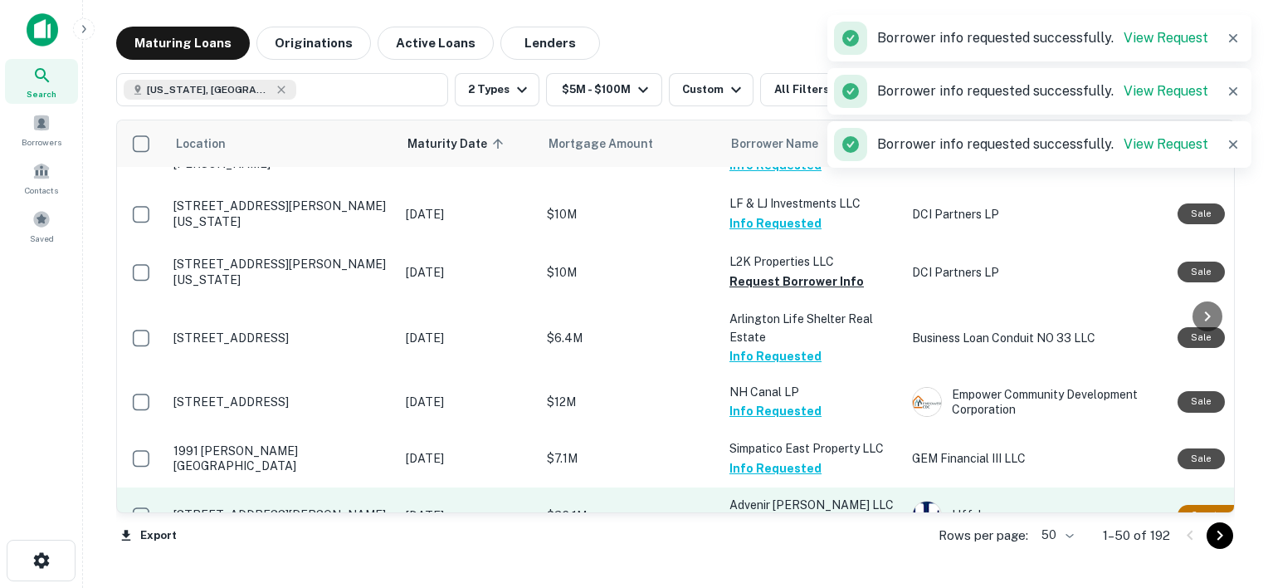
click at [787, 515] on button "Request Borrower Info" at bounding box center [797, 525] width 134 height 20
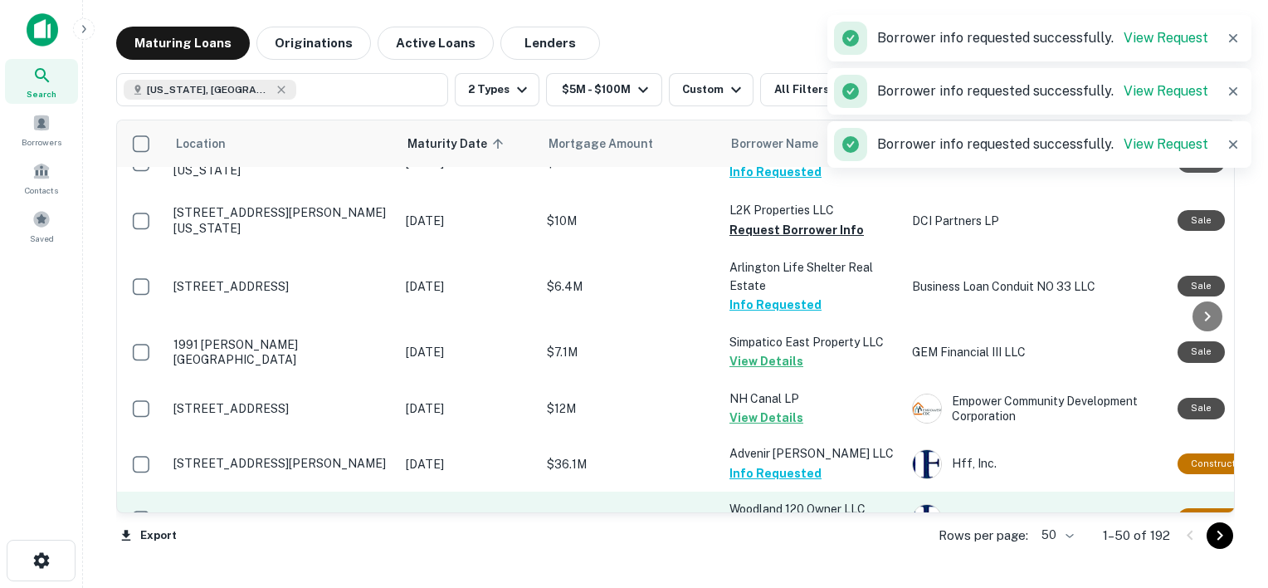
scroll to position [1982, 0]
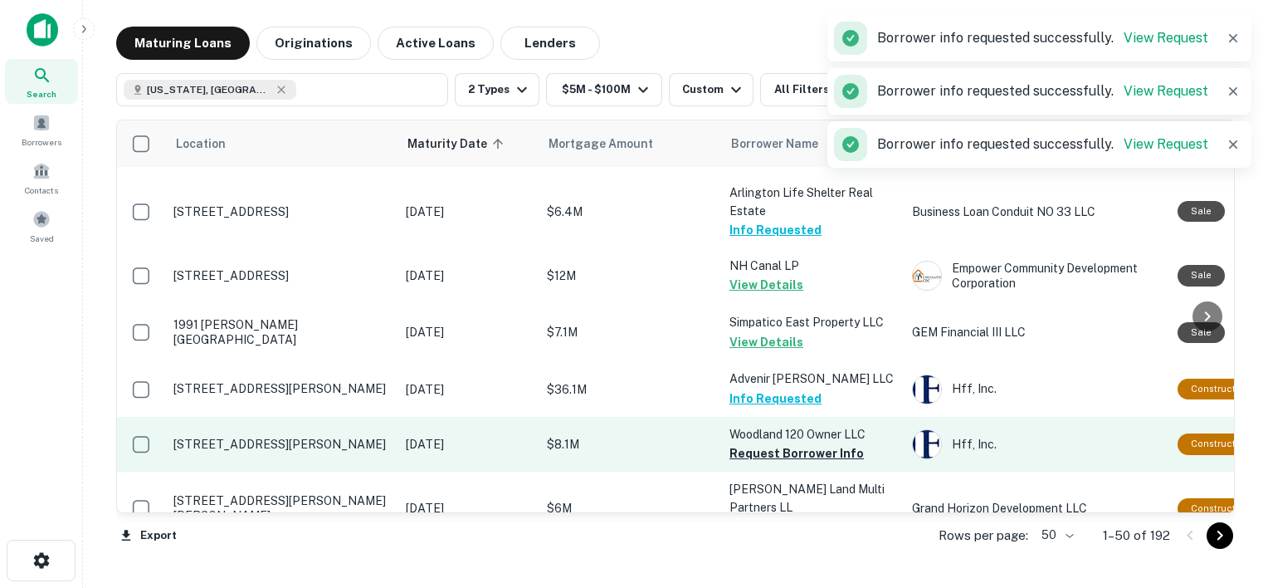
scroll to position [2101, 0]
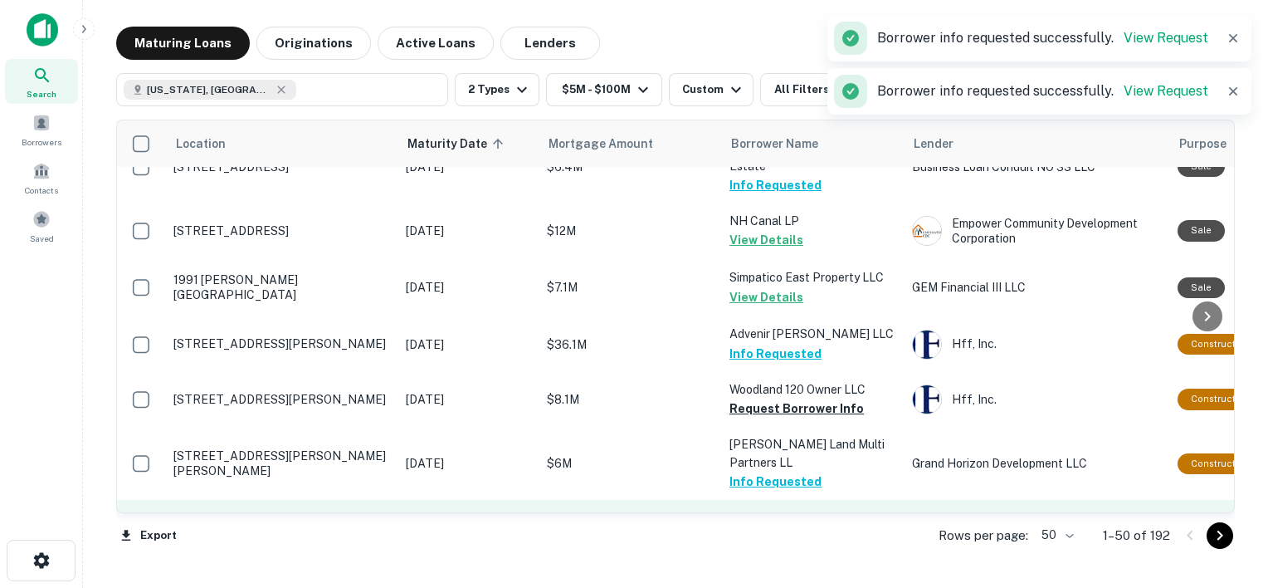
click at [772, 545] on button "Request Borrower Info" at bounding box center [797, 555] width 134 height 20
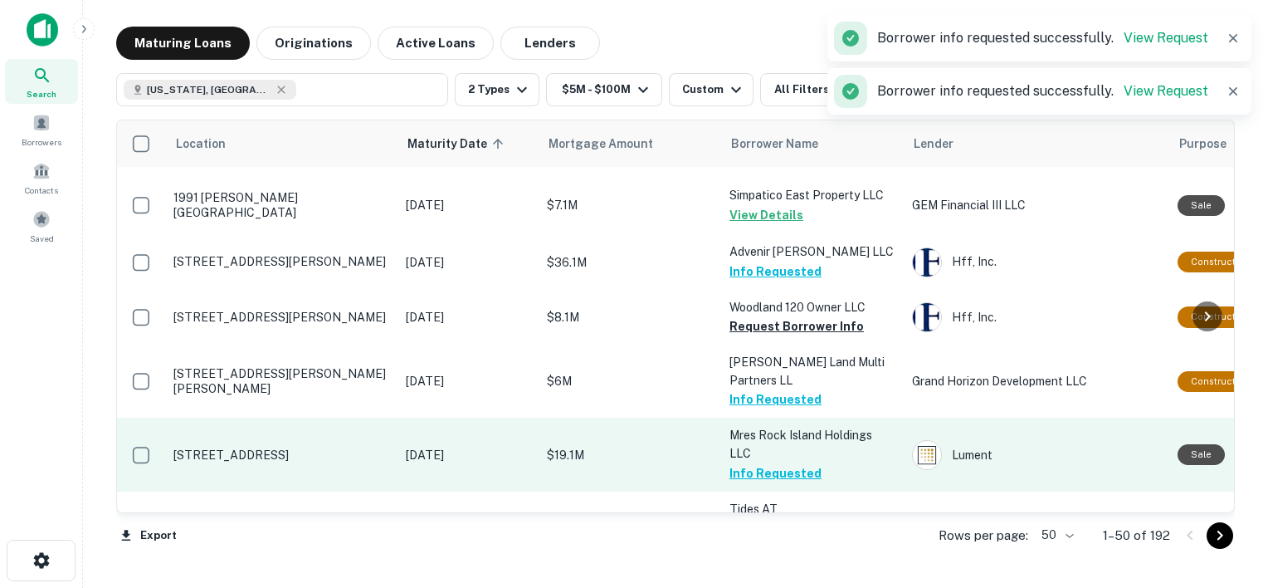
scroll to position [2189, 0]
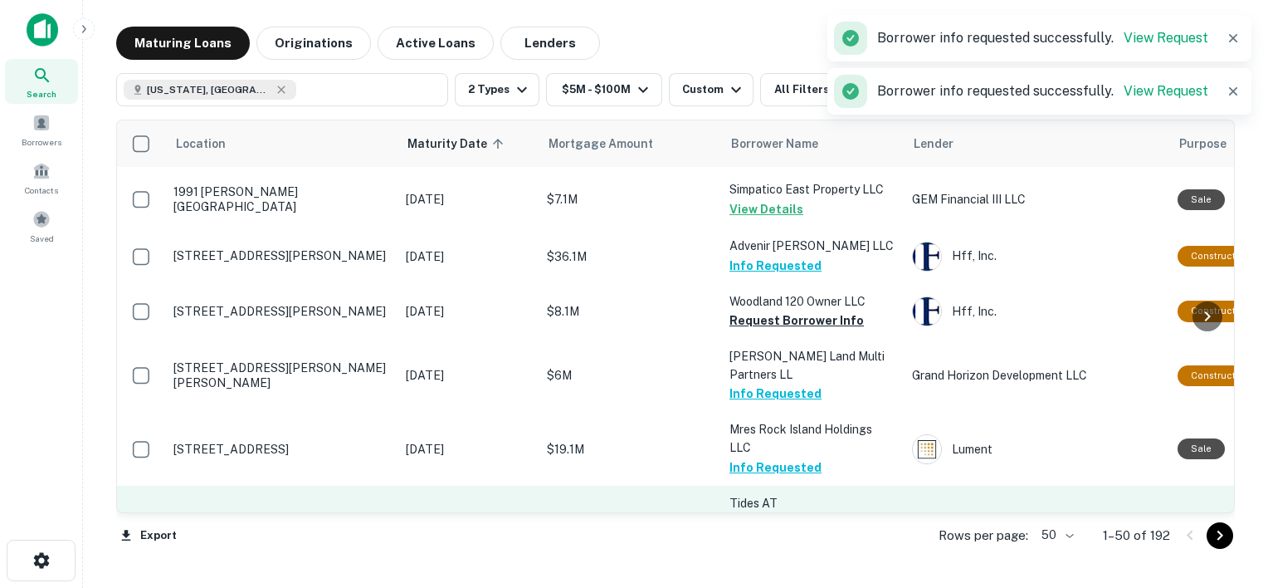
click at [783, 549] on button "Request Borrower Info" at bounding box center [797, 559] width 134 height 20
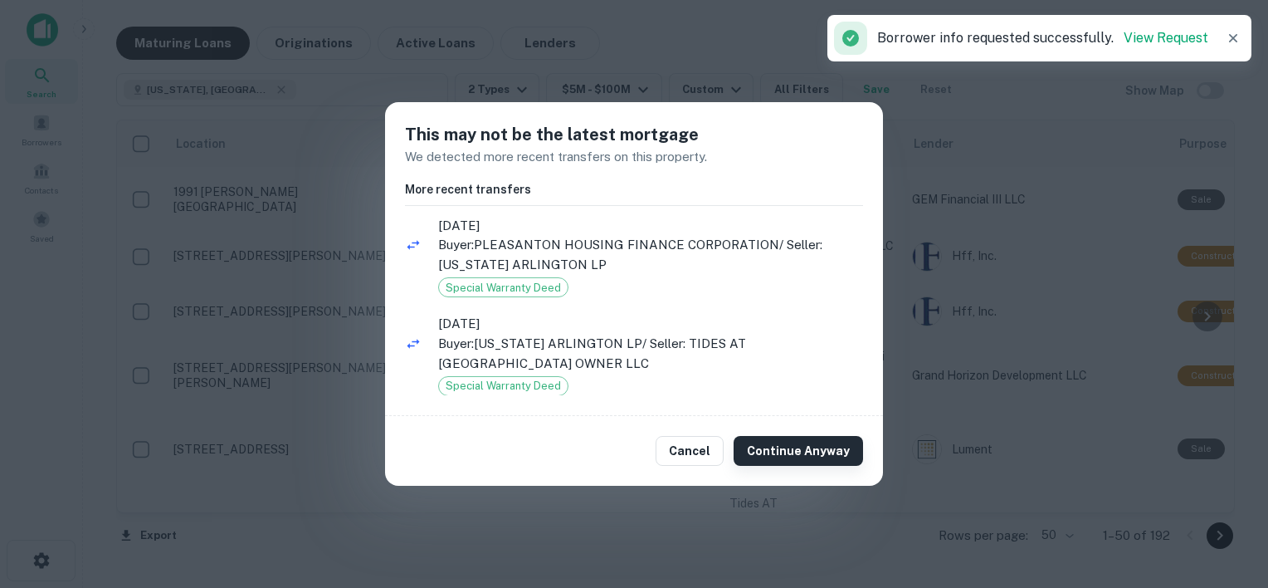
click at [807, 442] on button "Continue Anyway" at bounding box center [798, 451] width 129 height 30
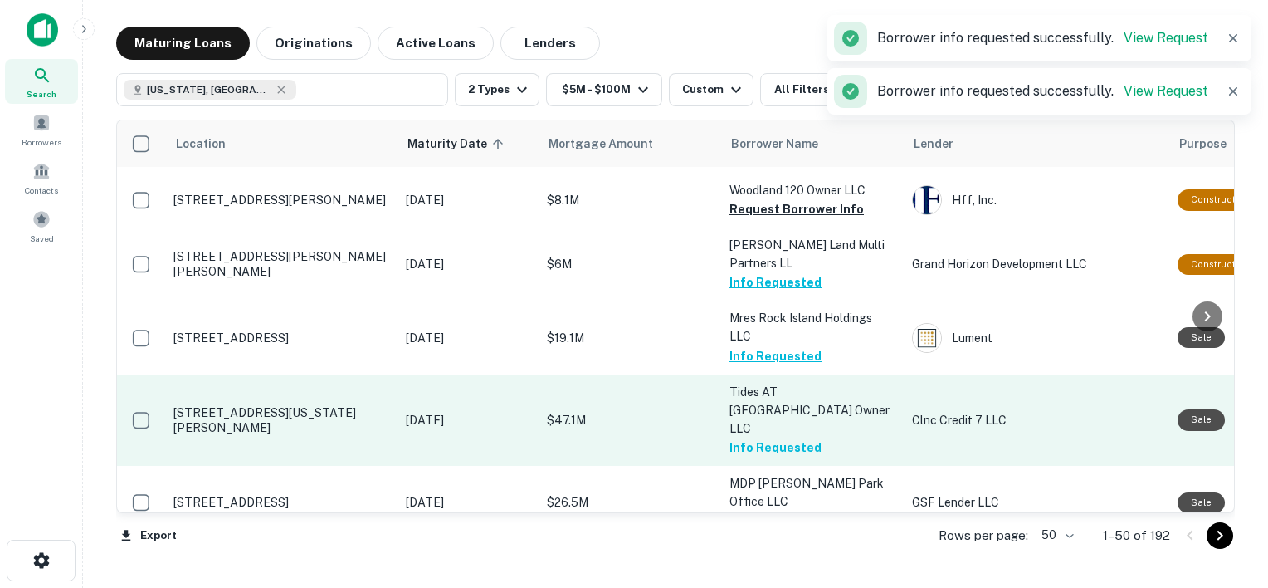
scroll to position [2302, 0]
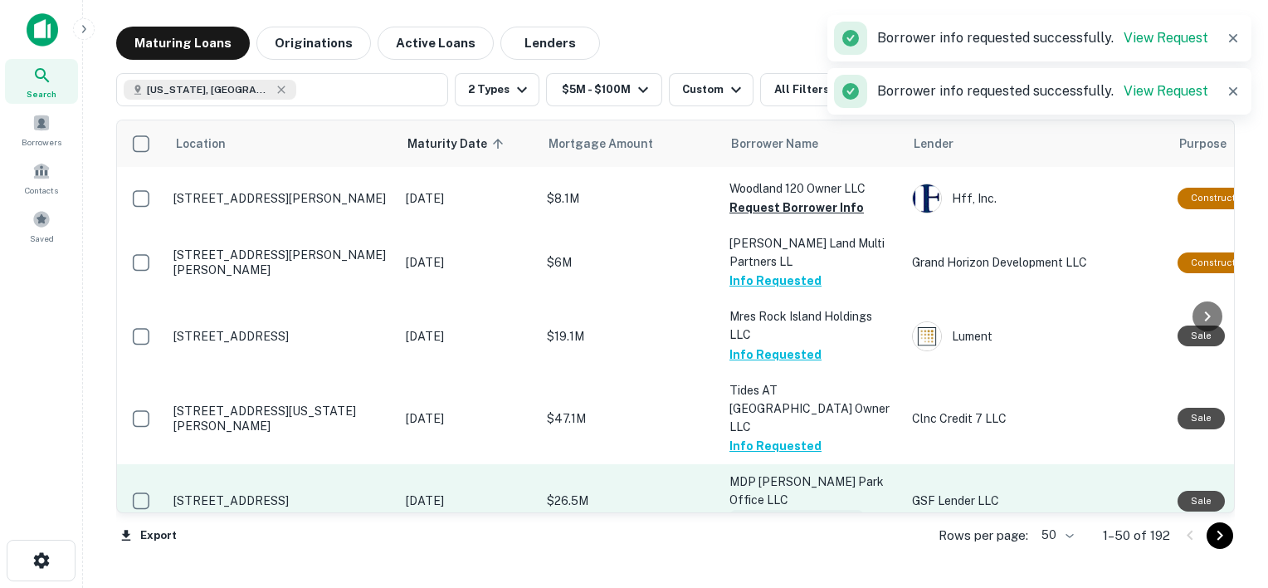
click at [769, 510] on button "Request Borrower Info" at bounding box center [797, 520] width 134 height 20
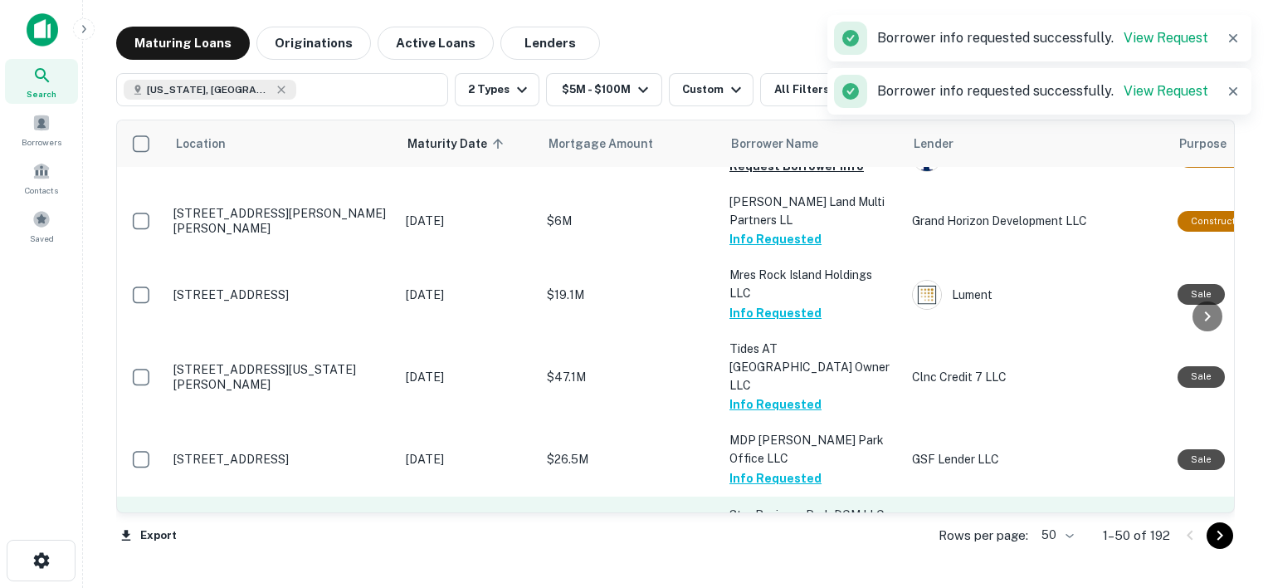
scroll to position [2345, 0]
click at [796, 523] on button "Request Borrower Info" at bounding box center [797, 533] width 134 height 20
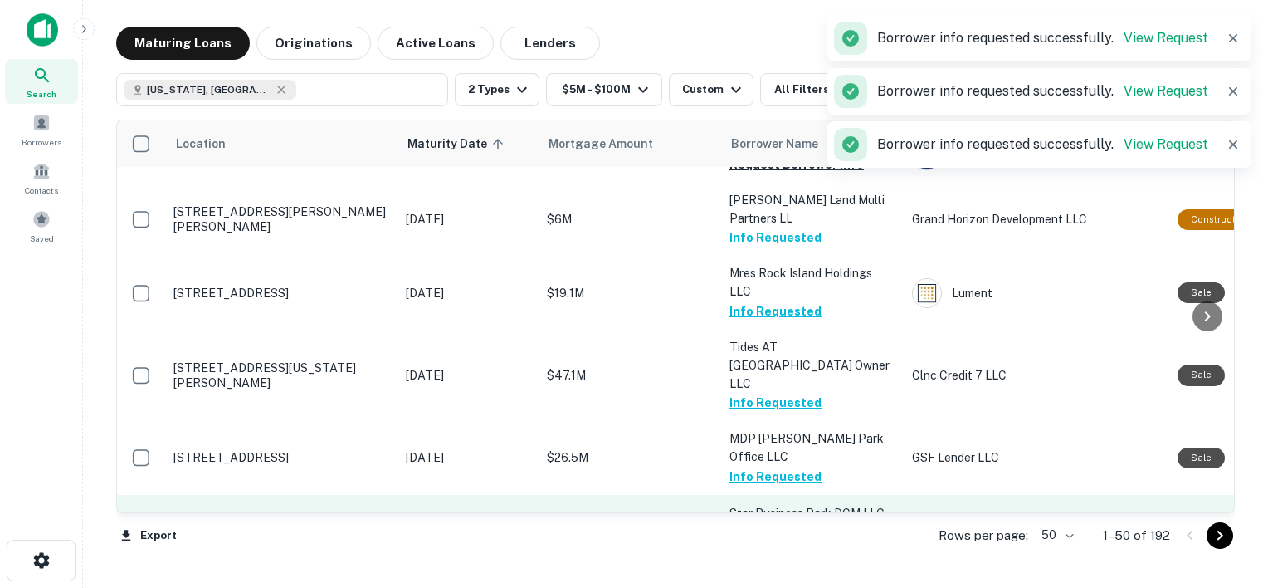
scroll to position [2419, 0]
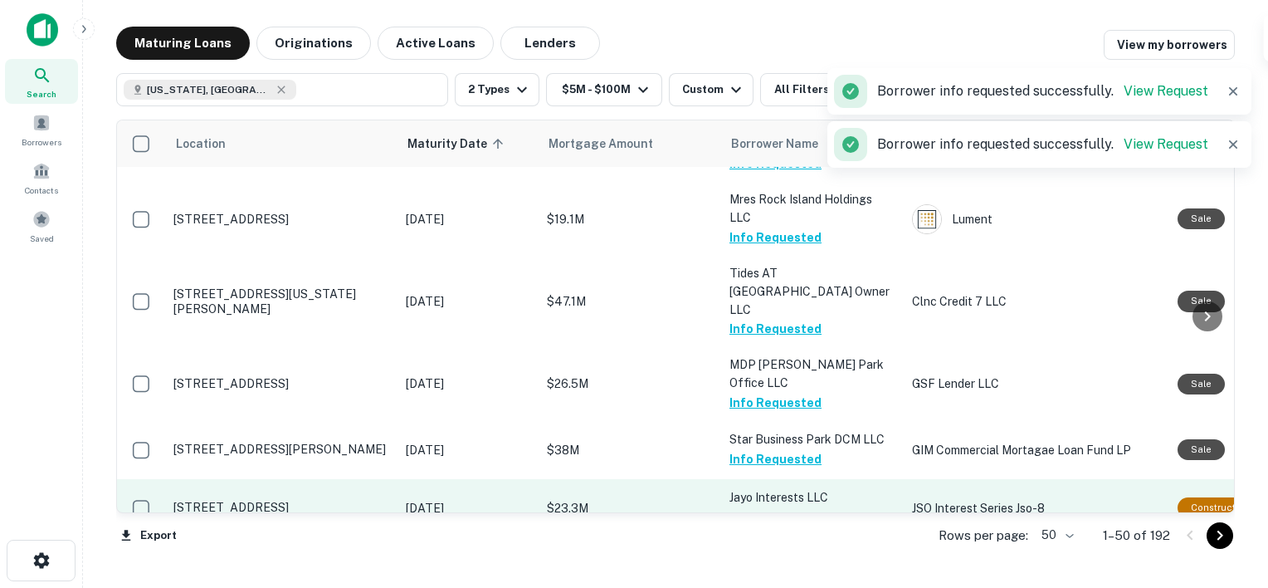
click at [789, 507] on button "Request Borrower Info" at bounding box center [797, 517] width 134 height 20
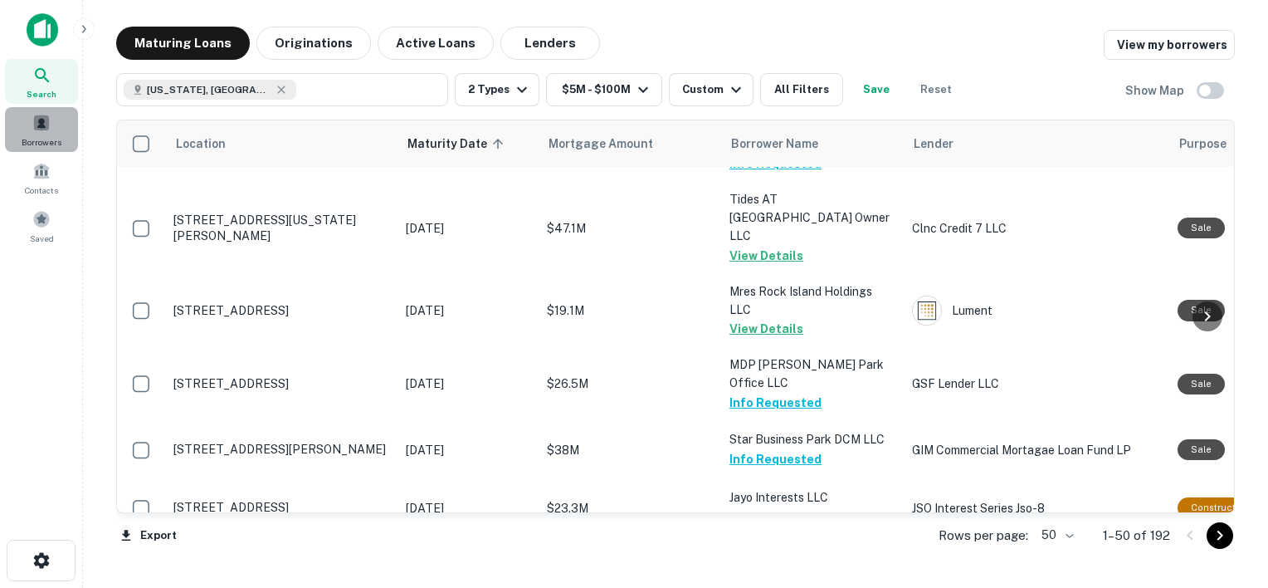
click at [50, 130] on span at bounding box center [41, 123] width 18 height 18
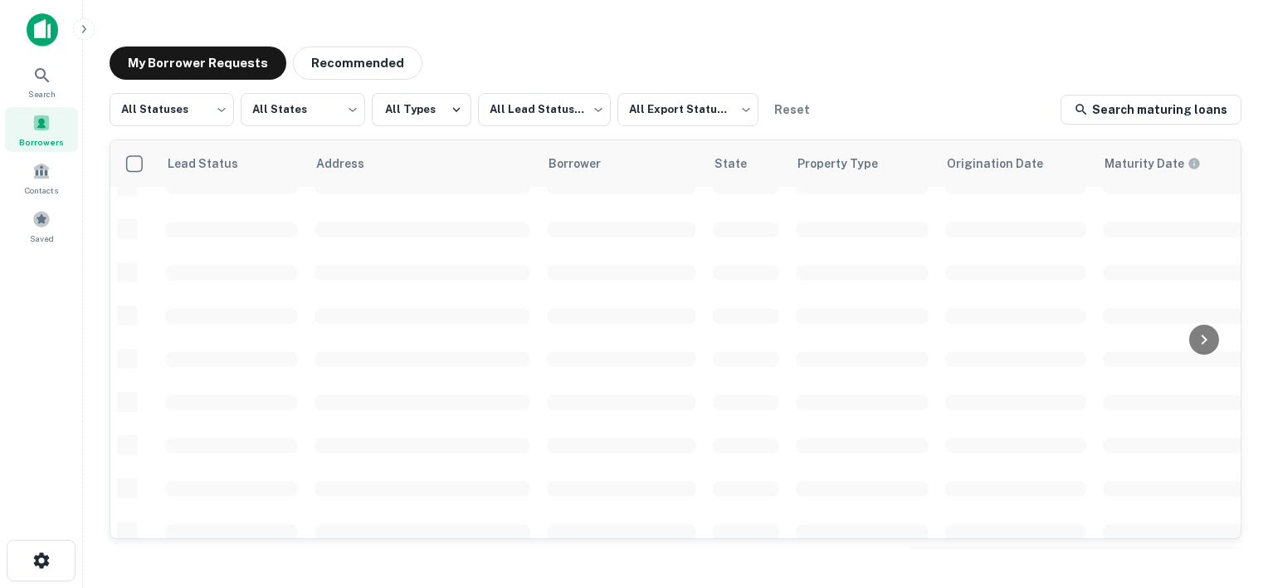
scroll to position [739, 0]
